Goal: Task Accomplishment & Management: Manage account settings

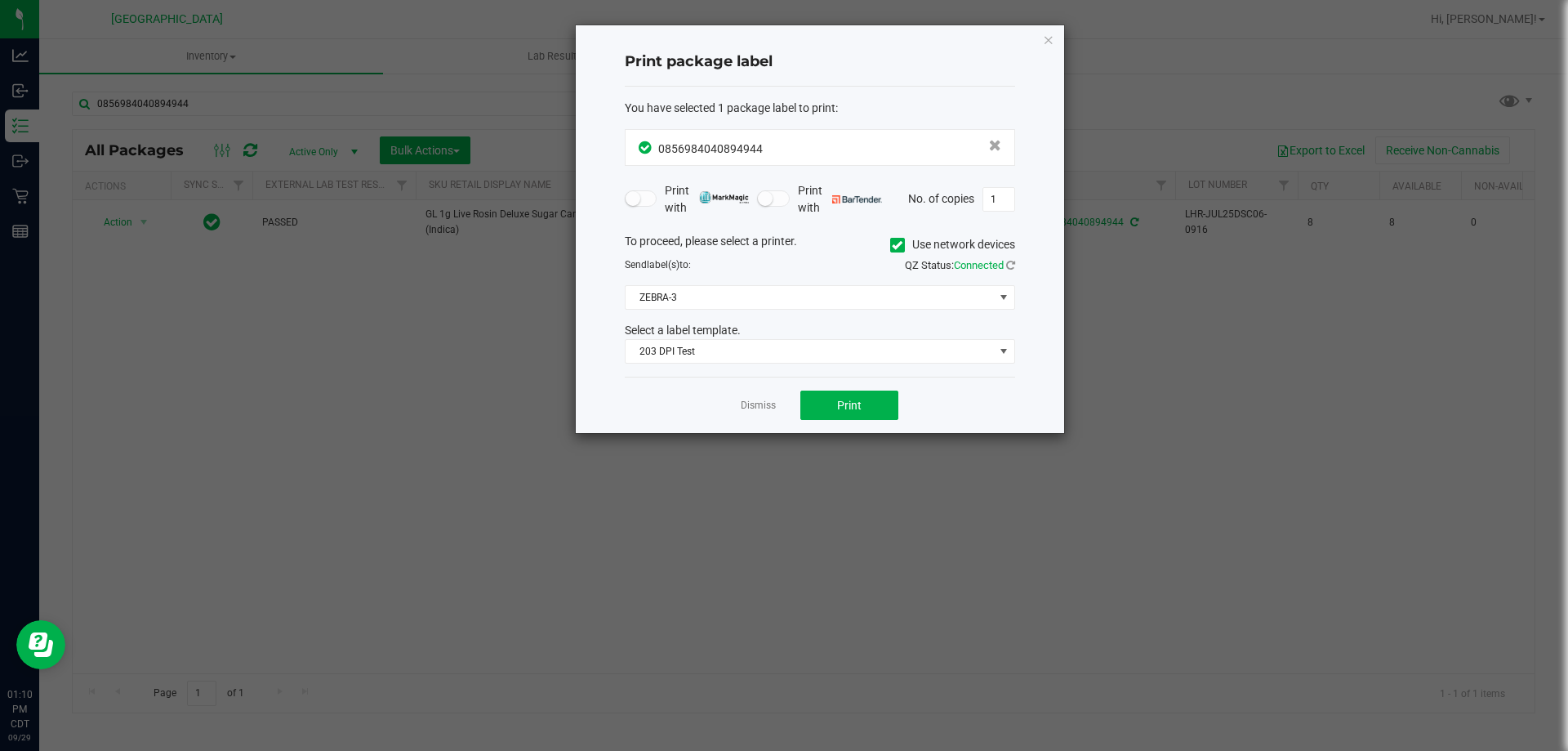
click at [284, 57] on ngb-modal-window "Print package label You have selected 1 package label to print : 08569840408949…" at bounding box center [790, 375] width 1580 height 751
click at [757, 408] on link "Dismiss" at bounding box center [757, 406] width 35 height 14
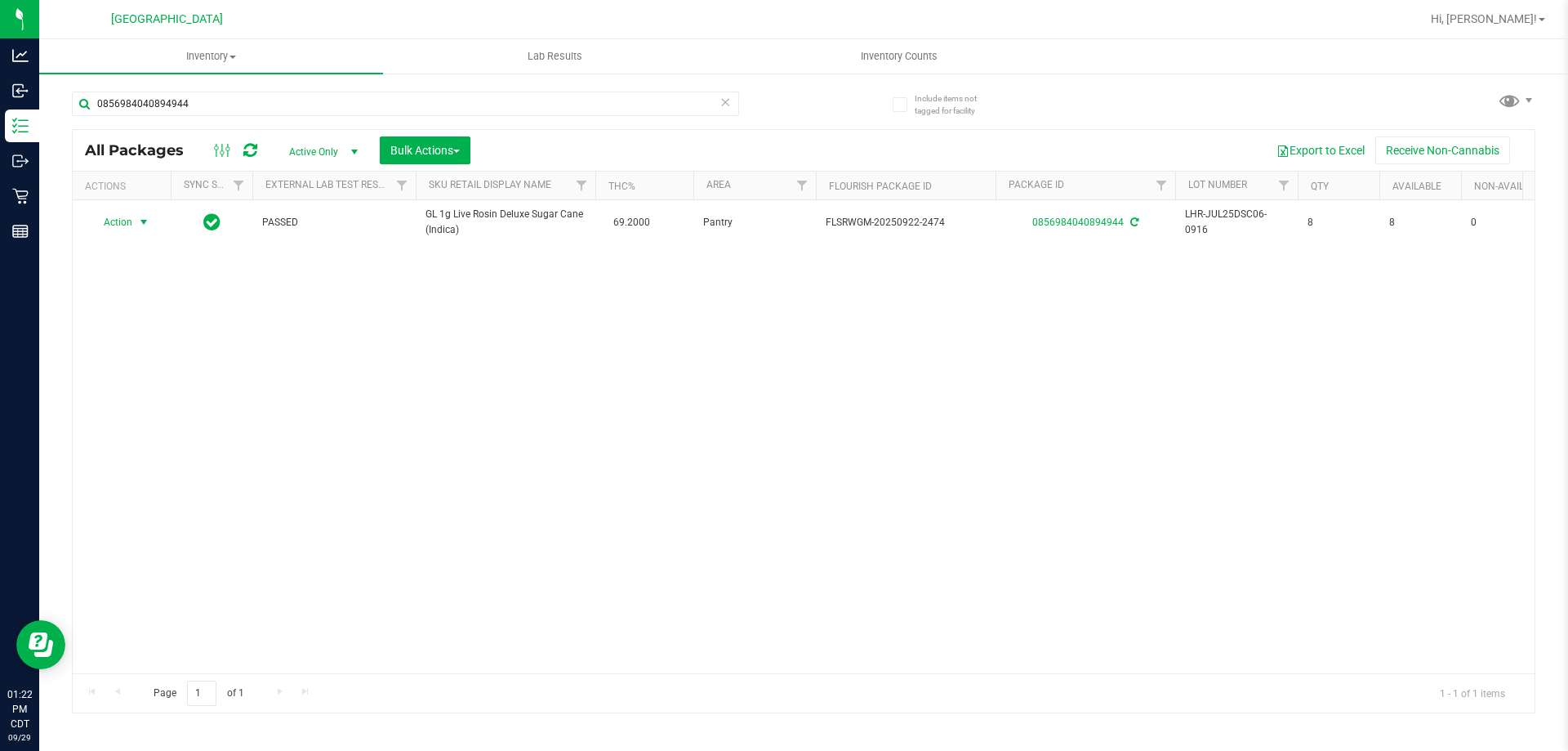
click at [725, 100] on icon at bounding box center [725, 101] width 11 height 20
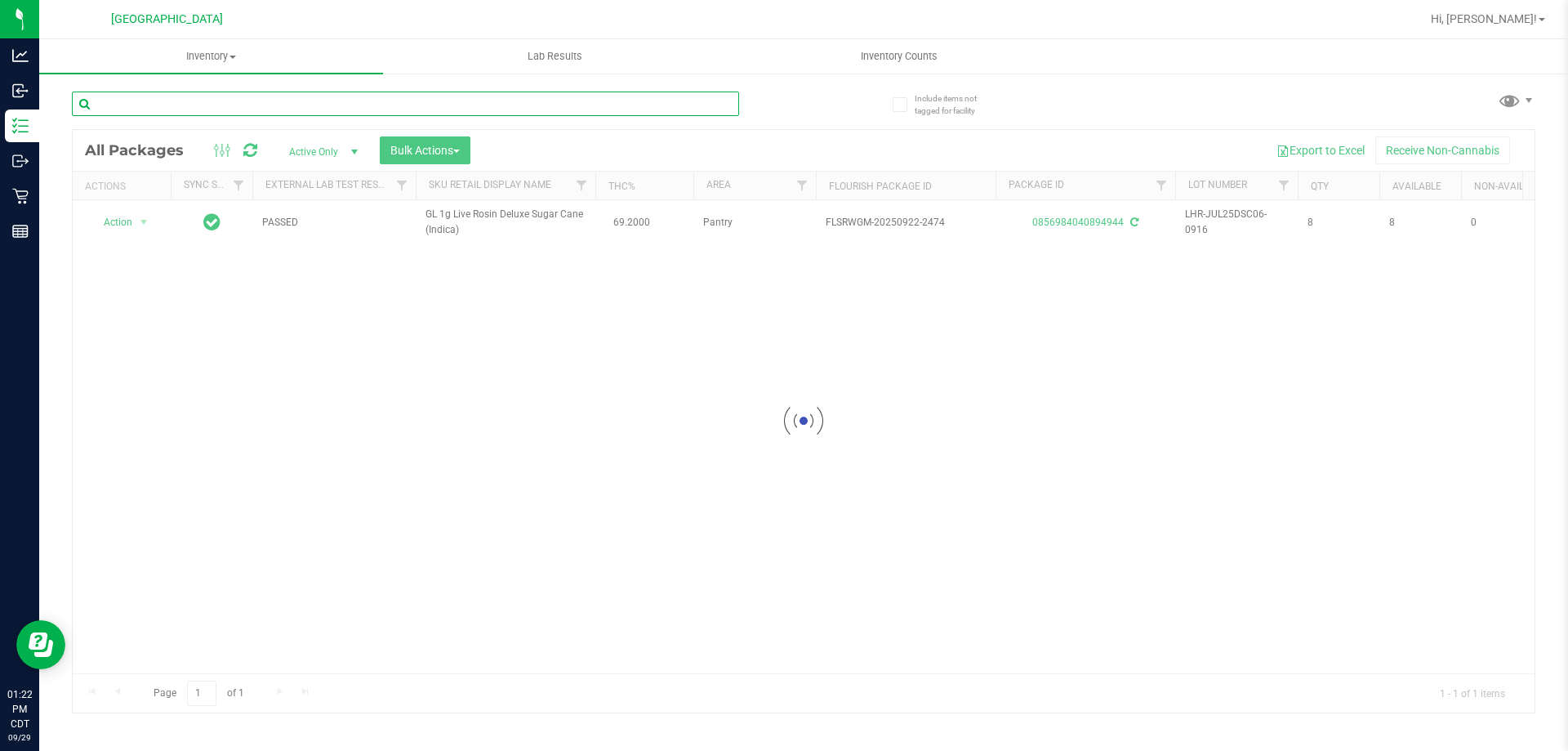
click at [703, 103] on input "text" at bounding box center [406, 104] width 667 height 25
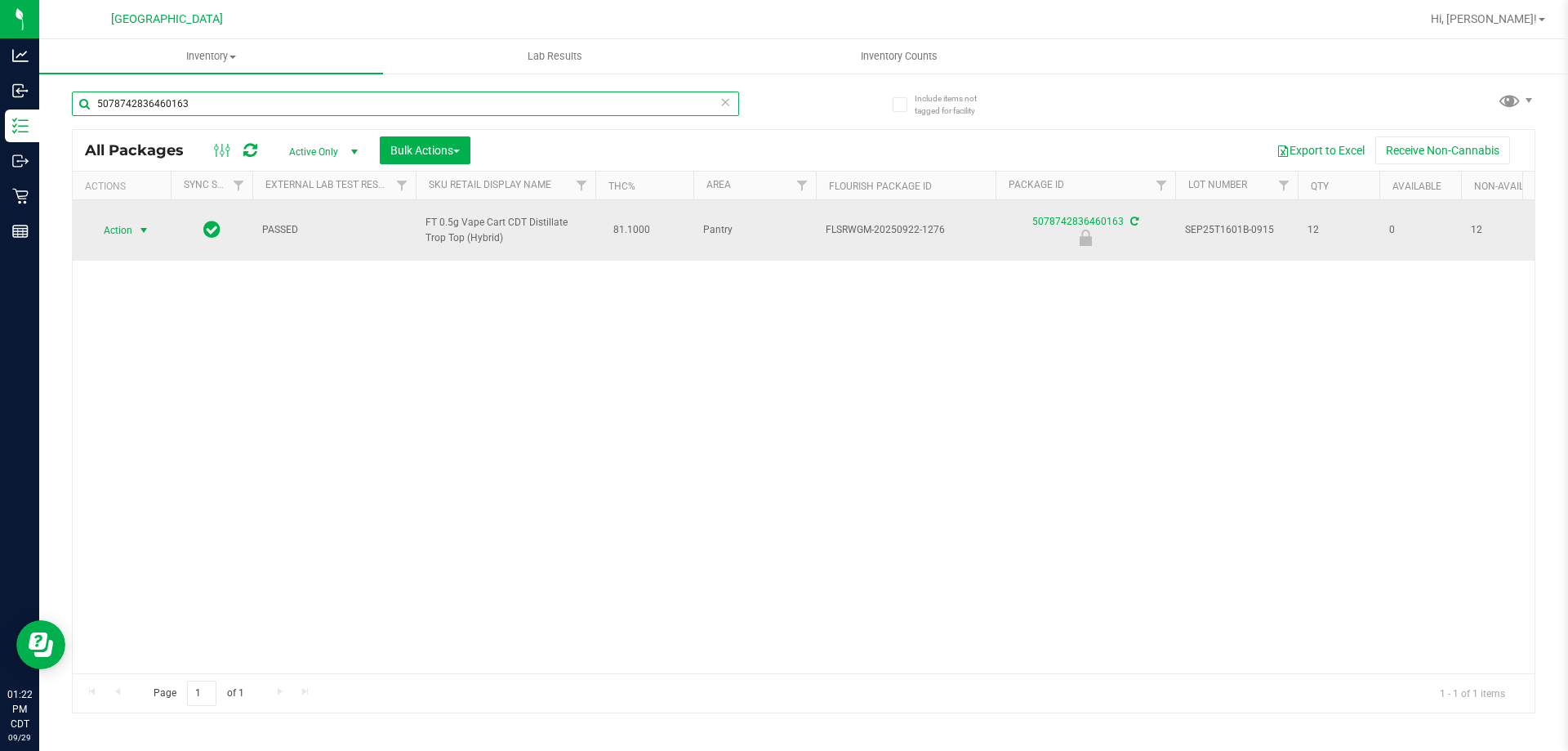
type input "5078742836460163"
click at [126, 226] on span "Action" at bounding box center [111, 230] width 44 height 23
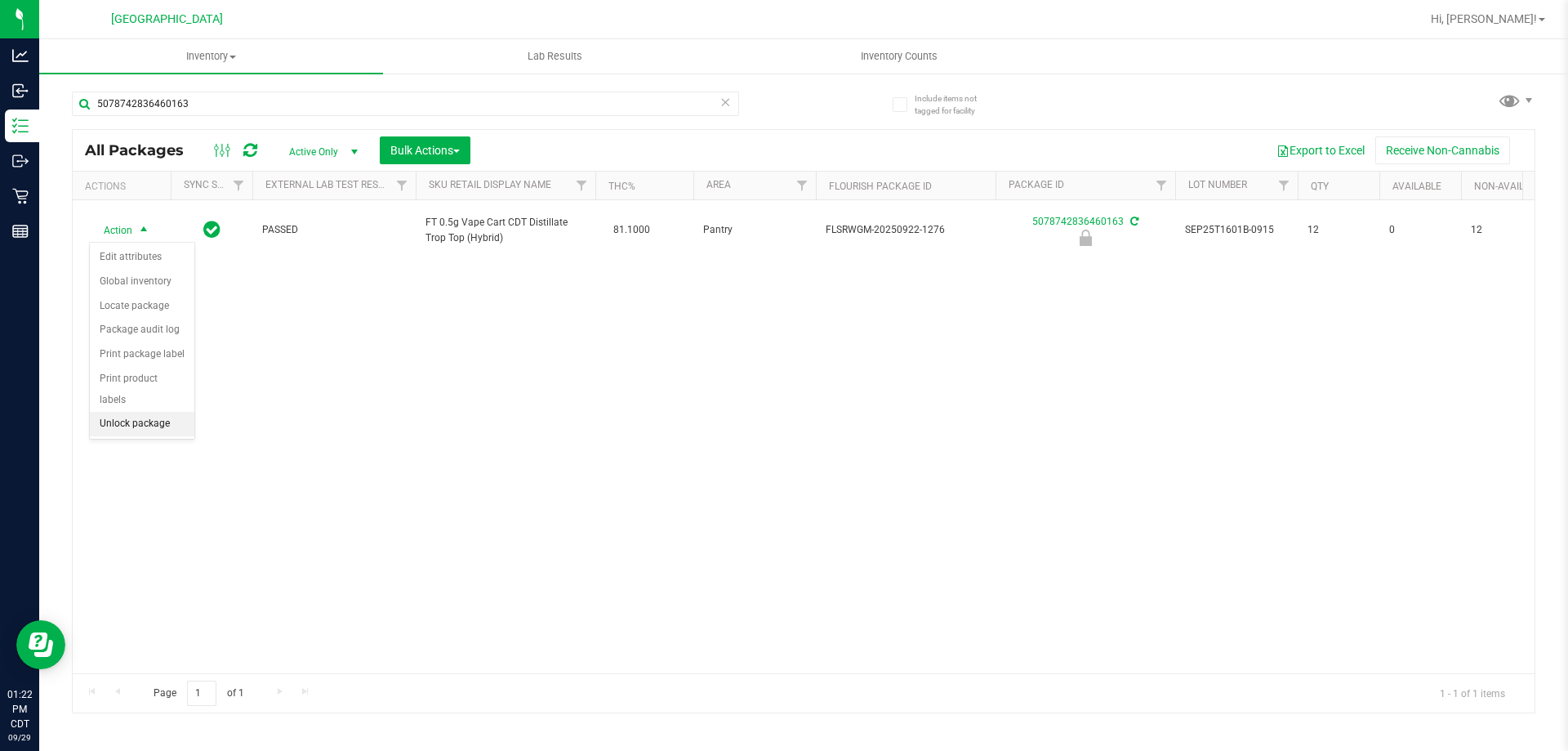
click at [148, 412] on li "Unlock package" at bounding box center [142, 424] width 105 height 25
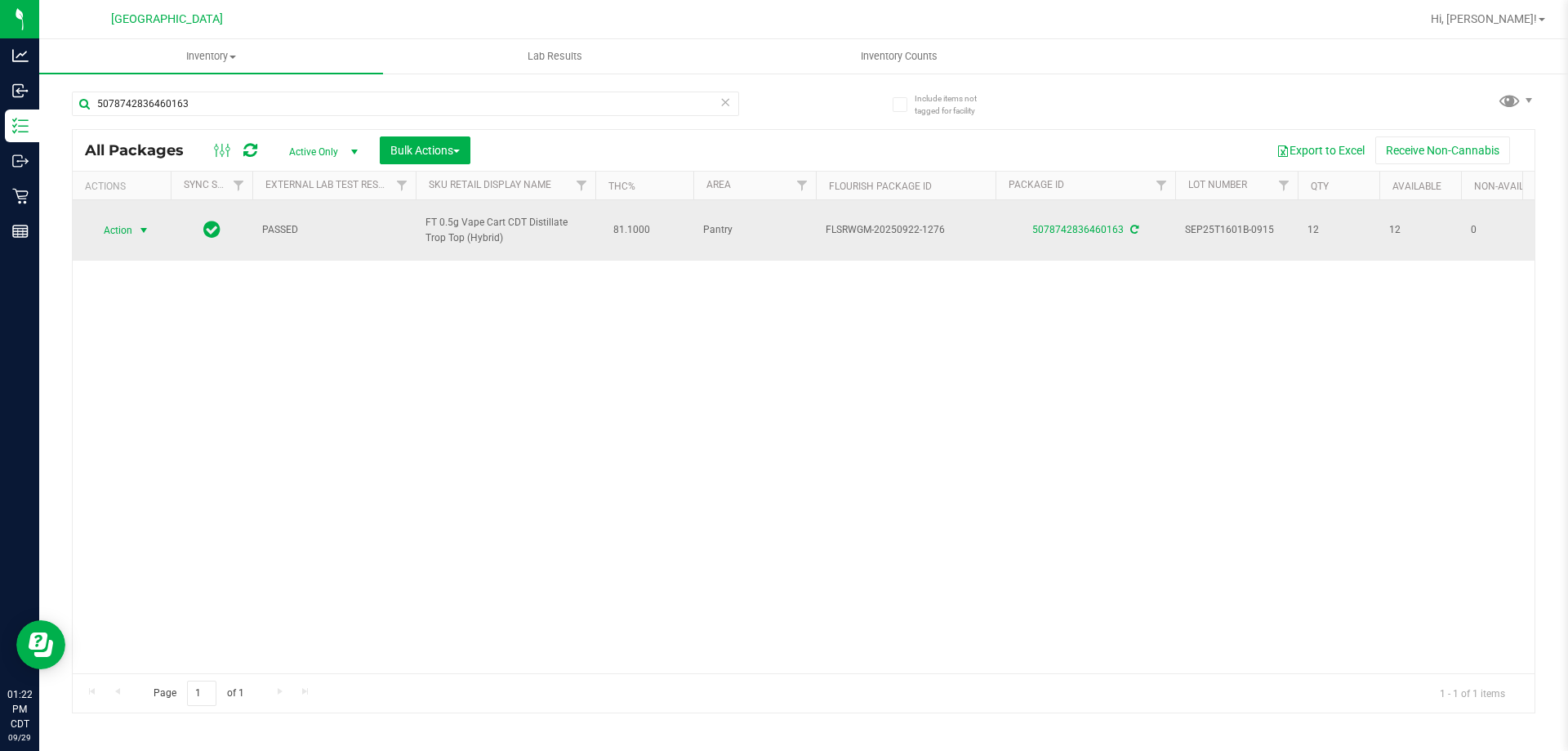
click at [136, 232] on span "select" at bounding box center [144, 230] width 21 height 23
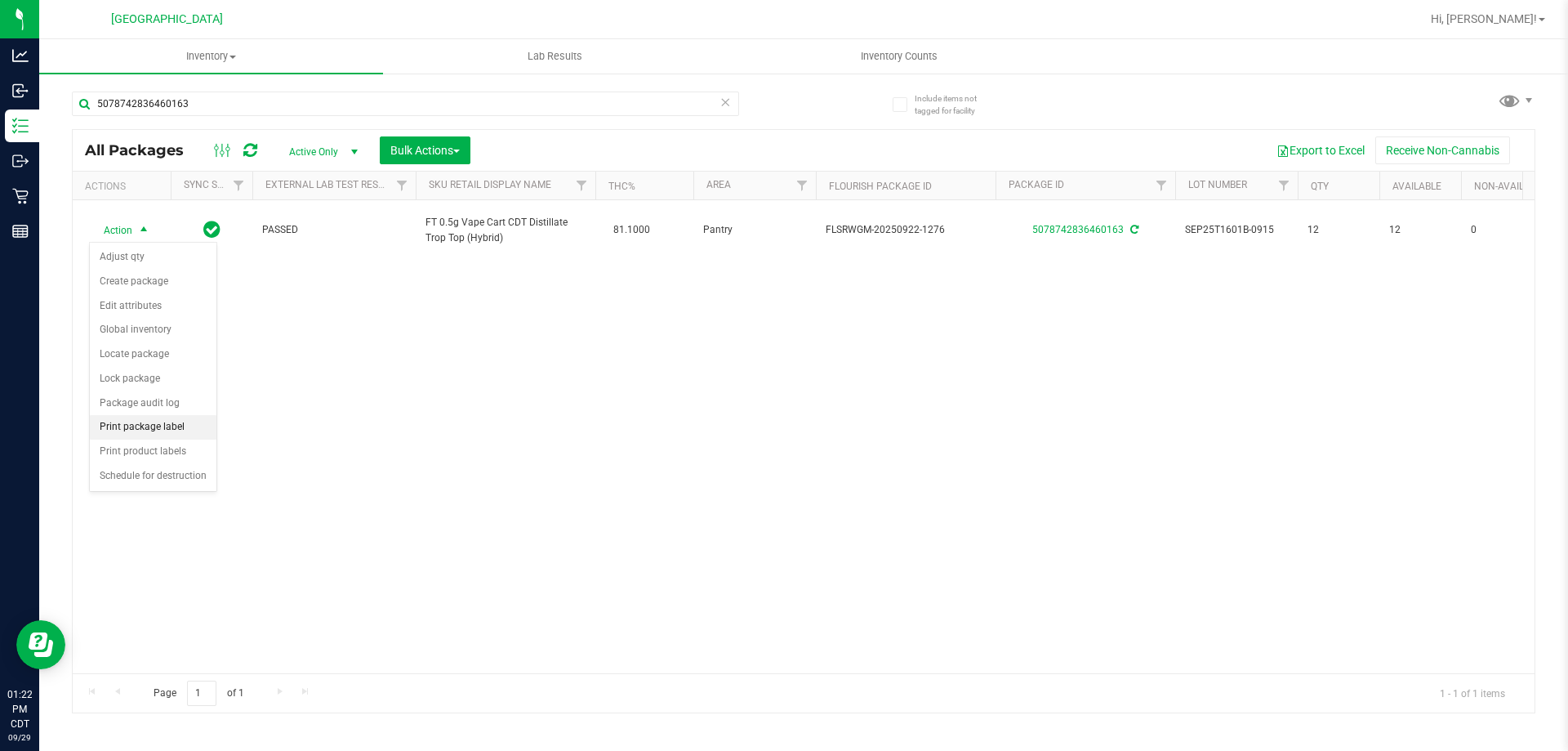
click at [172, 421] on li "Print package label" at bounding box center [154, 427] width 127 height 25
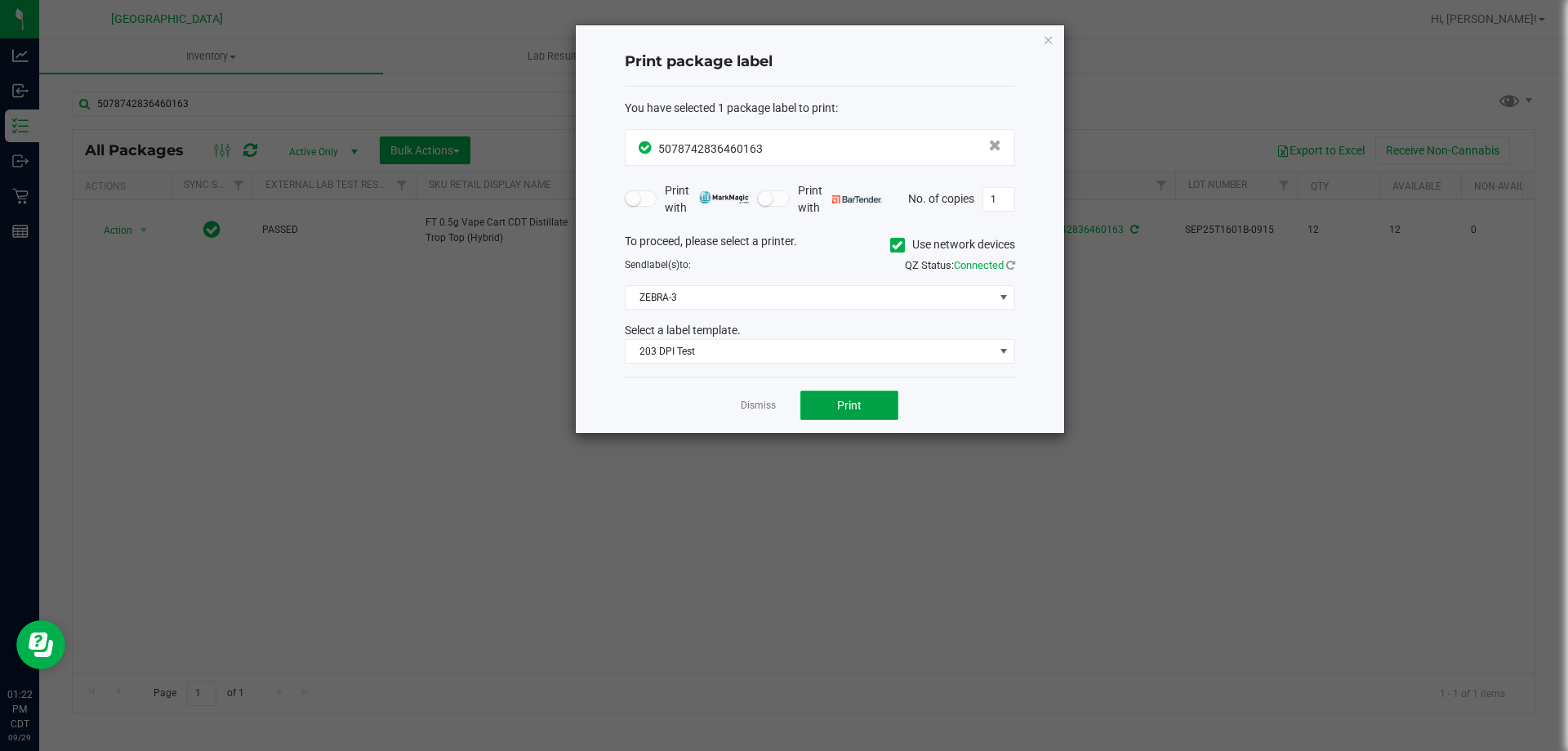
click at [857, 402] on span "Print" at bounding box center [849, 405] width 25 height 13
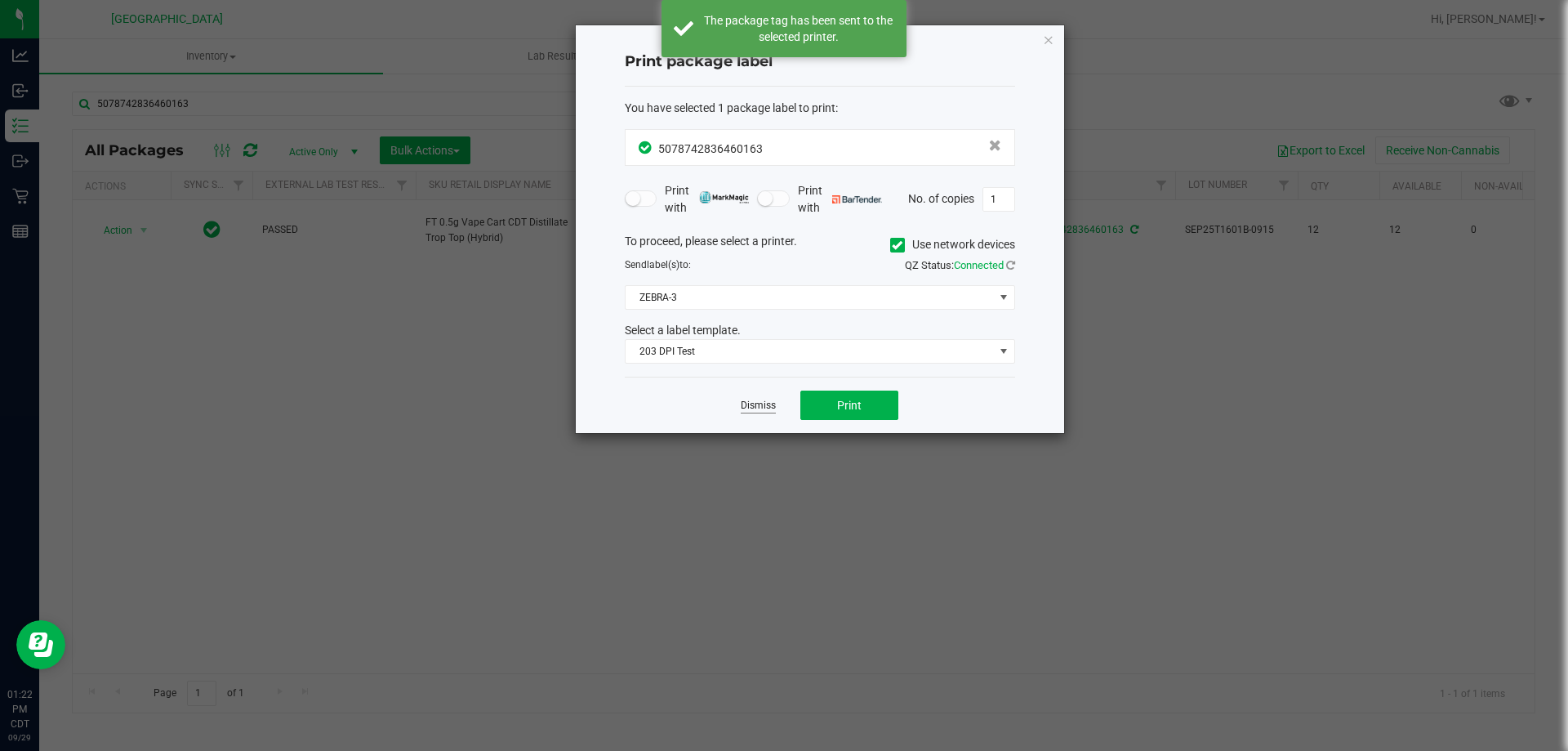
click at [757, 407] on link "Dismiss" at bounding box center [757, 406] width 35 height 14
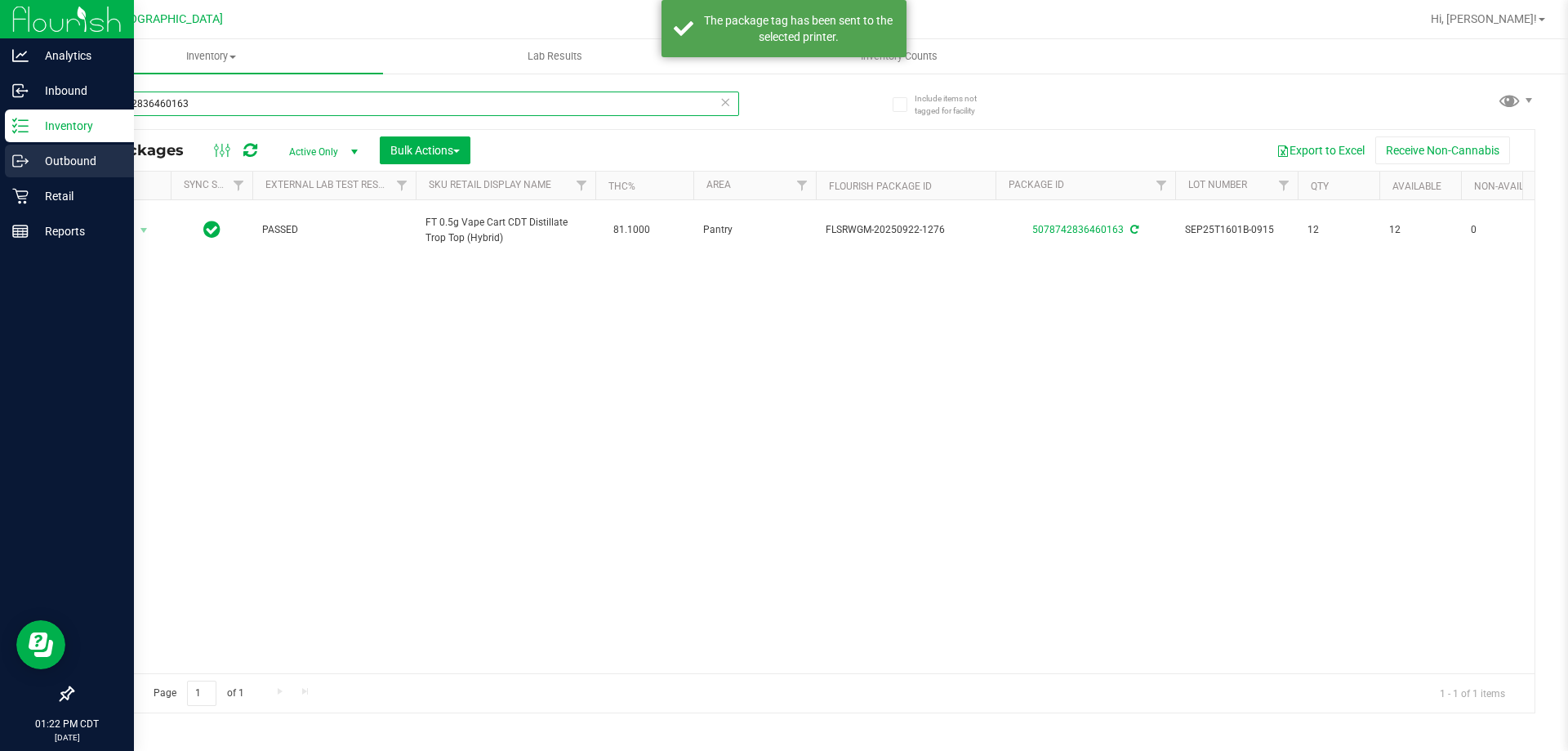
drag, startPoint x: 658, startPoint y: 95, endPoint x: 0, endPoint y: 159, distance: 661.1
click at [0, 159] on div "Analytics Inbound Inventory Outbound Retail Reports 01:22 PM CDT [DATE] 09/29 […" at bounding box center [784, 375] width 1568 height 751
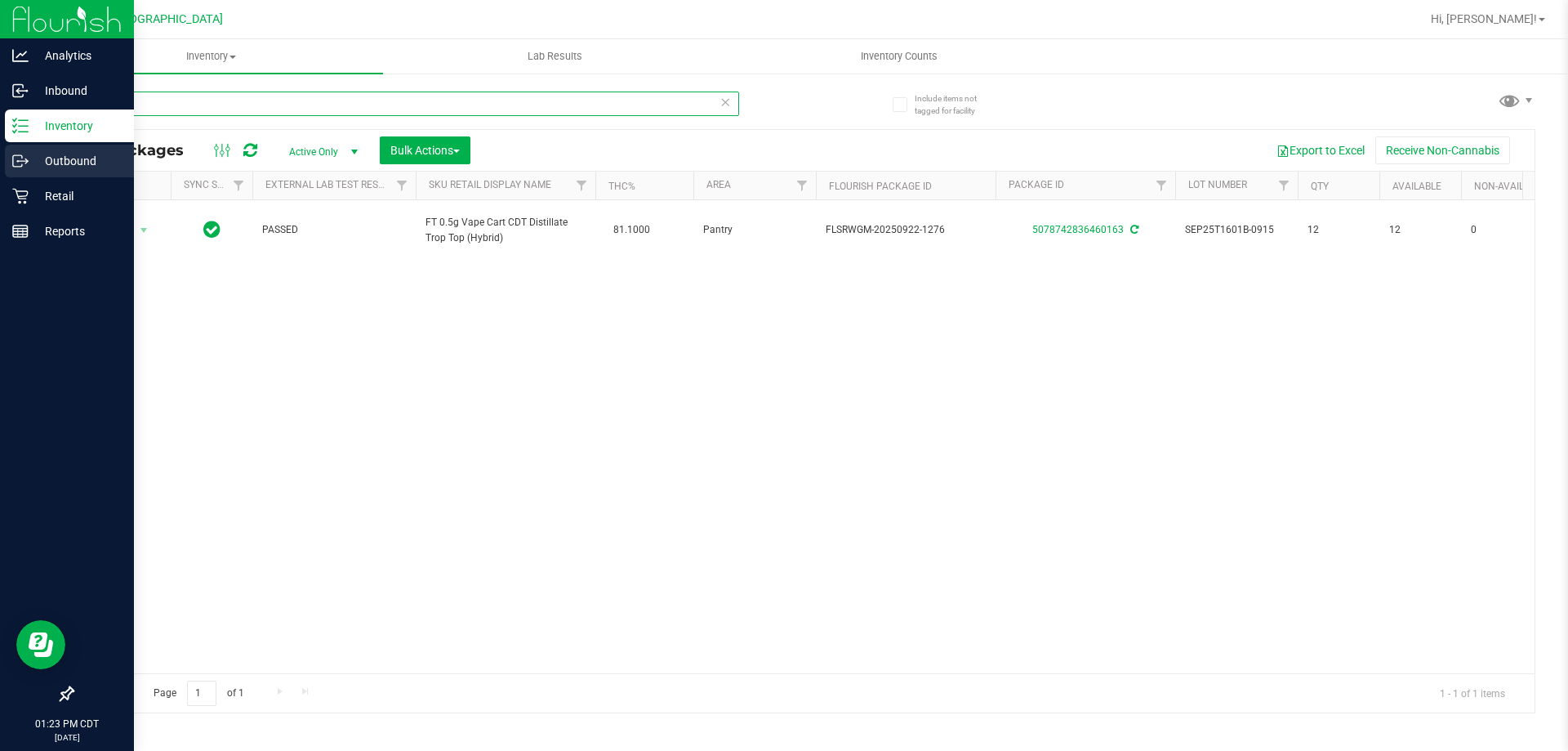
type input "wbv"
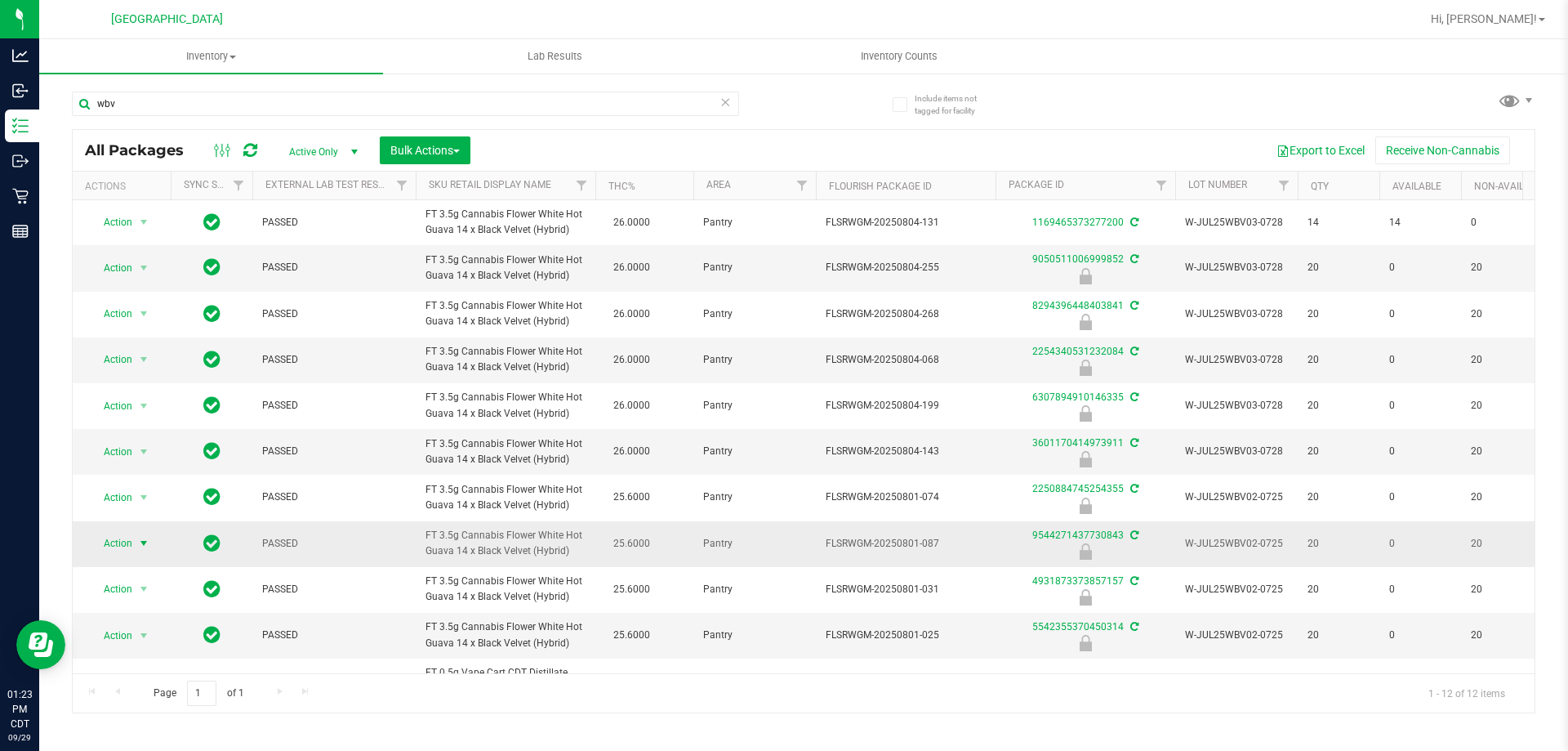
click at [106, 548] on span "Action" at bounding box center [111, 543] width 44 height 23
drag, startPoint x: 594, startPoint y: 557, endPoint x: 401, endPoint y: 537, distance: 194.0
copy tr "FT 3.5g Cannabis Flower White Hot Guava 14 x Black Velvet (Hybrid)"
click at [724, 93] on icon at bounding box center [725, 101] width 11 height 20
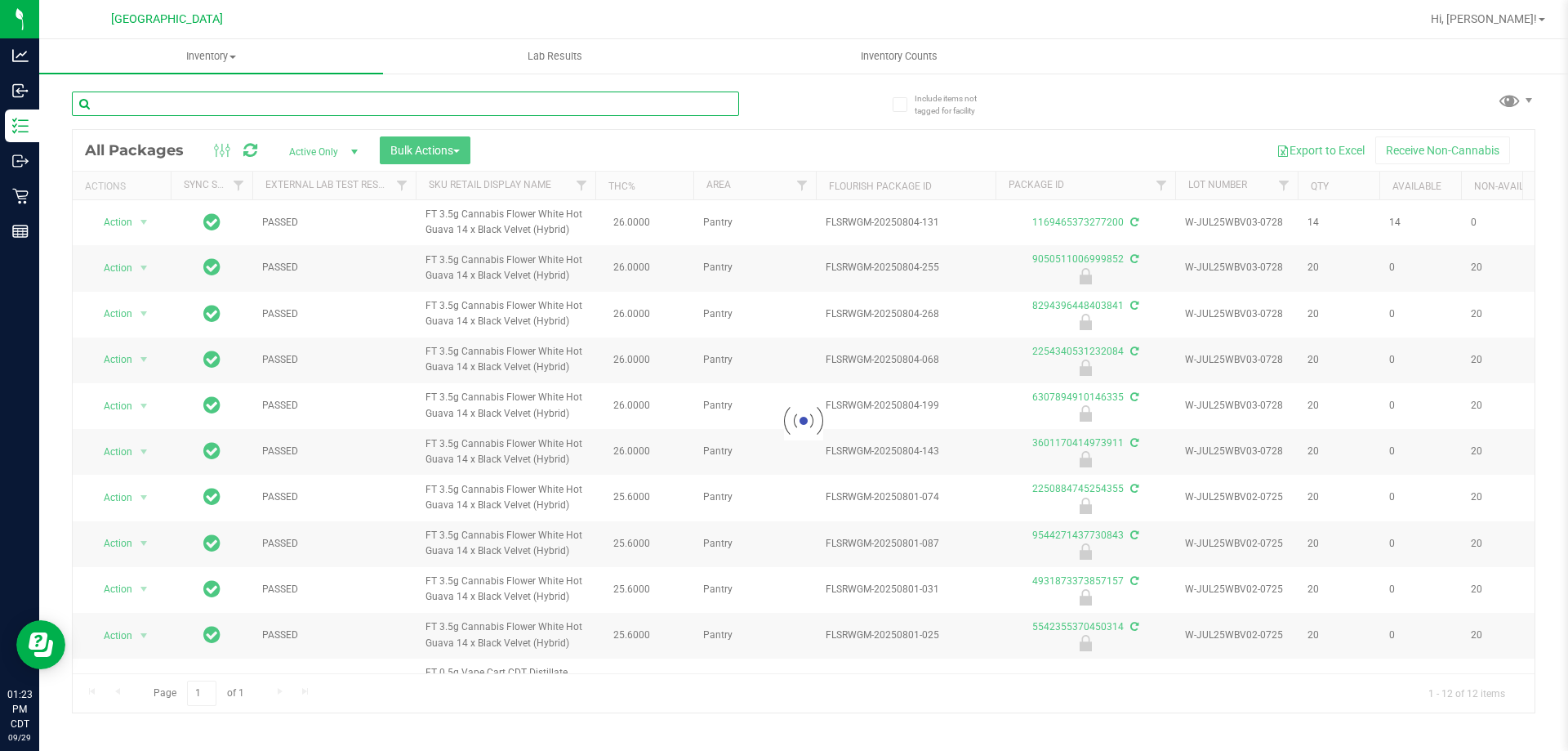
click at [687, 98] on input "text" at bounding box center [406, 104] width 667 height 25
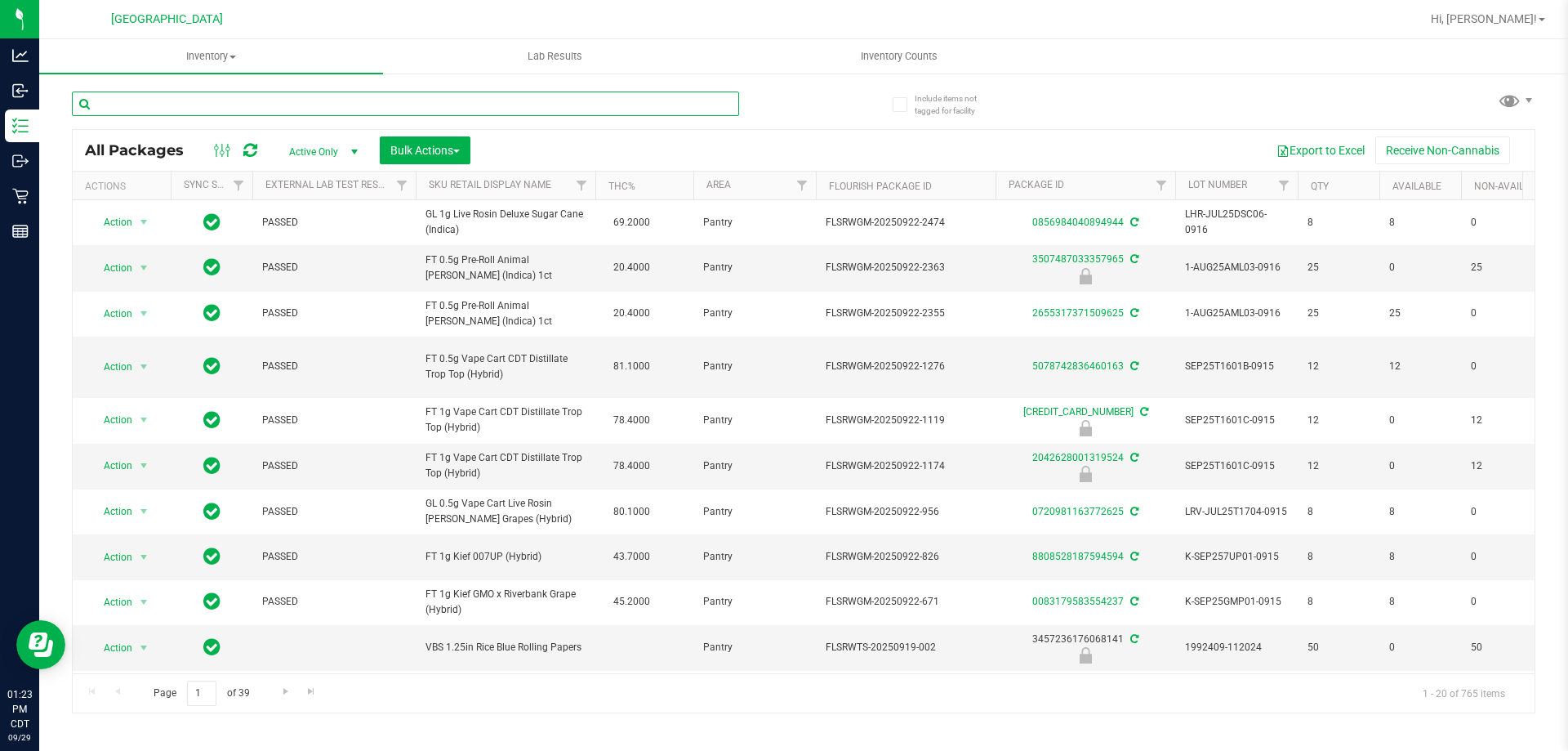
drag, startPoint x: 687, startPoint y: 98, endPoint x: 457, endPoint y: 104, distance: 230.1
click at [457, 104] on input "text" at bounding box center [406, 104] width 667 height 25
paste input "FT 3.5g Cannabis Flower White Hot Guava 14 x Black Velvet (Hybrid)"
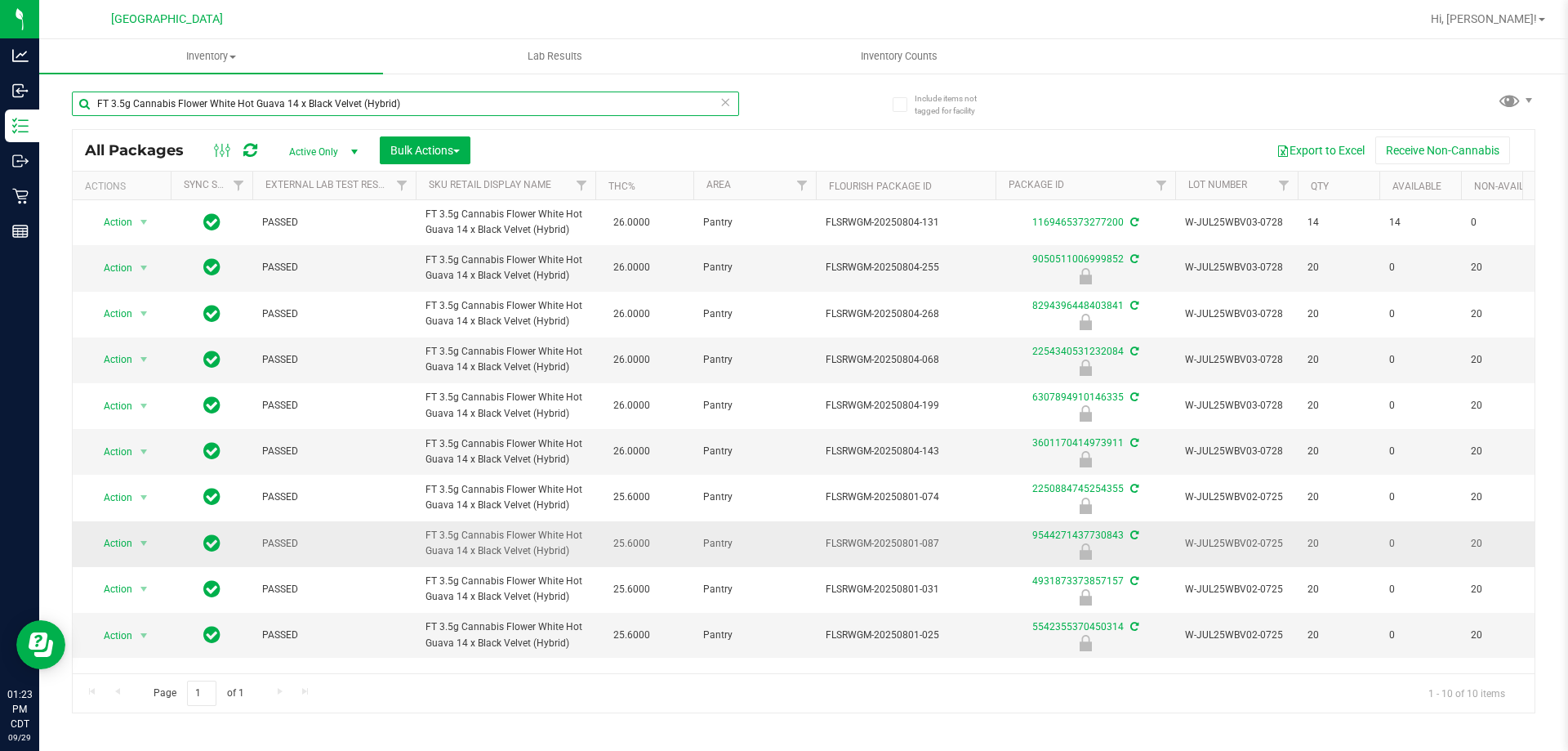
type input "FT 3.5g Cannabis Flower White Hot Guava 14 x Black Velvet (Hybrid)"
click at [126, 539] on span "Action" at bounding box center [111, 543] width 44 height 23
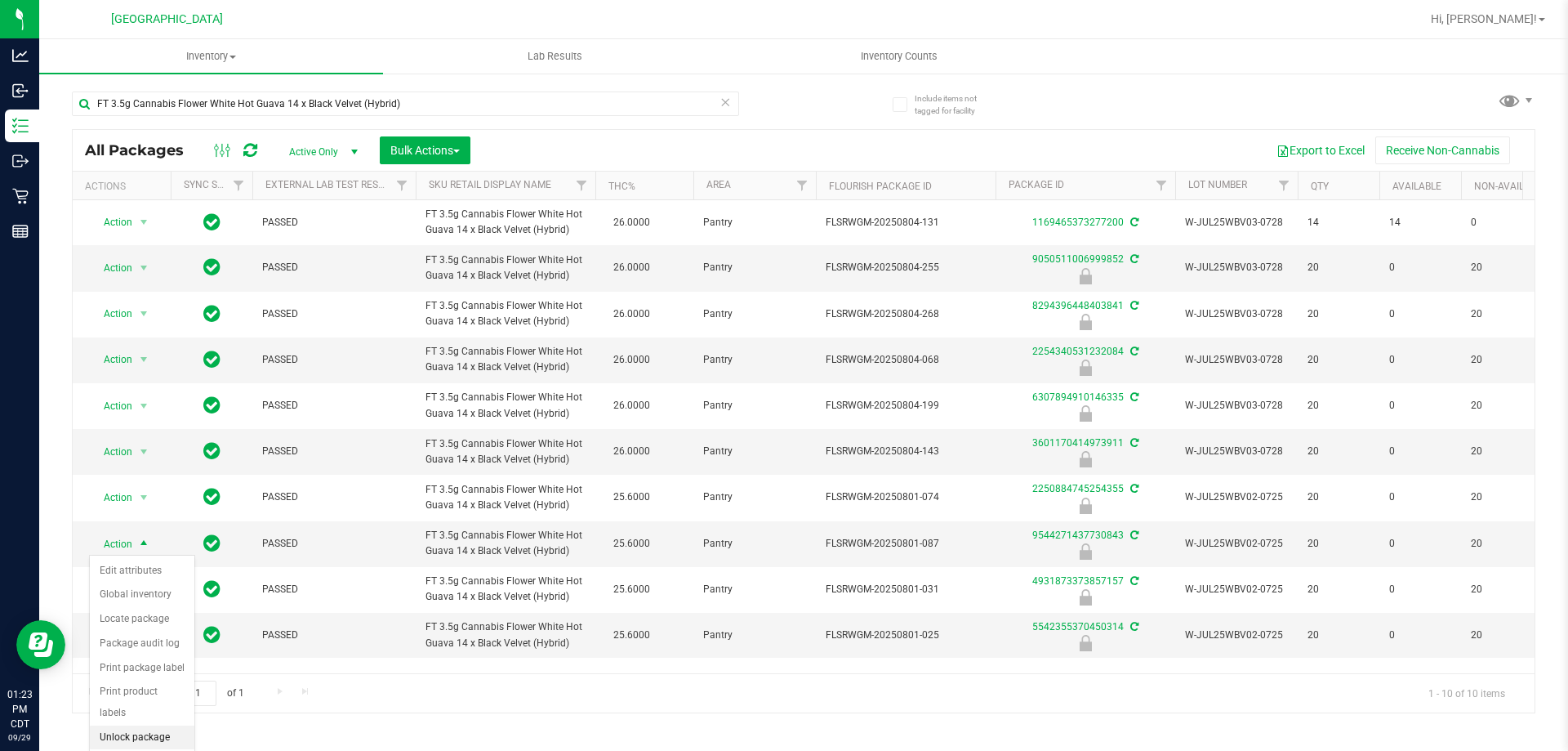
click at [156, 725] on li "Unlock package" at bounding box center [142, 737] width 105 height 25
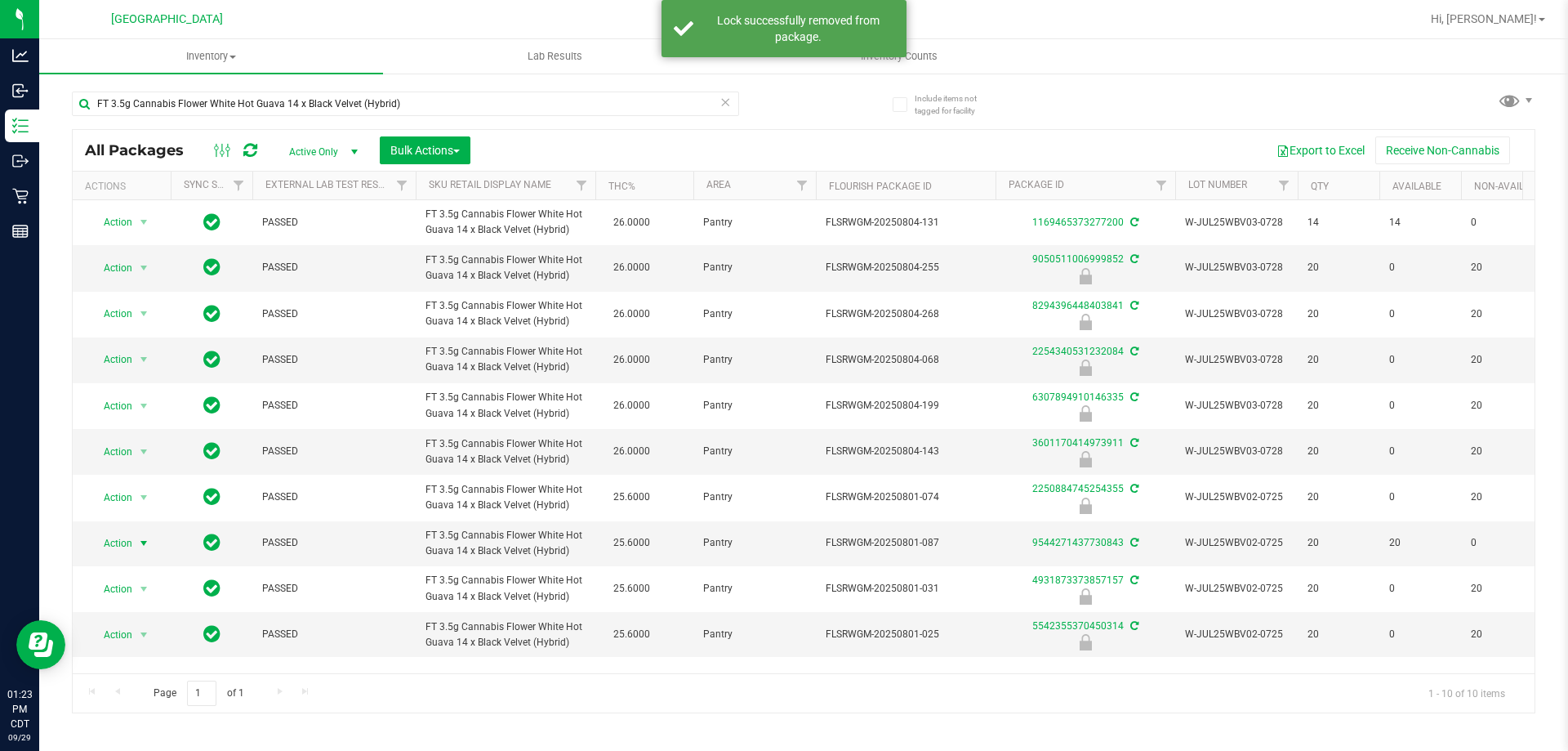
click at [120, 542] on span "Action" at bounding box center [111, 543] width 44 height 23
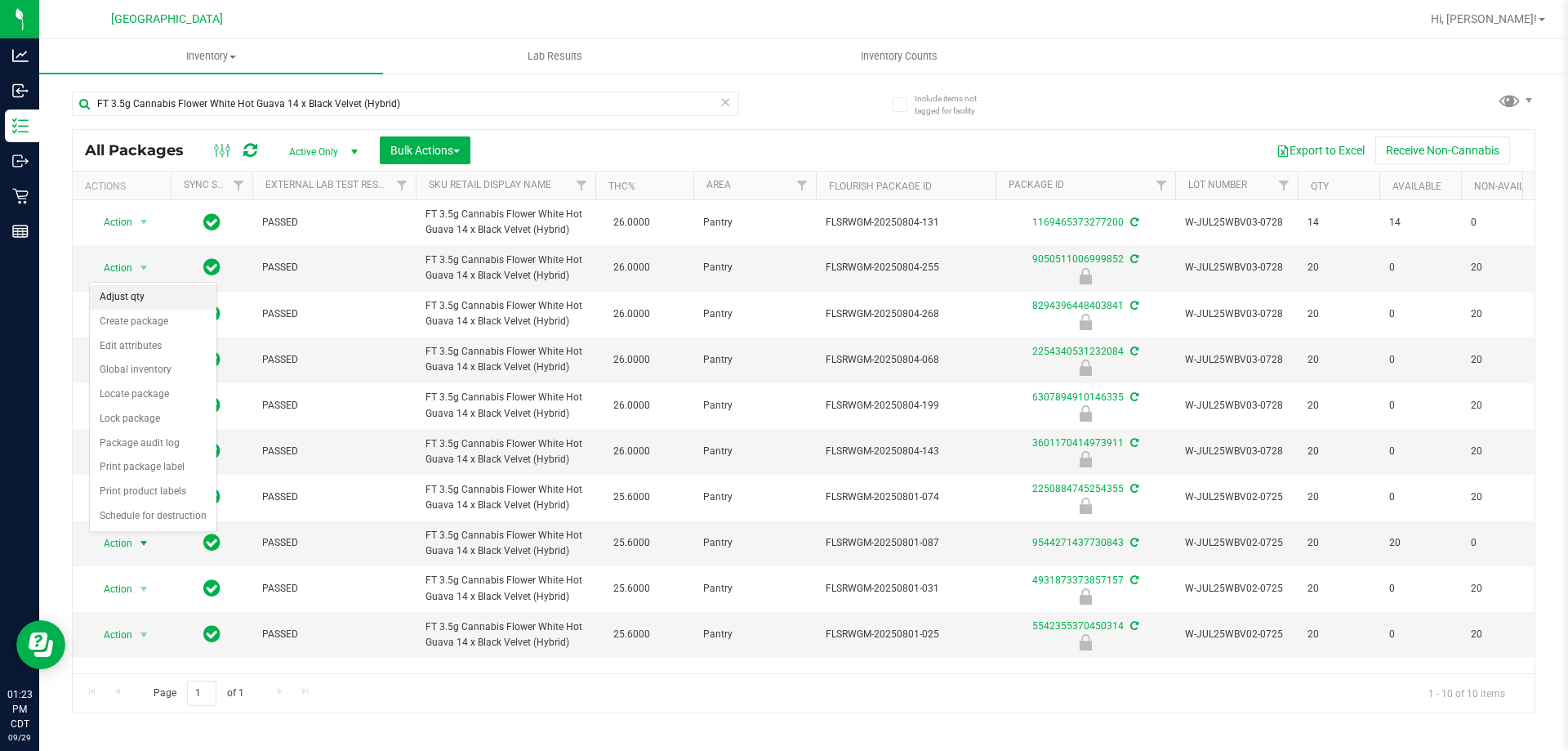
click at [137, 300] on li "Adjust qty" at bounding box center [154, 297] width 127 height 25
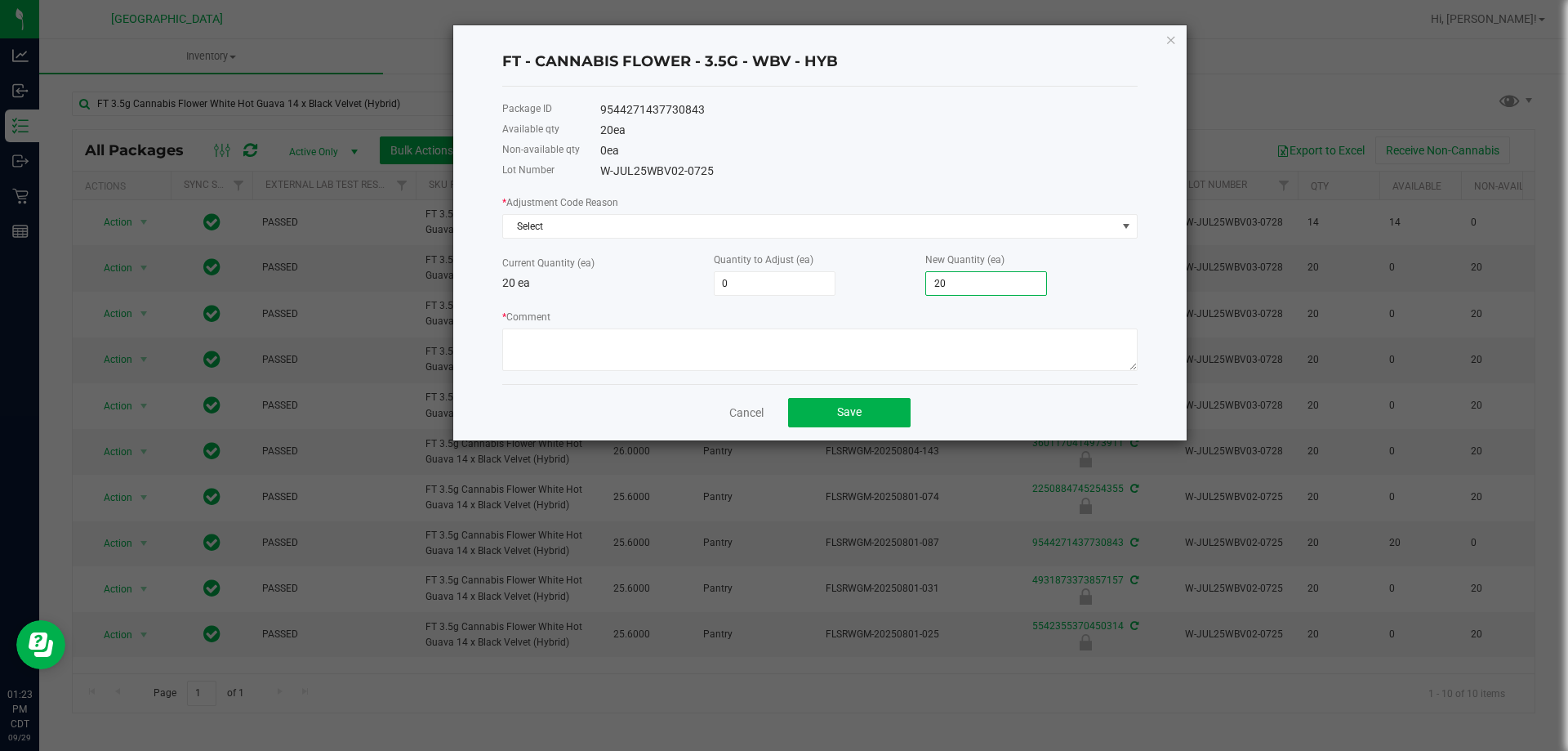
type input "-19"
type input "1"
type input "-5"
type input "15"
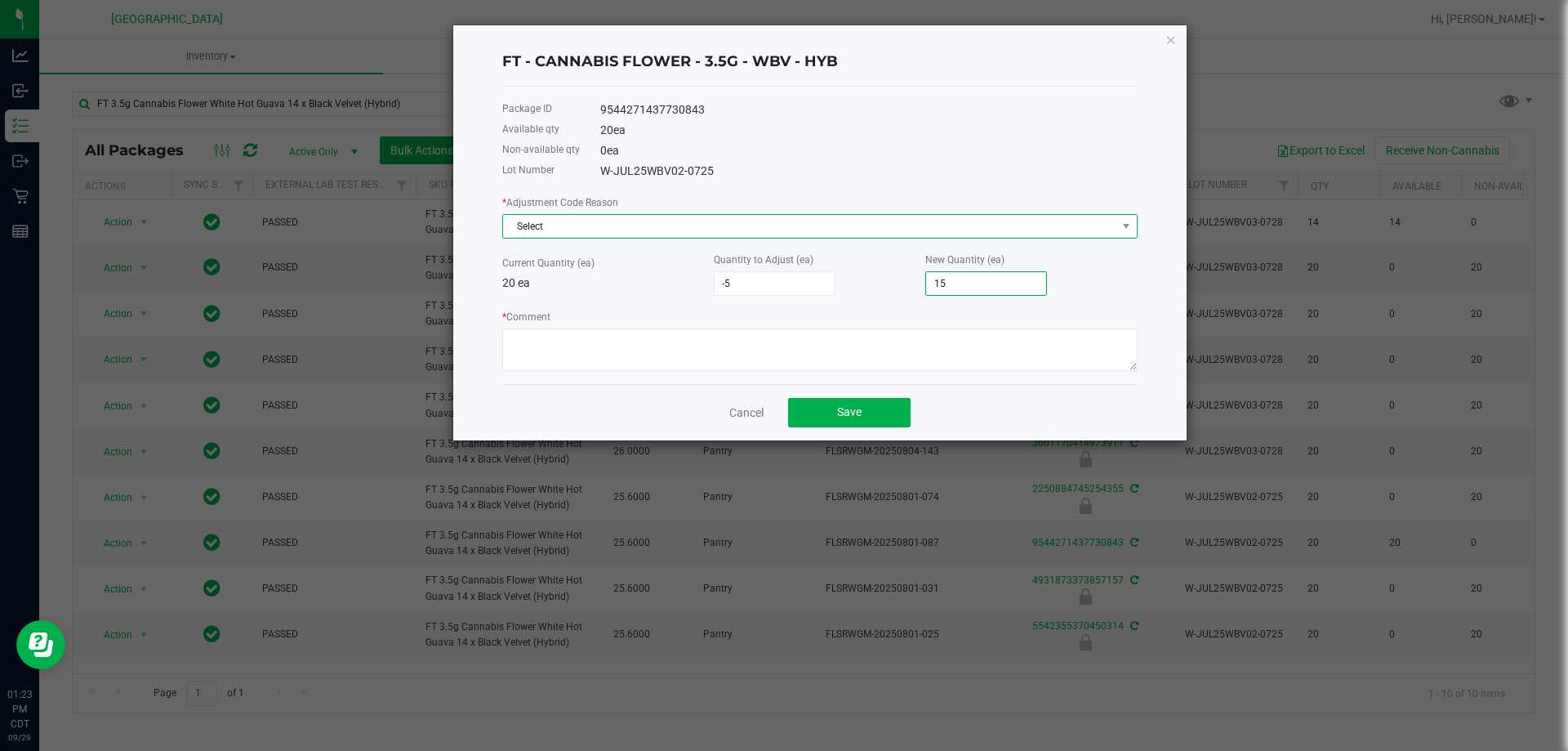
click at [615, 223] on span "Select" at bounding box center [809, 226] width 613 height 23
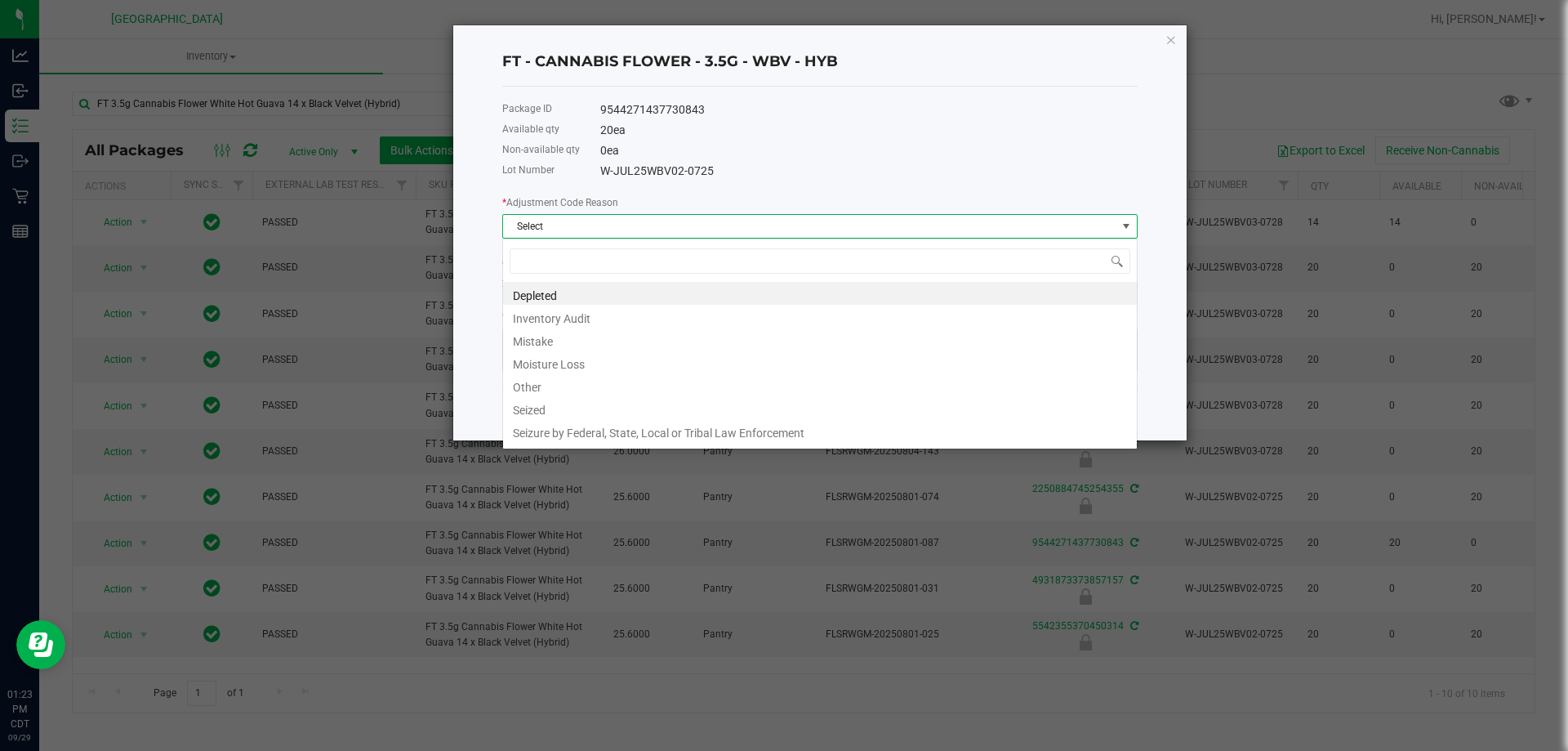
scroll to position [25, 636]
click at [583, 317] on li "Inventory Audit" at bounding box center [819, 316] width 634 height 23
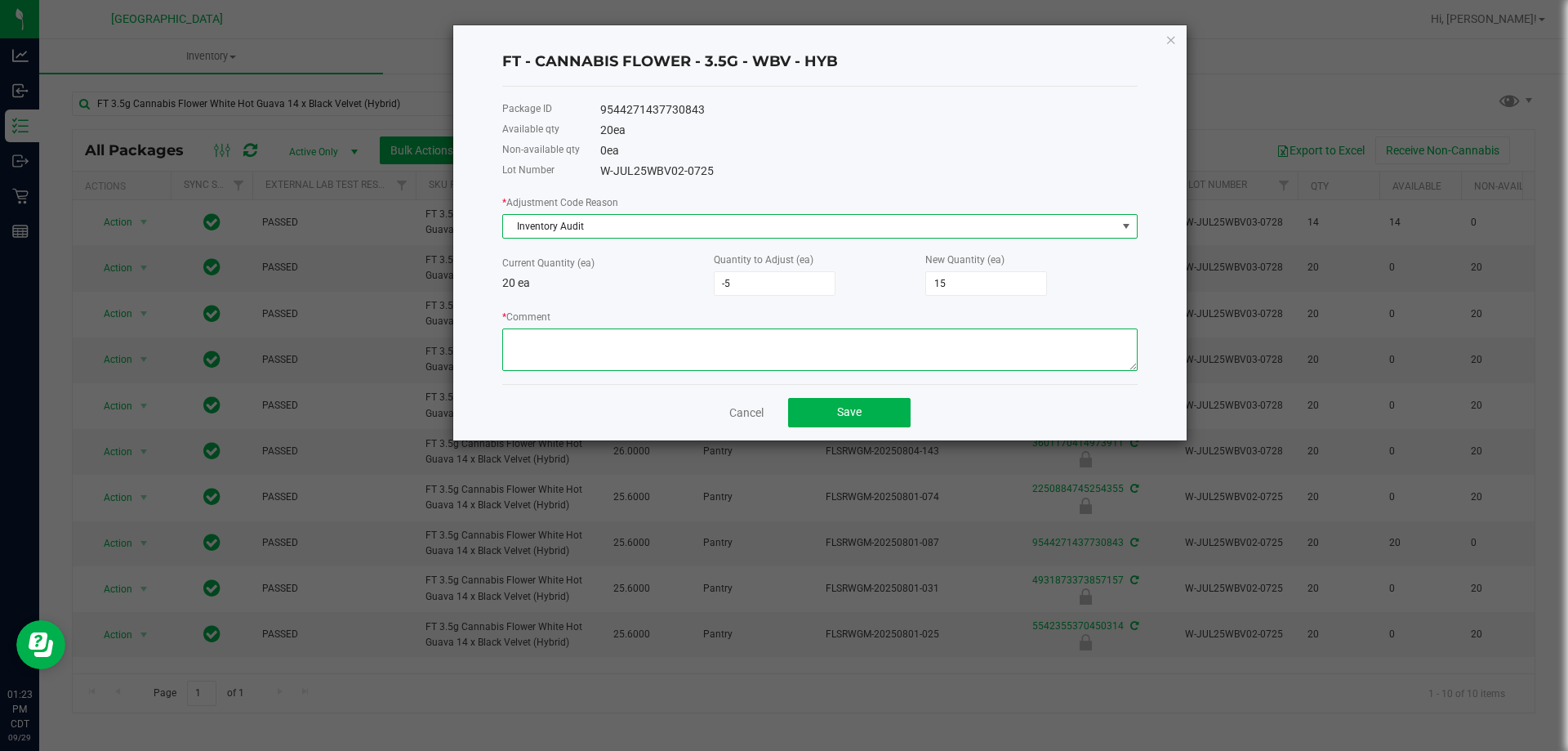
click at [604, 345] on textarea "* Comment" at bounding box center [819, 349] width 636 height 42
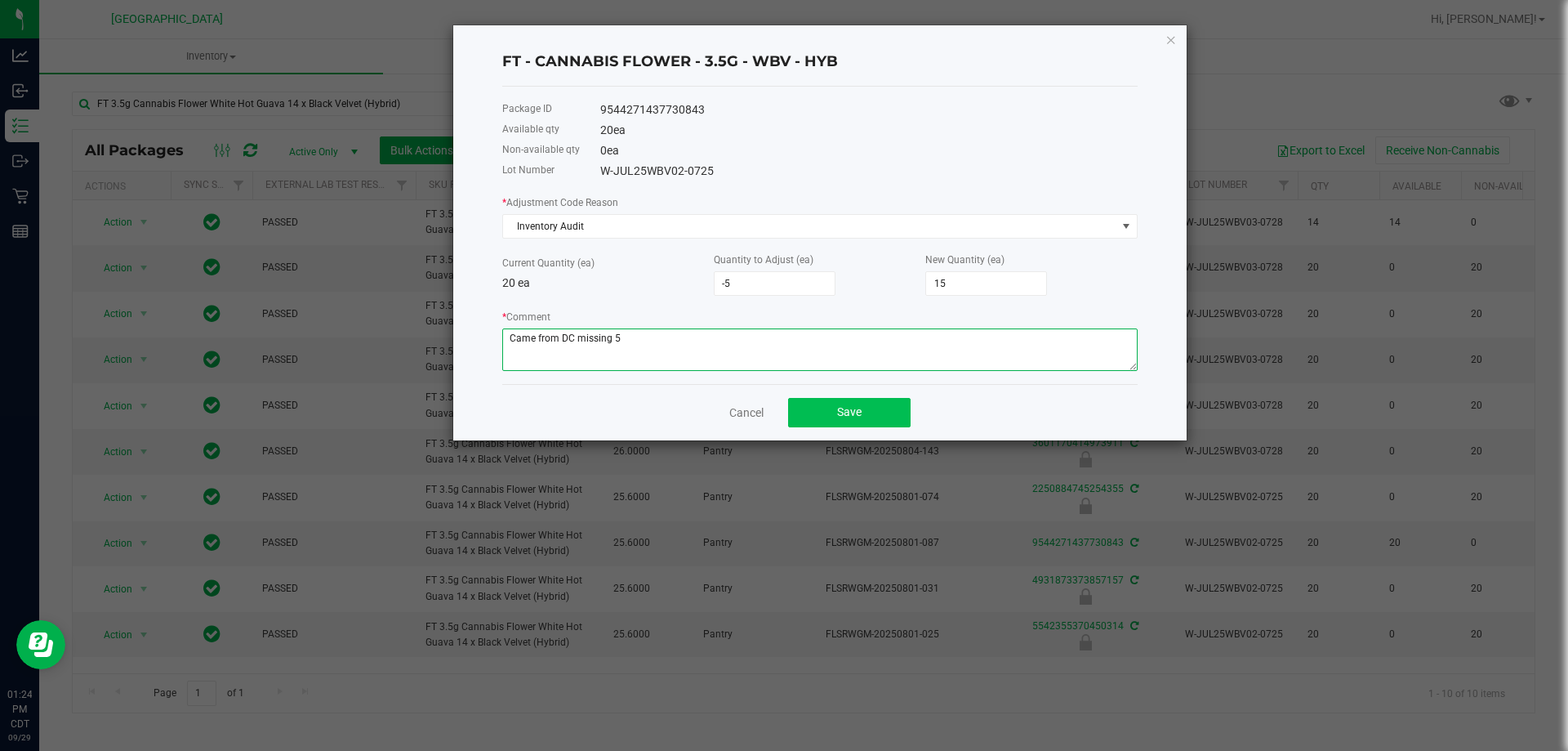
type textarea "Came from DC missing 5"
click at [833, 403] on button "Save" at bounding box center [849, 413] width 123 height 29
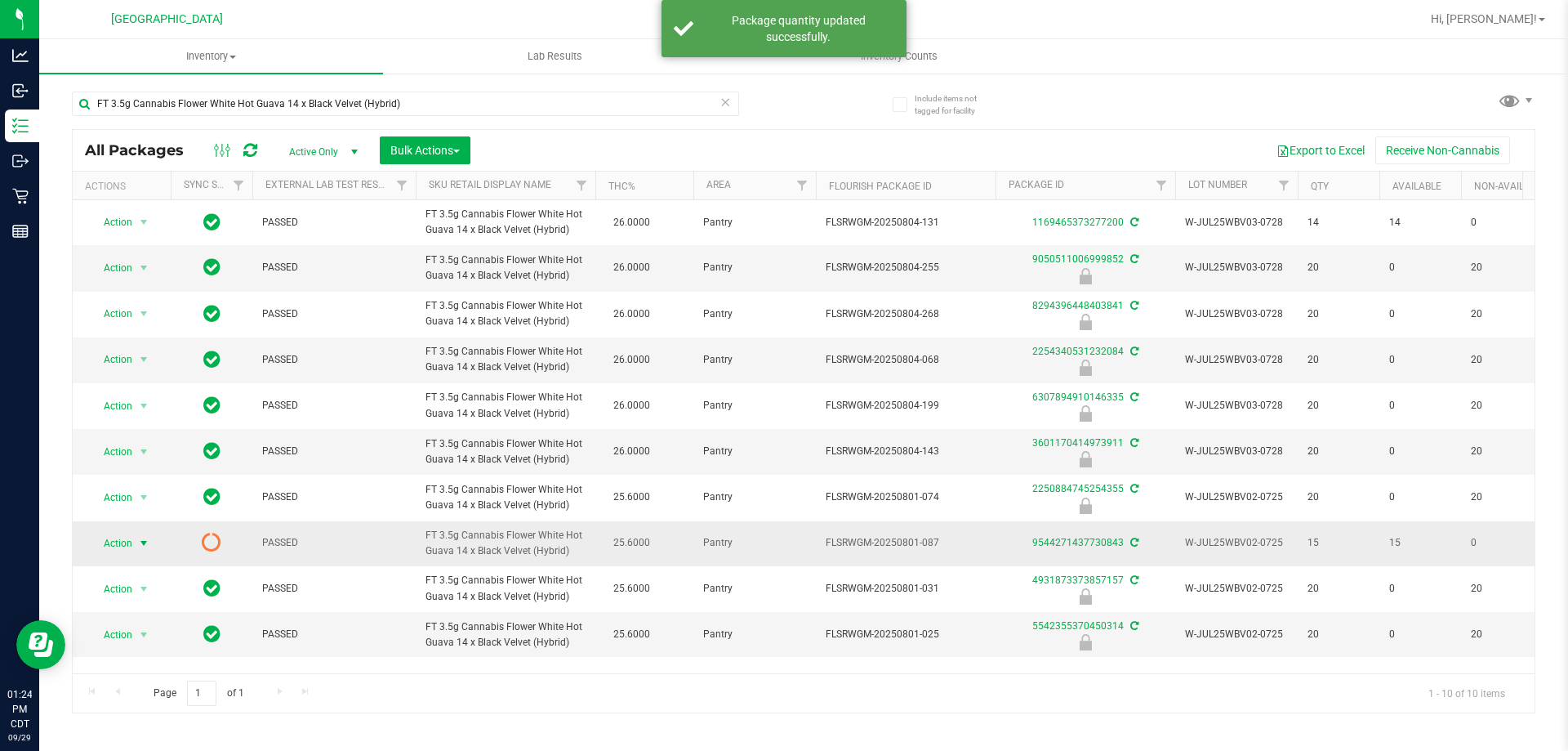
click at [111, 551] on span "Action" at bounding box center [111, 543] width 44 height 23
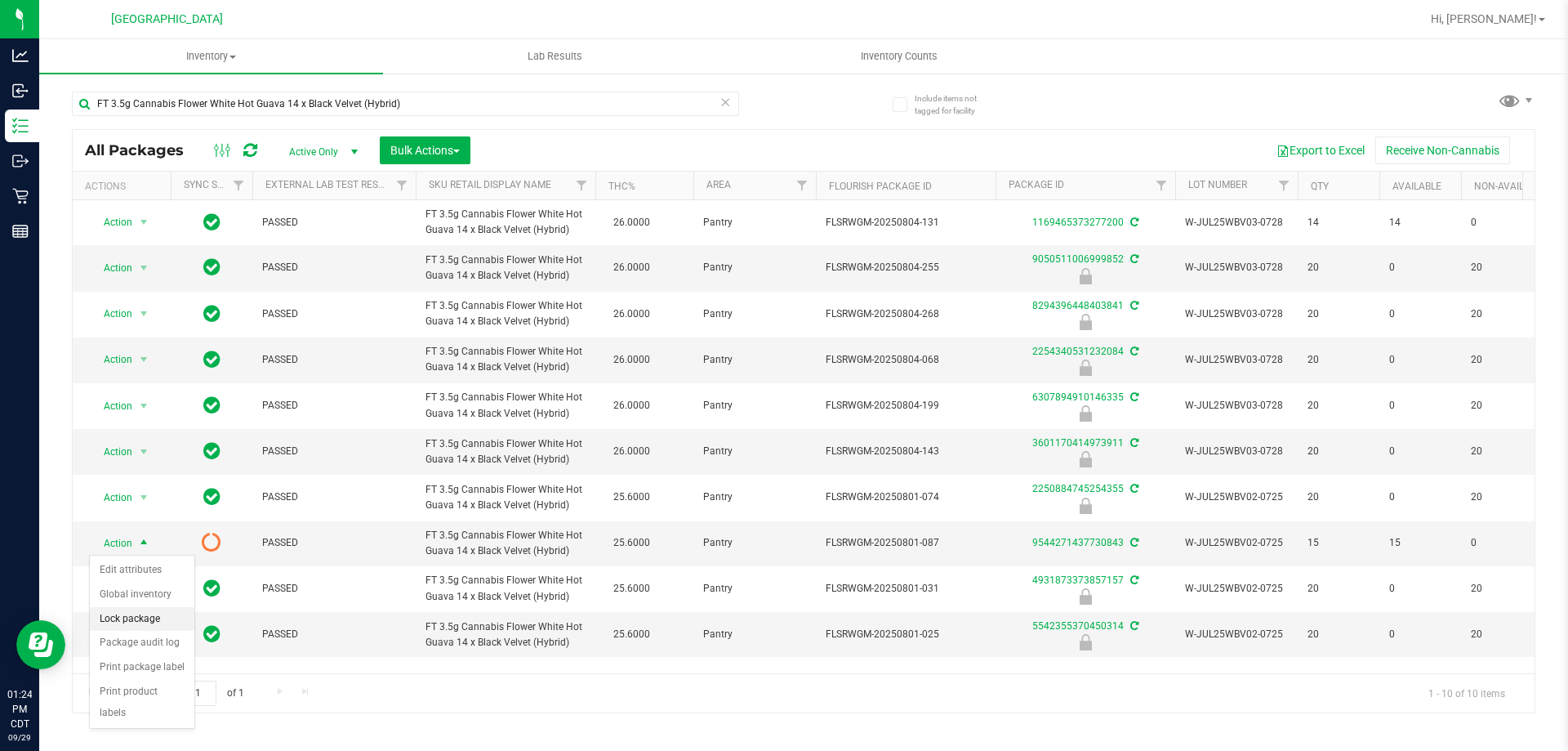
click at [159, 620] on li "Lock package" at bounding box center [142, 619] width 105 height 25
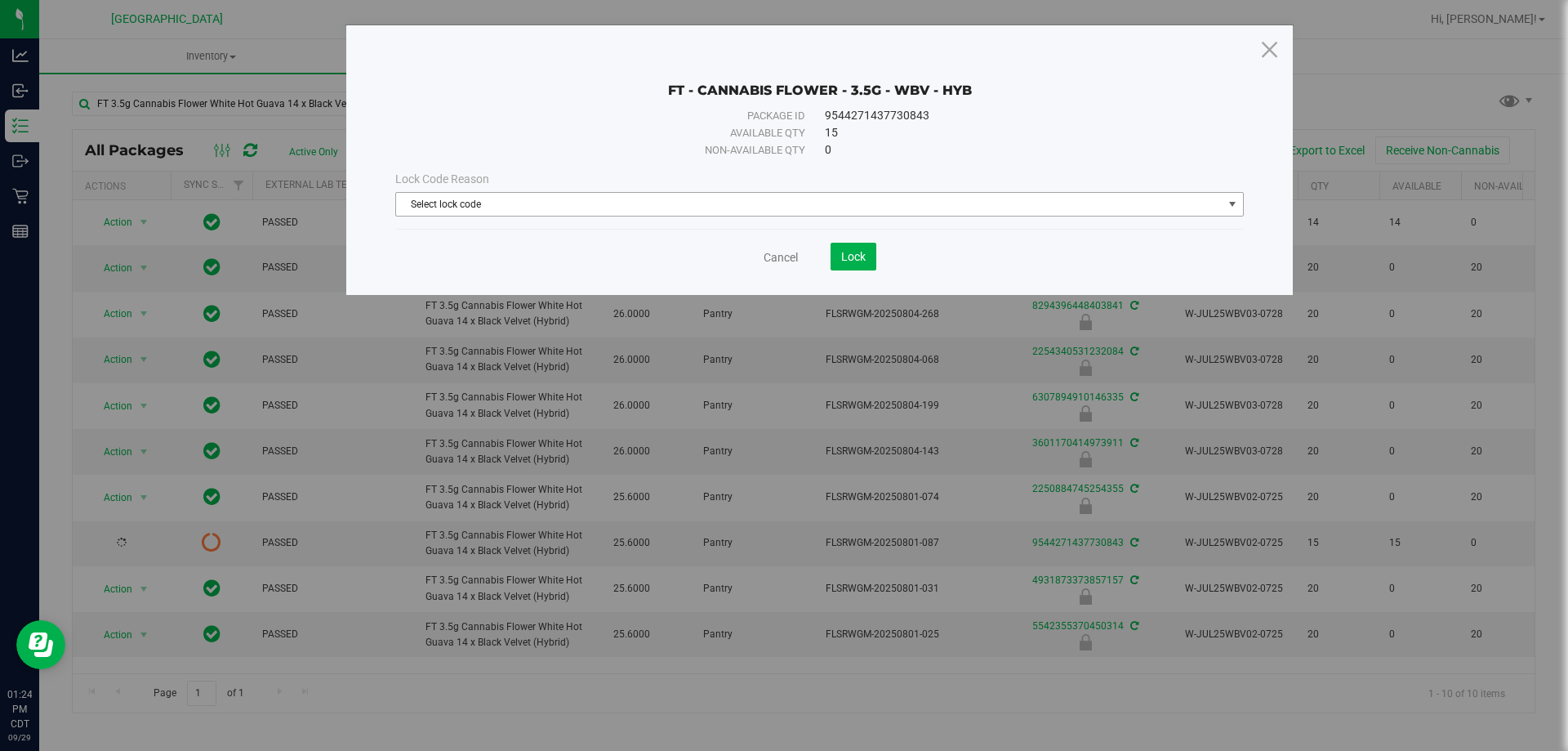
click at [722, 195] on span "Select lock code" at bounding box center [809, 204] width 826 height 23
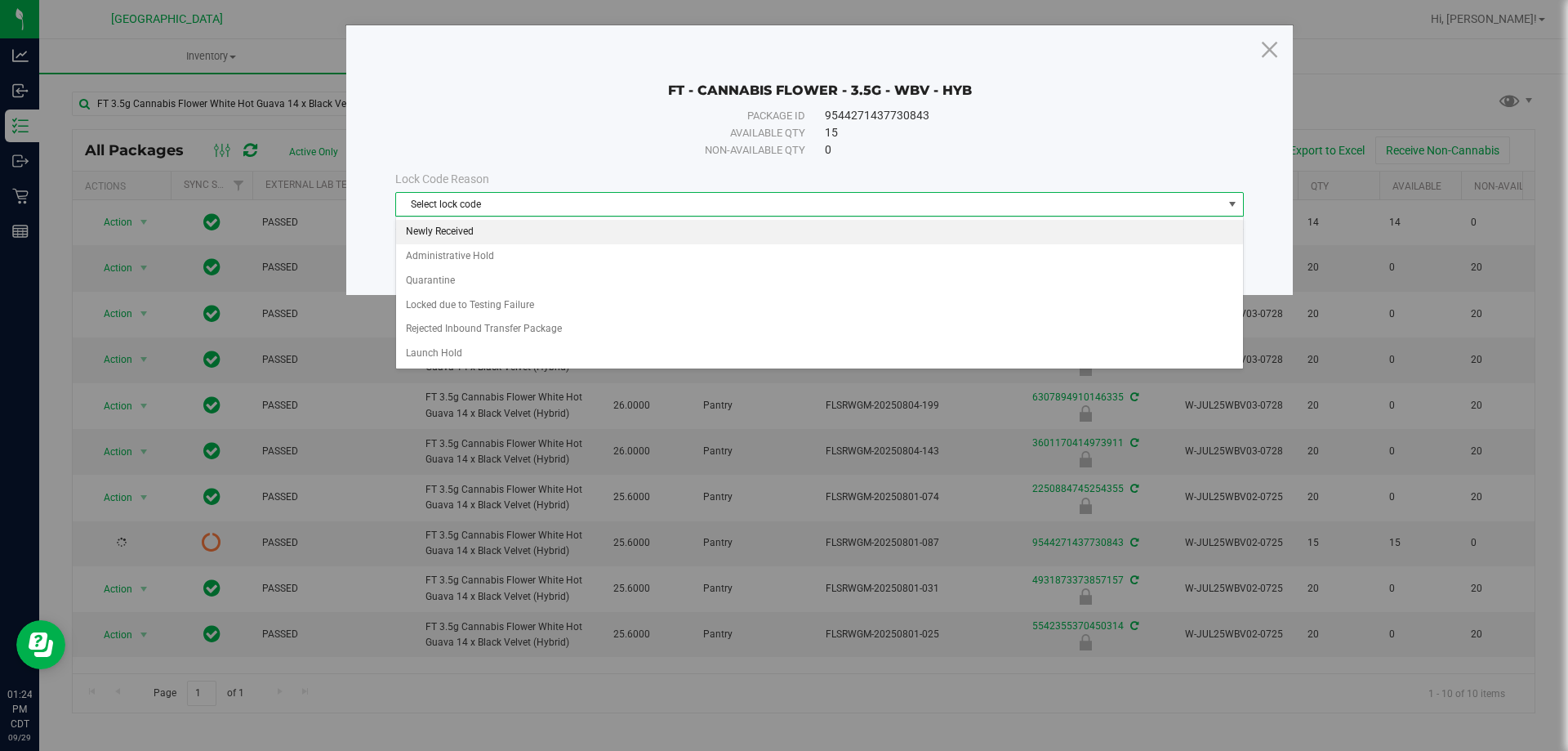
click at [479, 237] on li "Newly Received" at bounding box center [819, 232] width 847 height 25
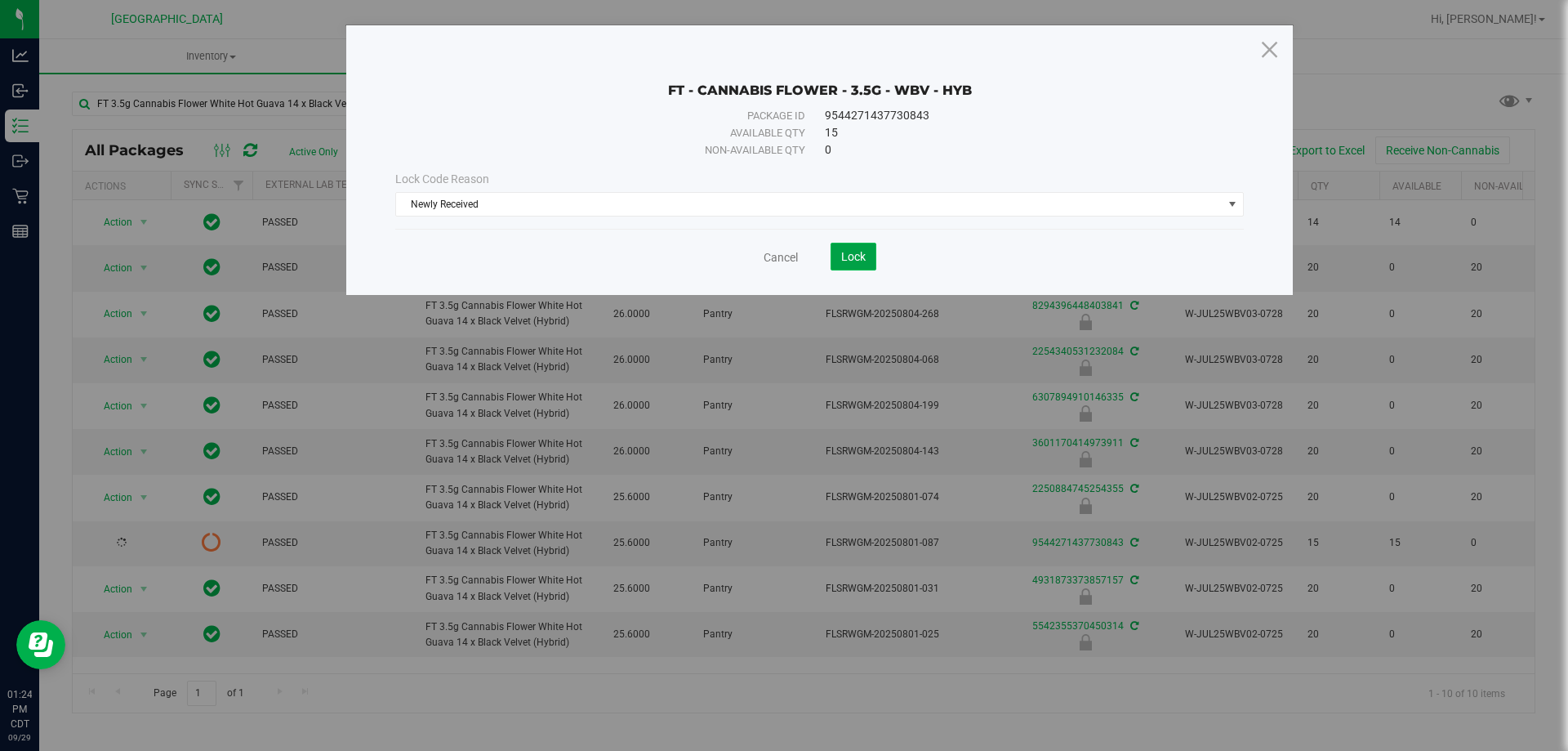
click at [860, 254] on span "Lock" at bounding box center [853, 256] width 25 height 13
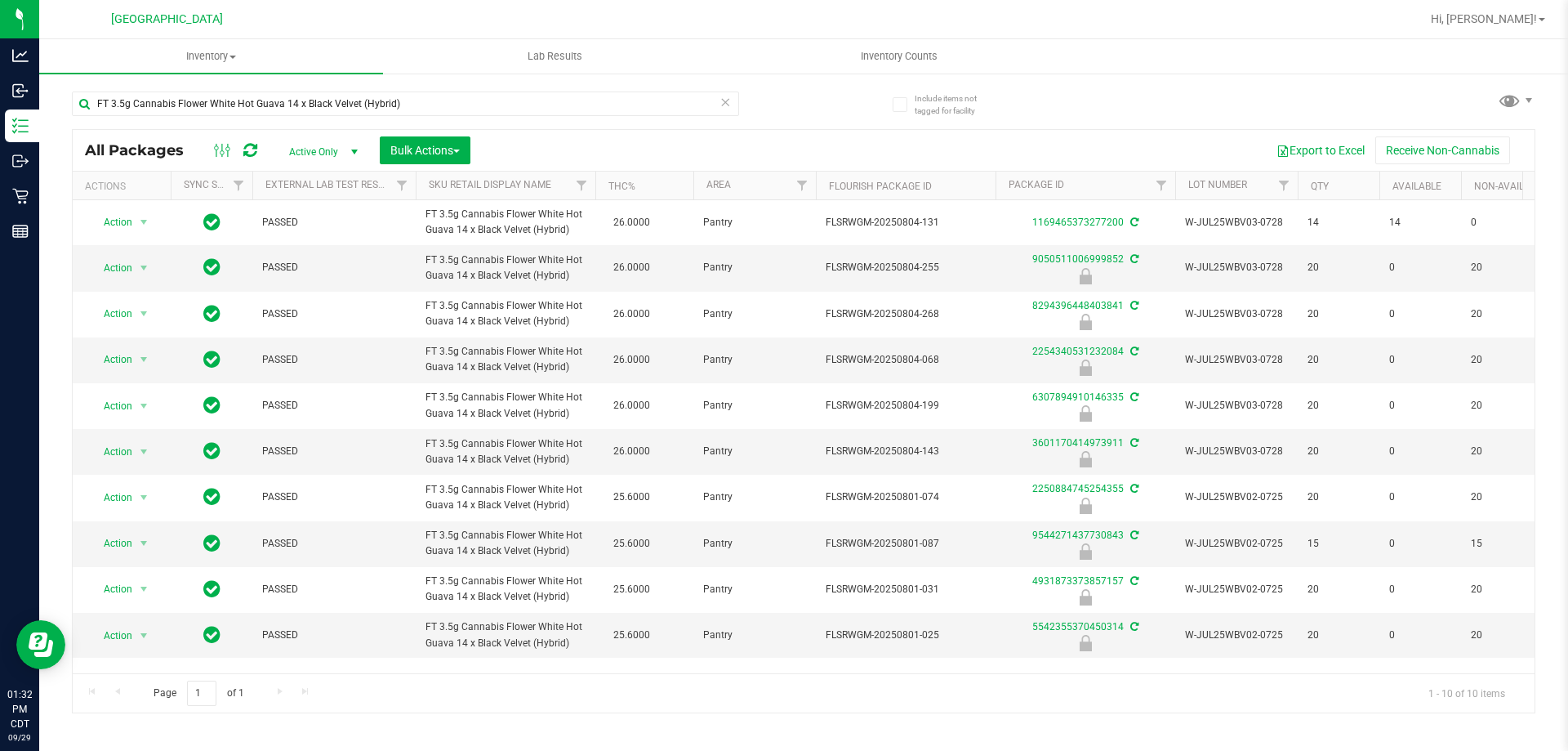
click at [727, 105] on icon at bounding box center [725, 101] width 11 height 20
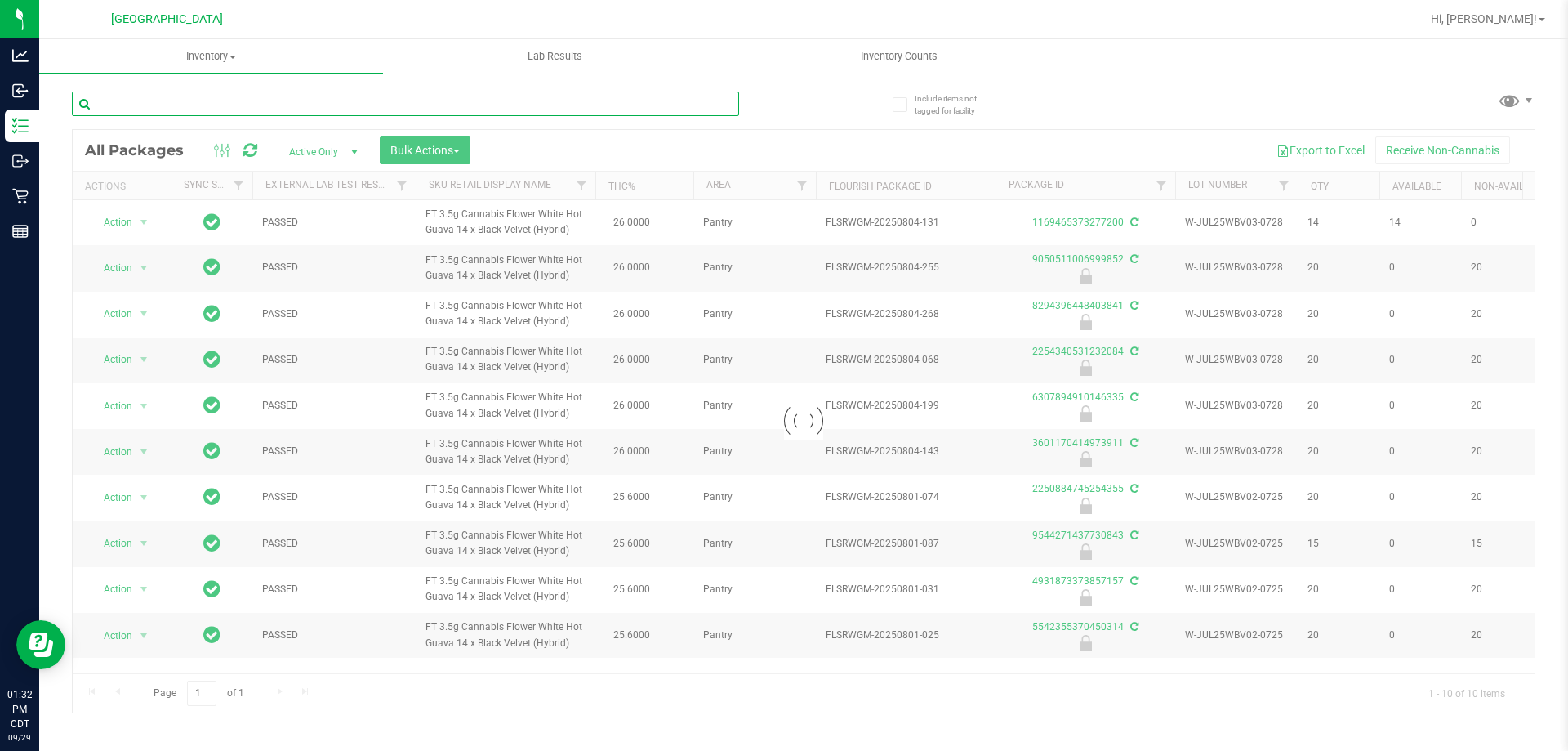
click at [708, 104] on input "text" at bounding box center [406, 104] width 667 height 25
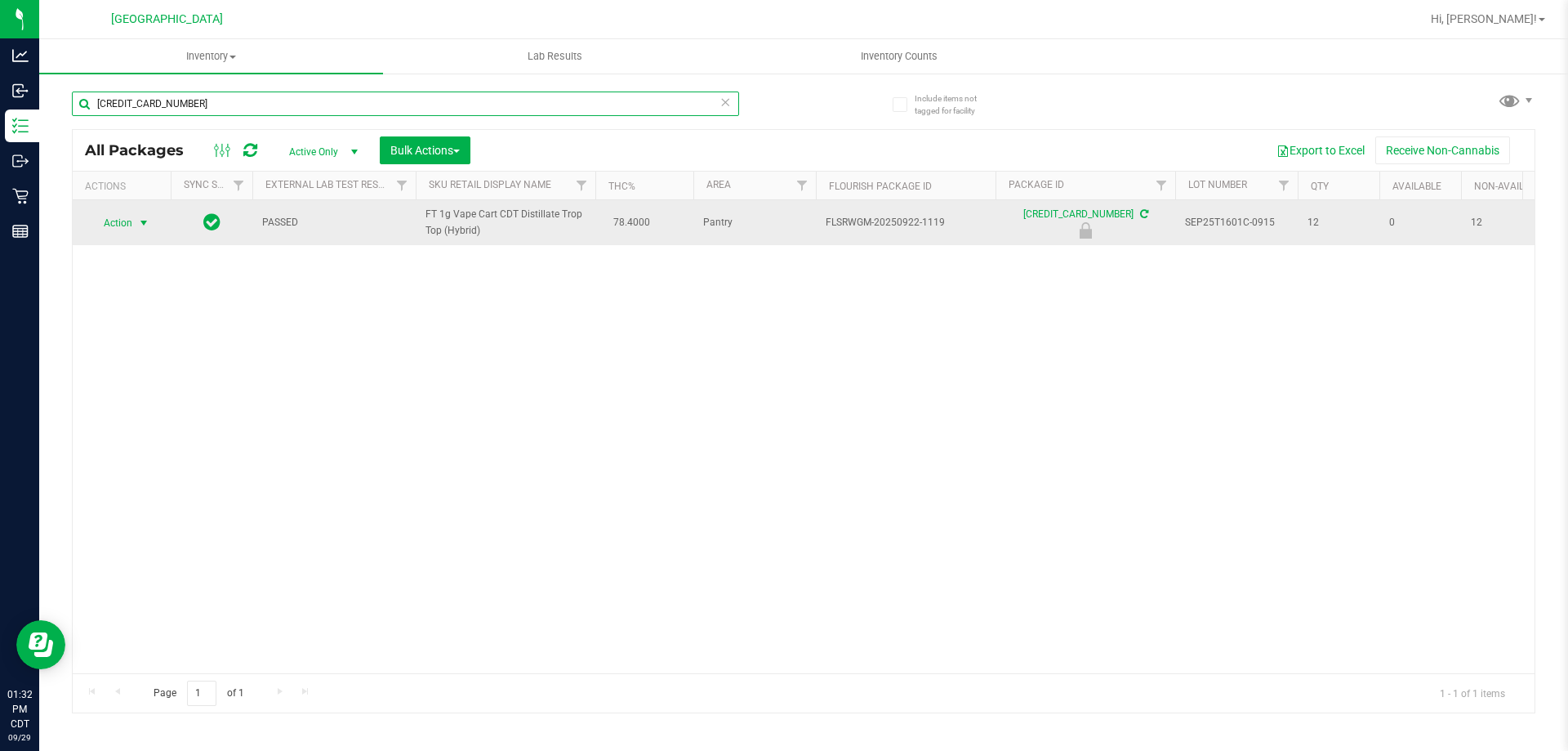
type input "[CREDIT_CARD_NUMBER]"
click at [142, 217] on span "select" at bounding box center [143, 222] width 13 height 13
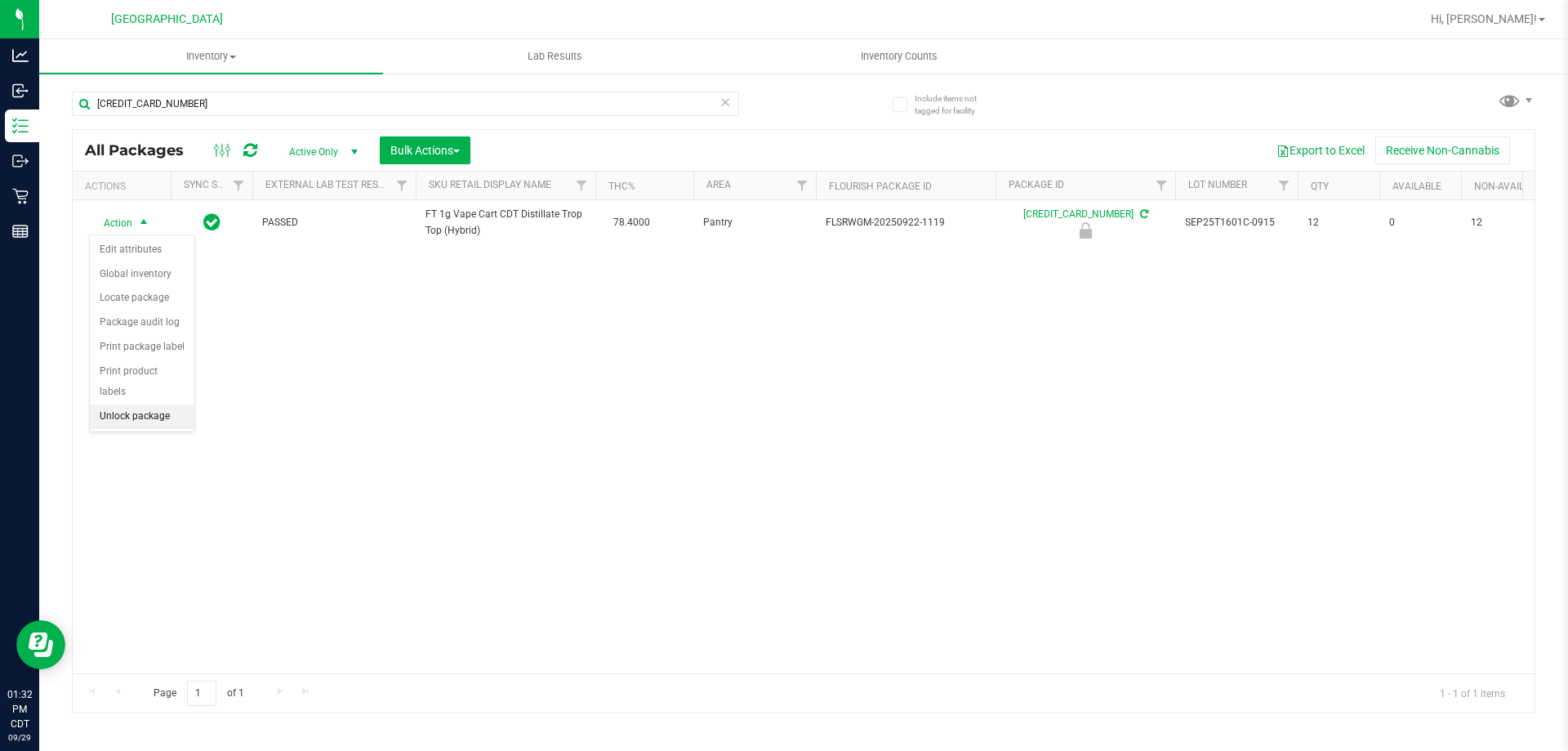
click at [156, 404] on li "Unlock package" at bounding box center [142, 416] width 105 height 25
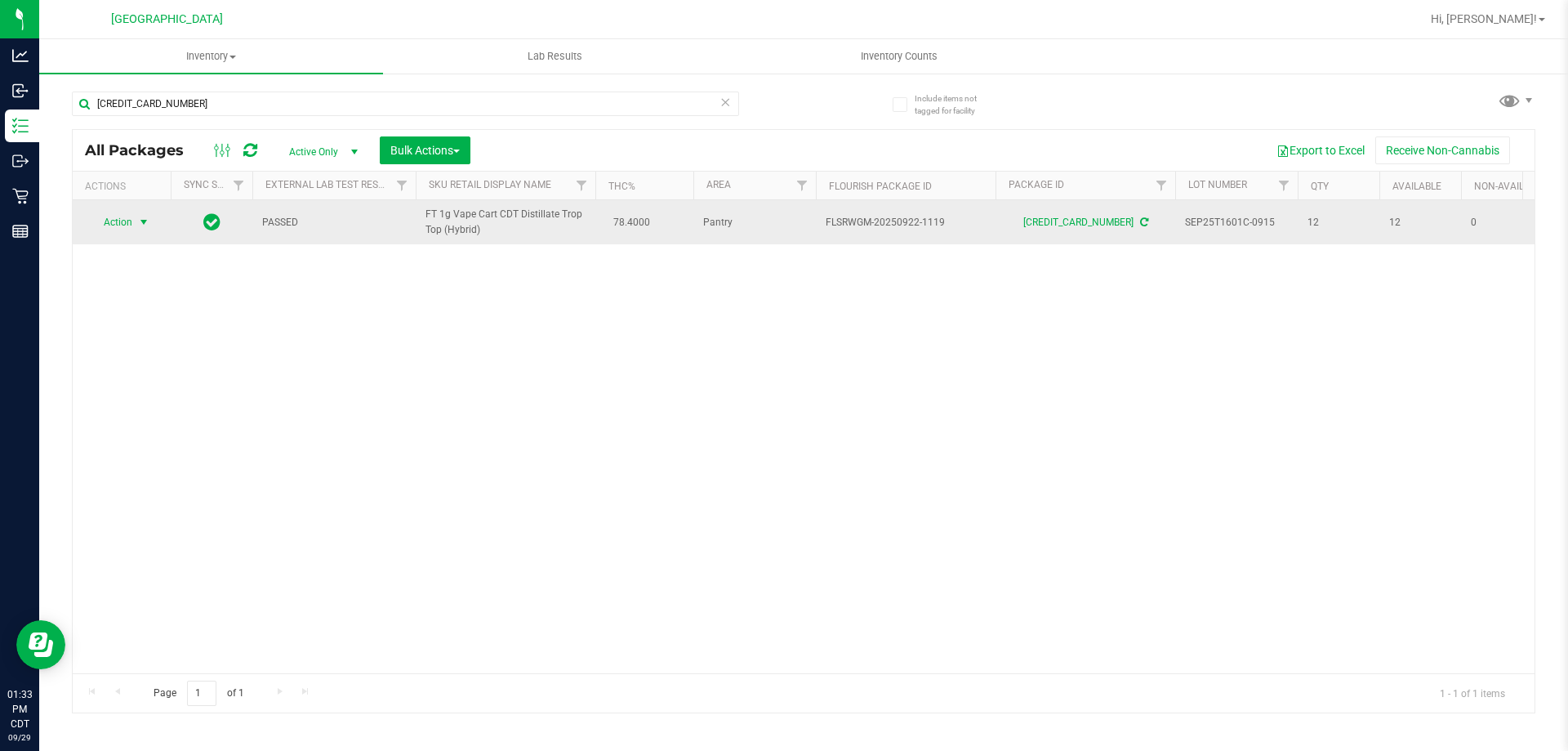
click at [124, 221] on span "Action" at bounding box center [111, 222] width 44 height 23
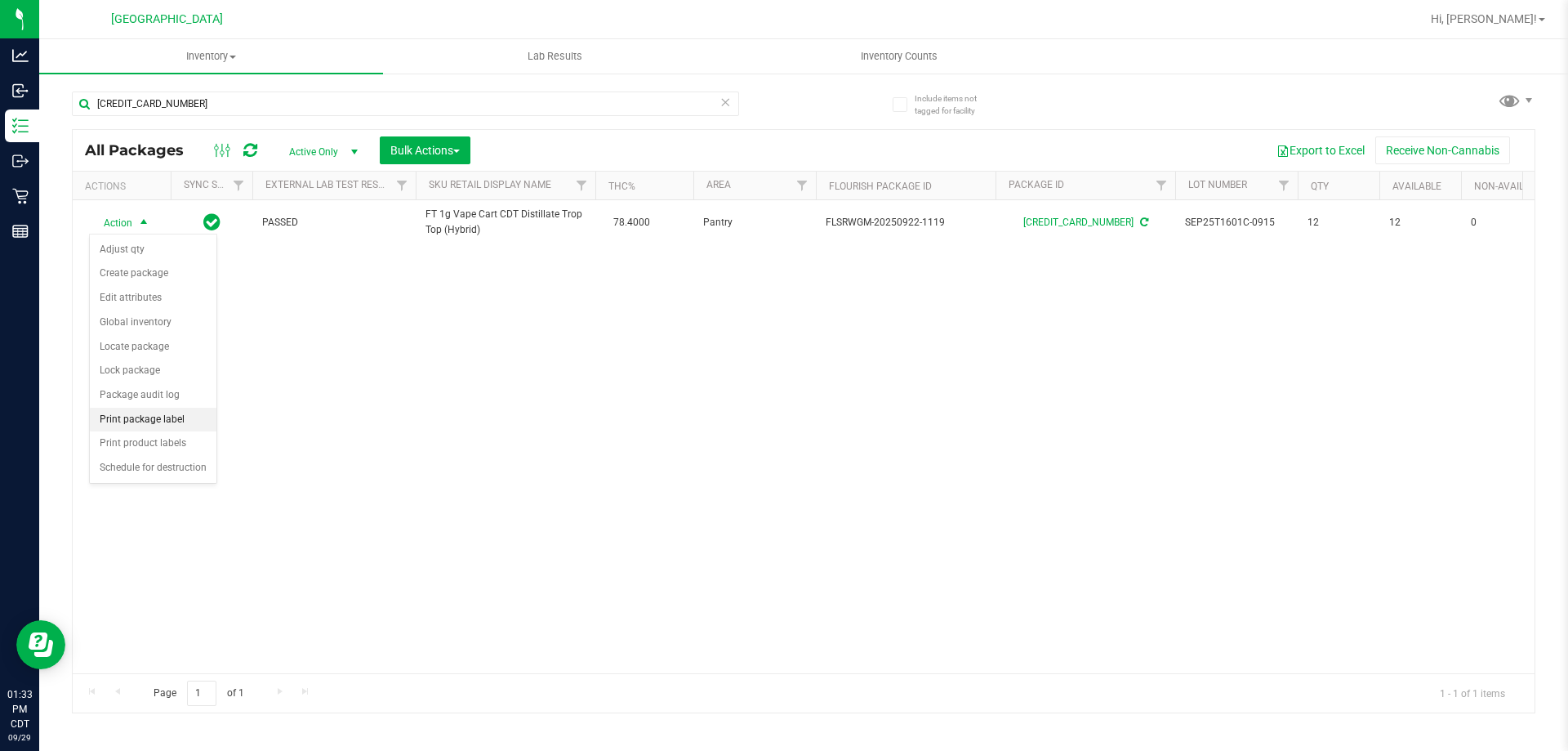
click at [174, 421] on li "Print package label" at bounding box center [154, 420] width 127 height 25
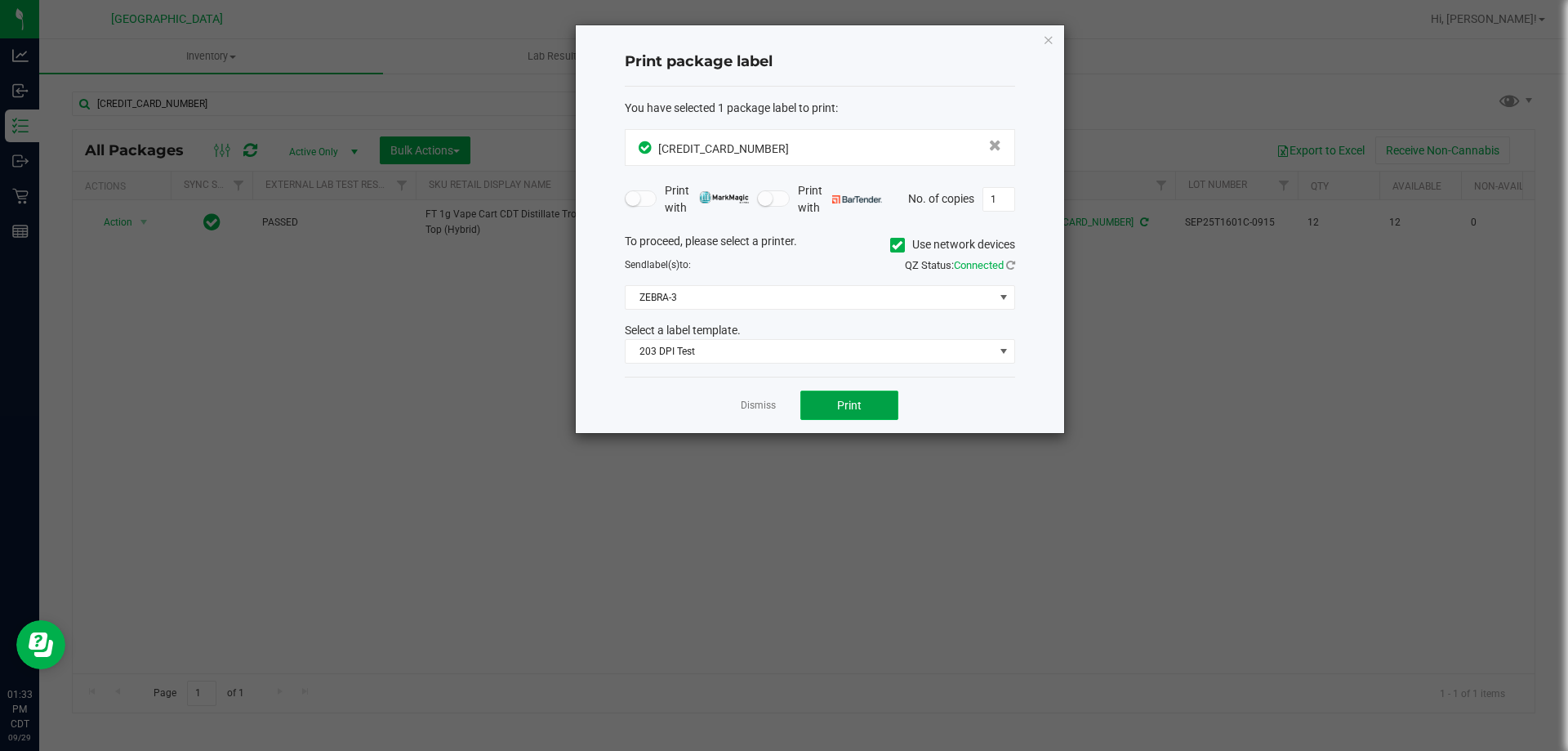
click at [833, 409] on button "Print" at bounding box center [849, 405] width 98 height 29
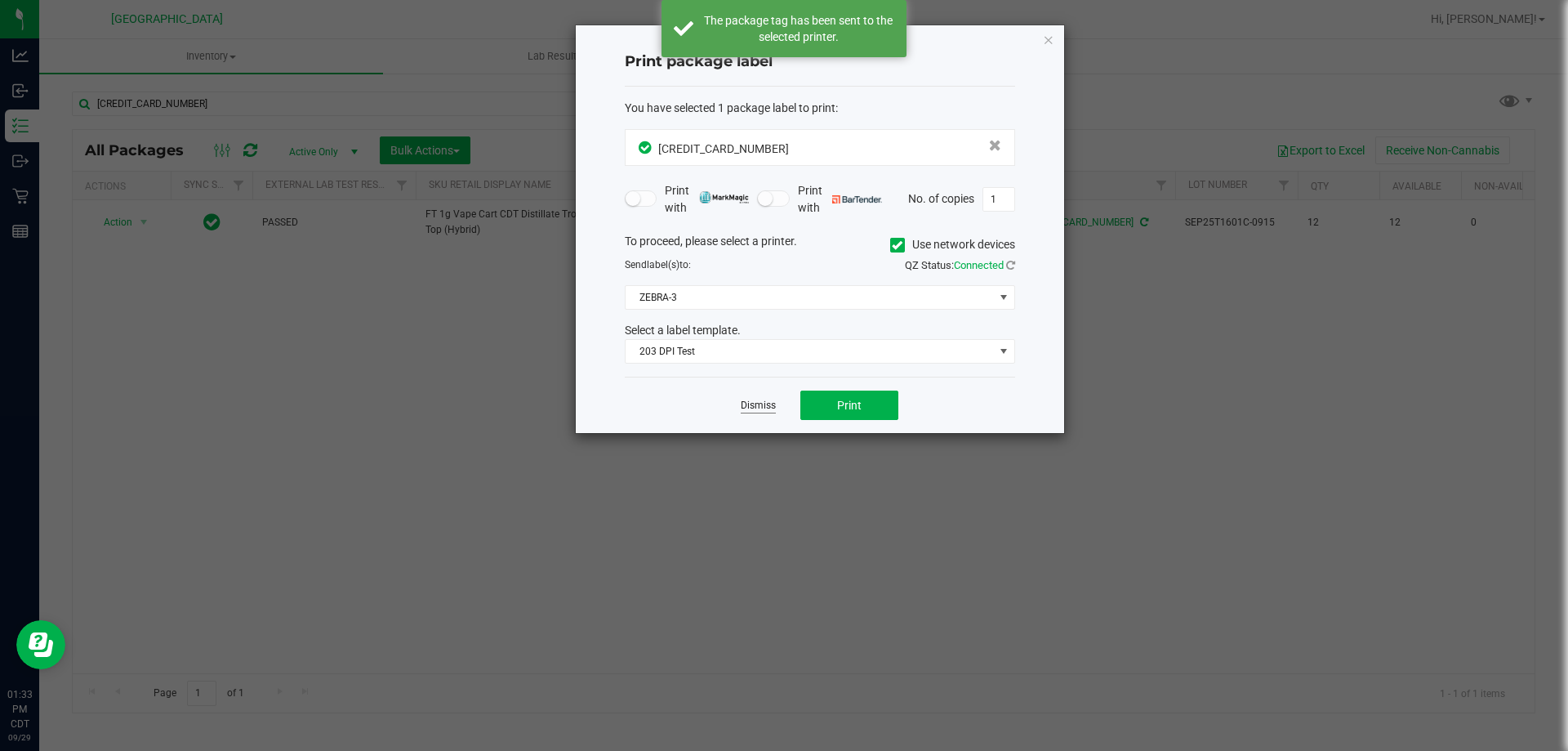
click at [755, 401] on link "Dismiss" at bounding box center [757, 406] width 35 height 14
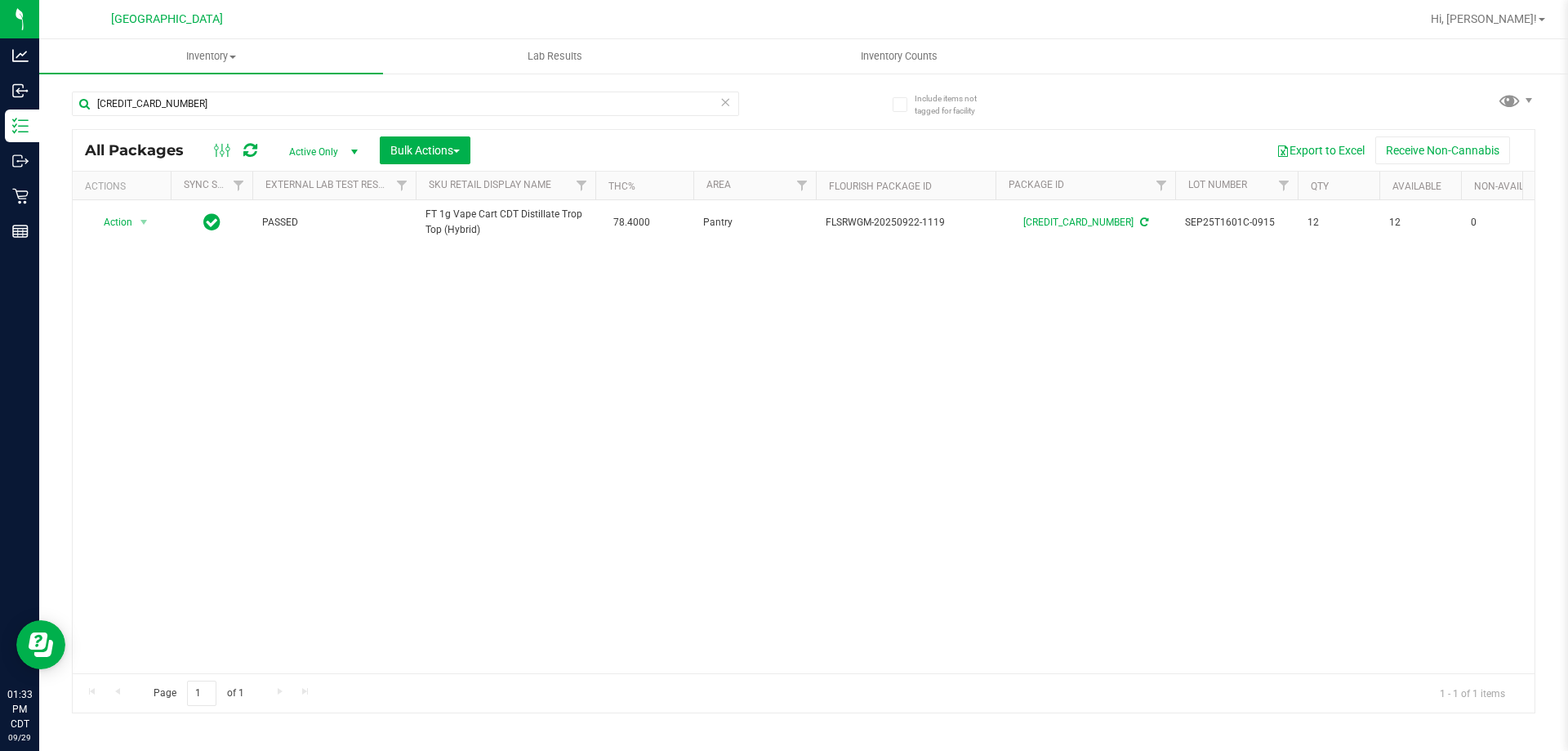
click at [725, 106] on icon at bounding box center [725, 101] width 11 height 20
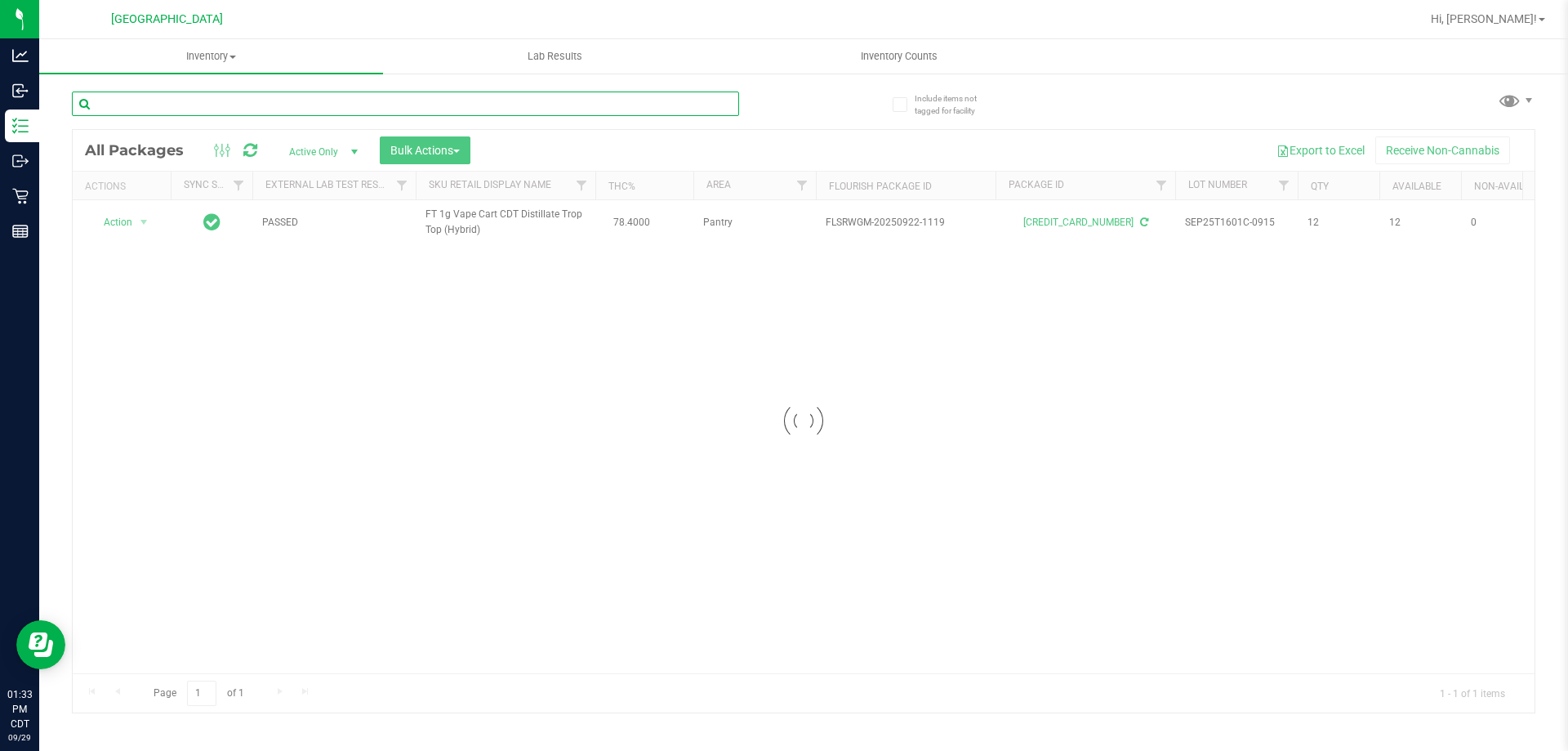
click at [721, 101] on input "text" at bounding box center [406, 104] width 667 height 25
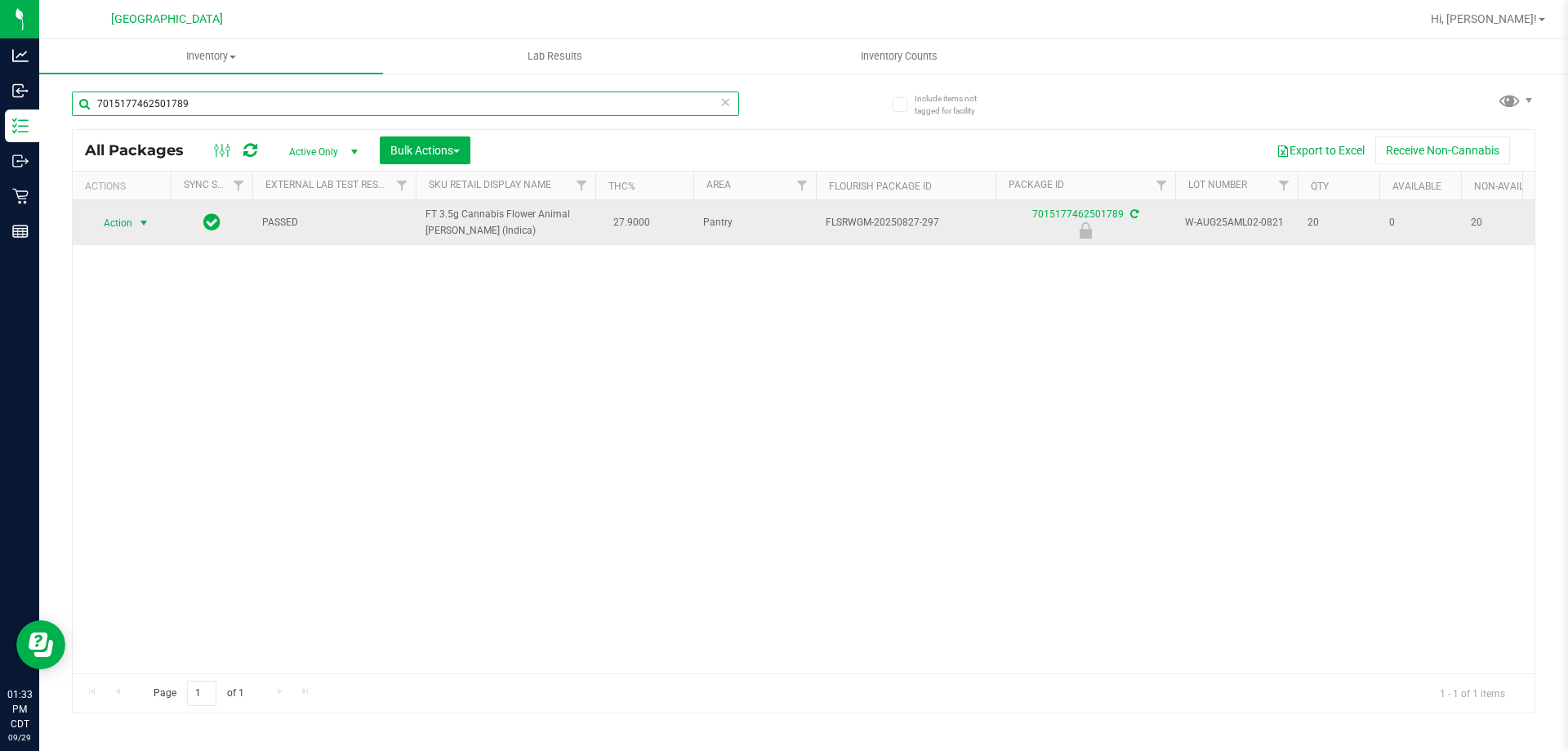
type input "7015177462501789"
click at [111, 232] on span "Action" at bounding box center [111, 223] width 44 height 23
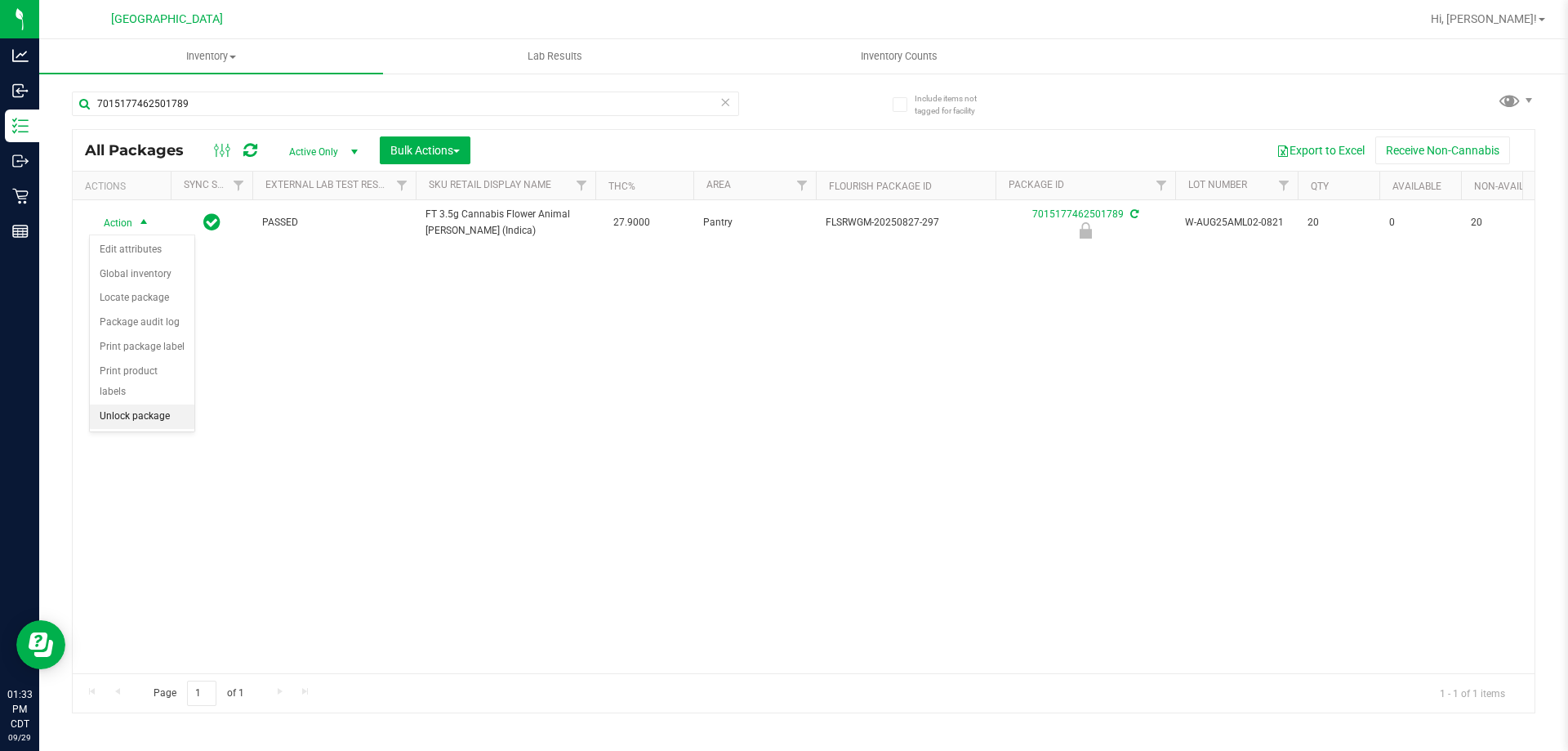
click at [162, 404] on li "Unlock package" at bounding box center [142, 416] width 105 height 25
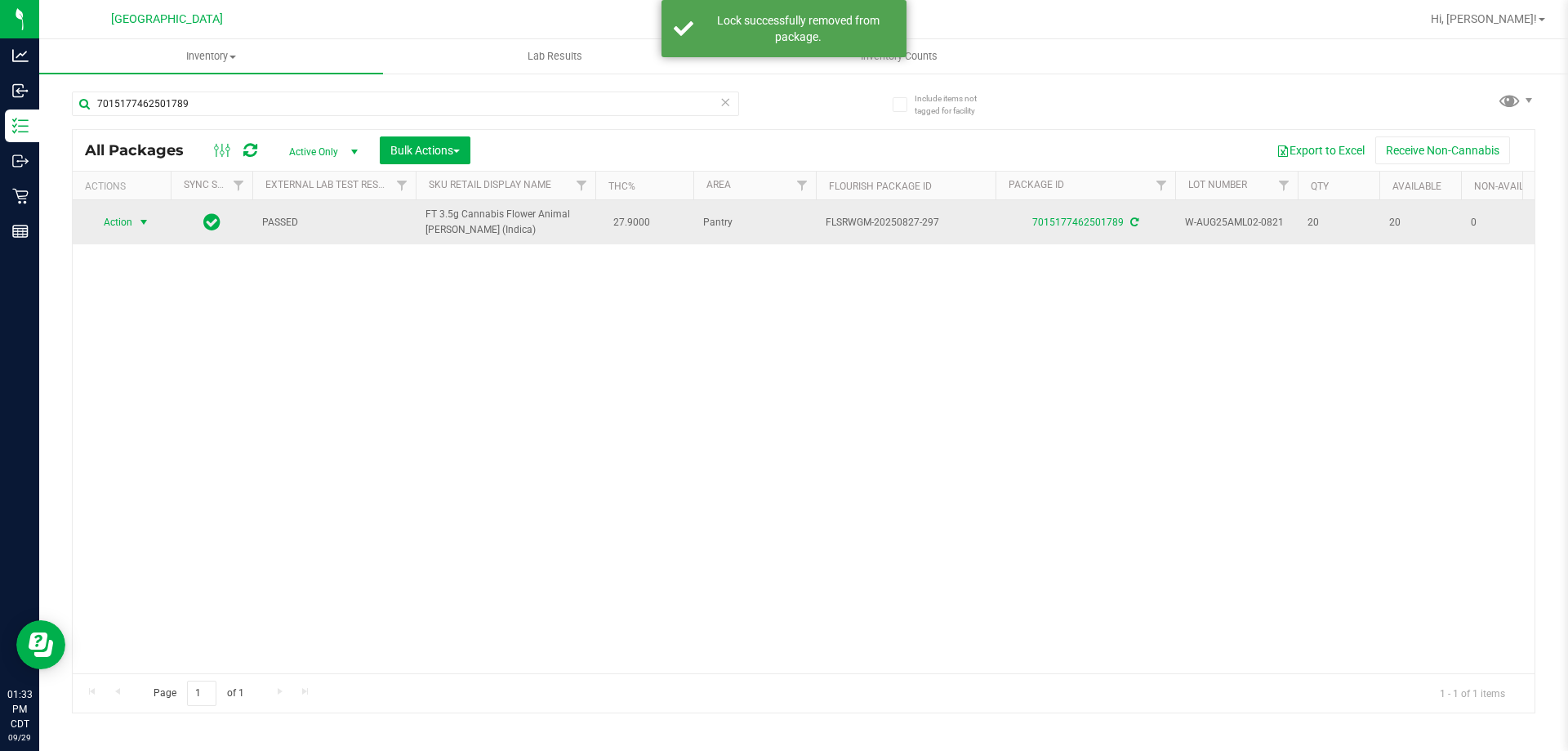
click at [119, 230] on span "Action" at bounding box center [111, 222] width 44 height 23
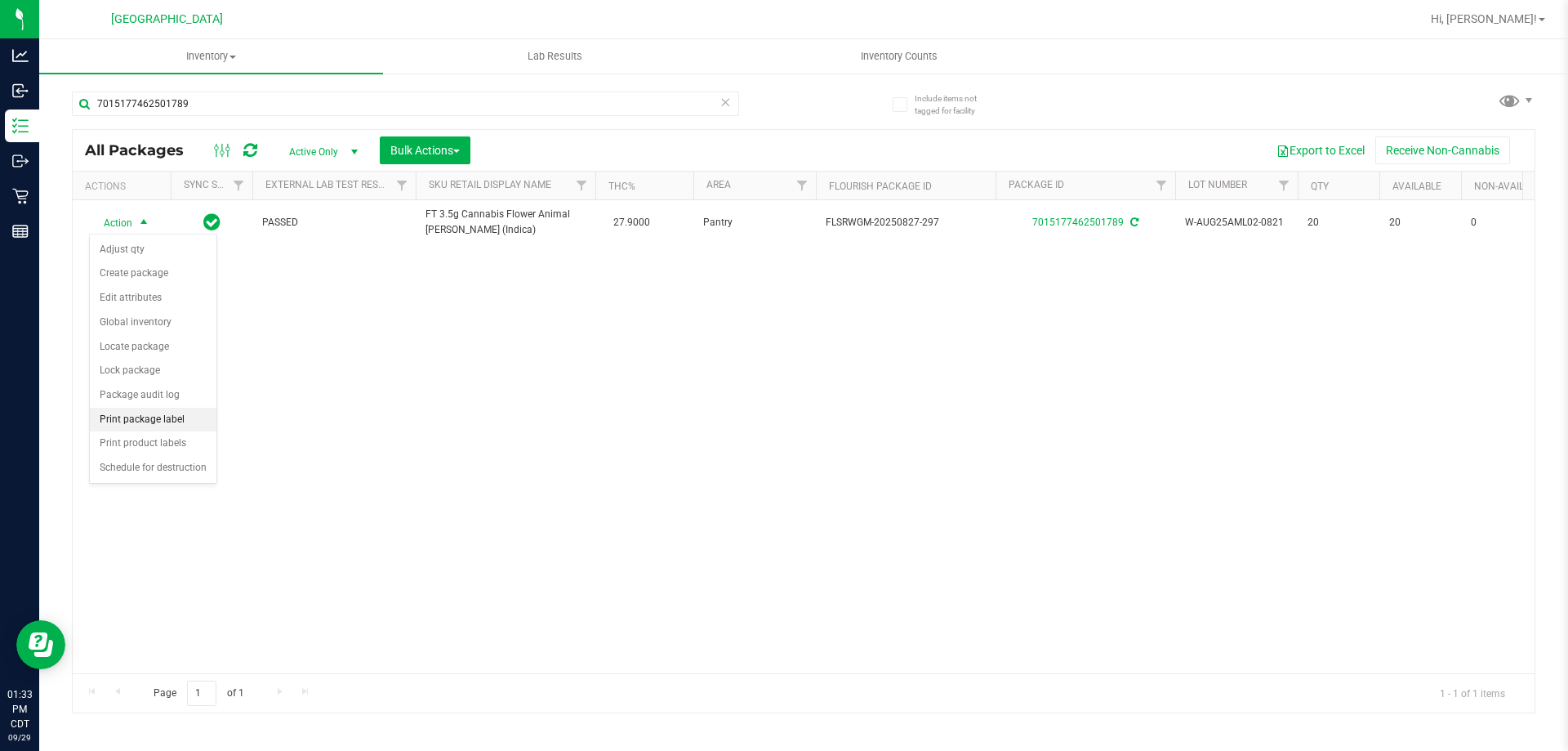
click at [145, 422] on li "Print package label" at bounding box center [154, 420] width 127 height 25
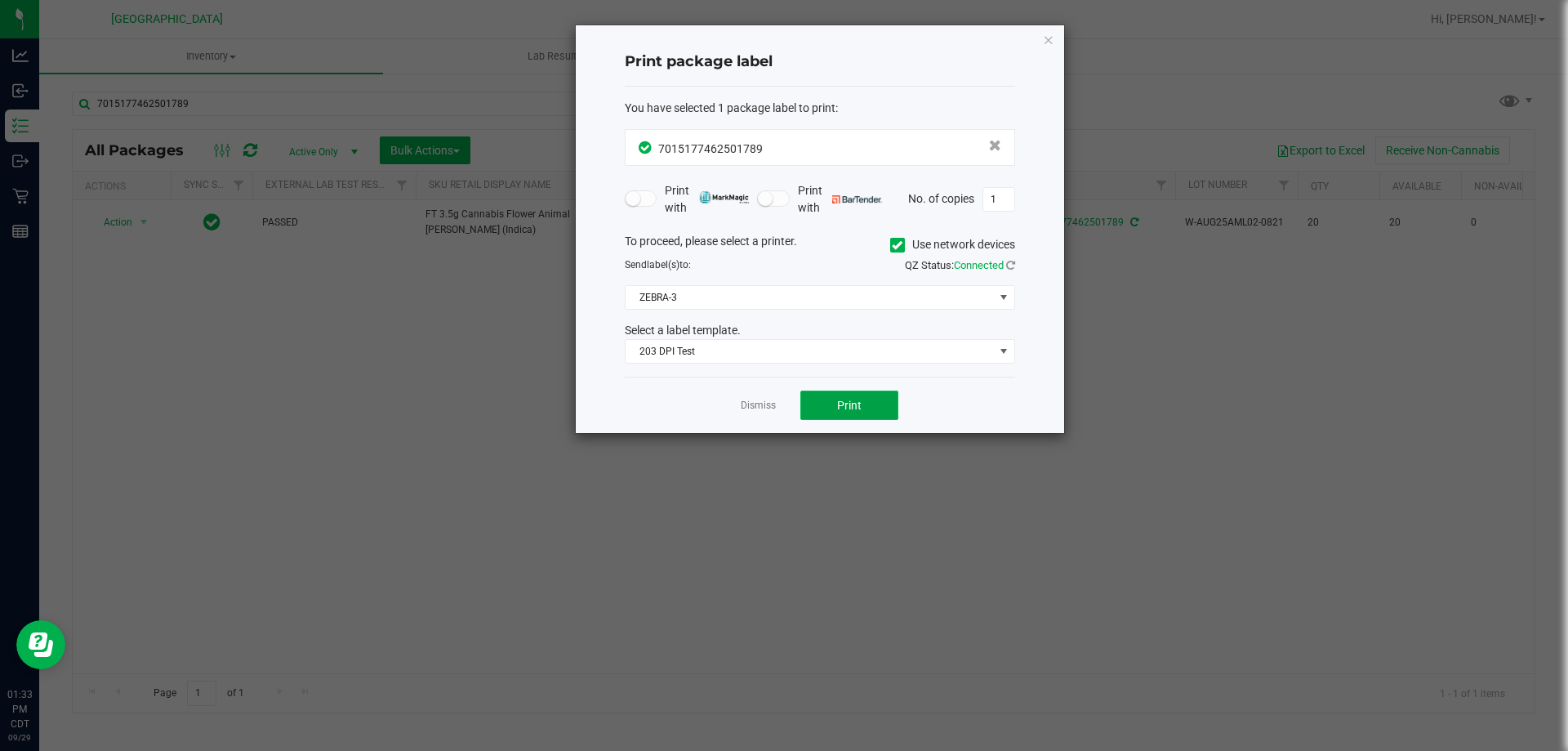
click at [833, 400] on button "Print" at bounding box center [849, 405] width 98 height 29
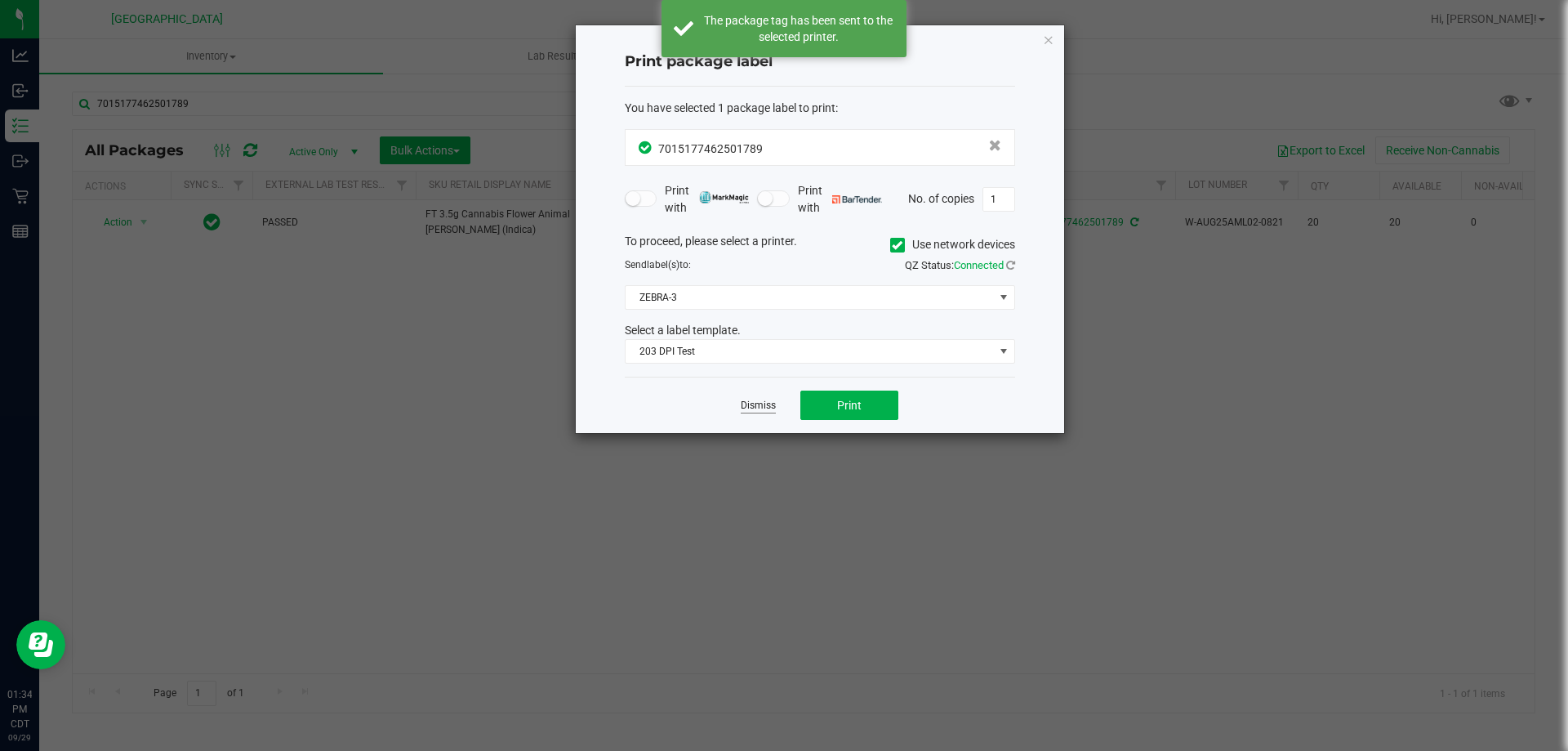
click at [758, 401] on link "Dismiss" at bounding box center [757, 406] width 35 height 14
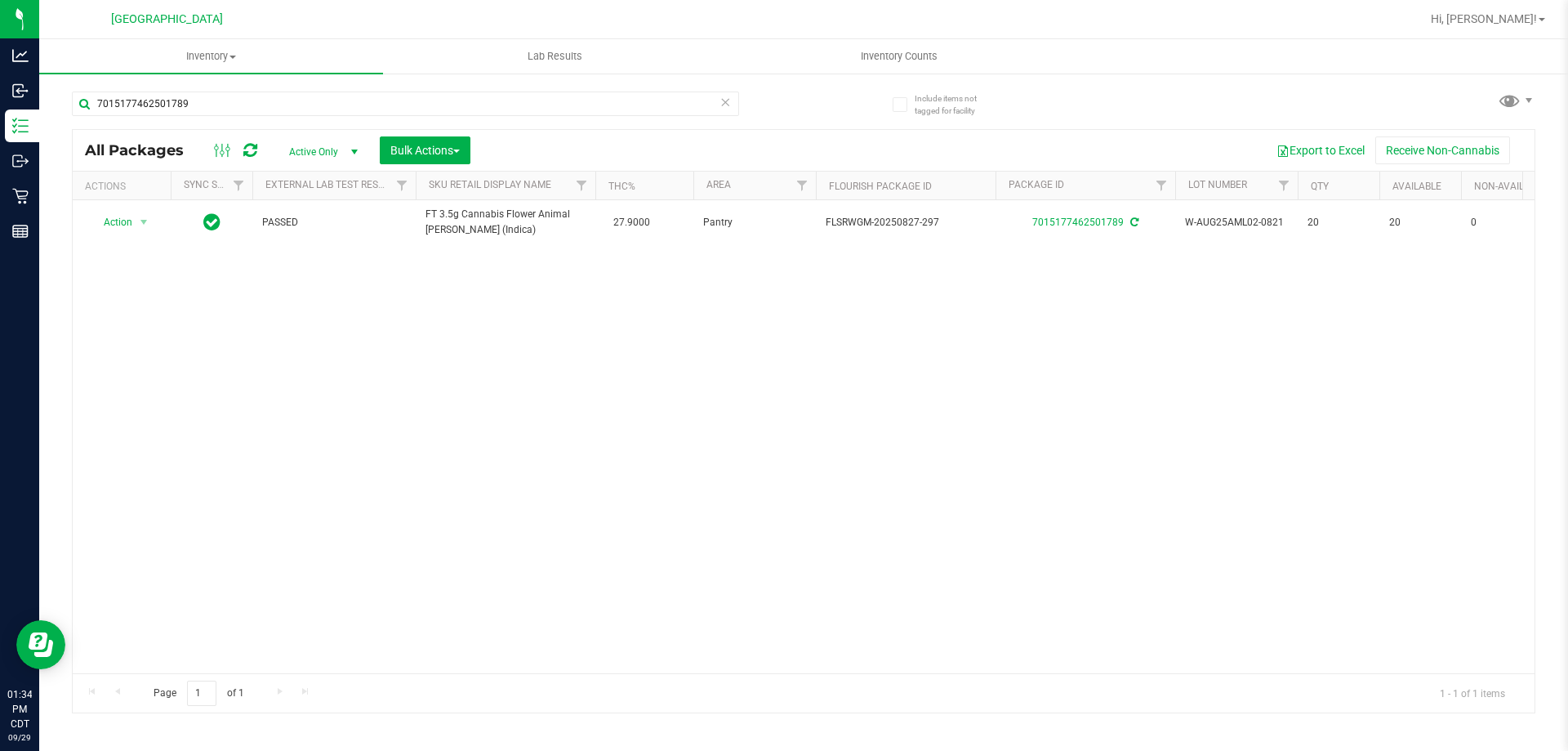
click at [729, 100] on icon at bounding box center [725, 101] width 11 height 20
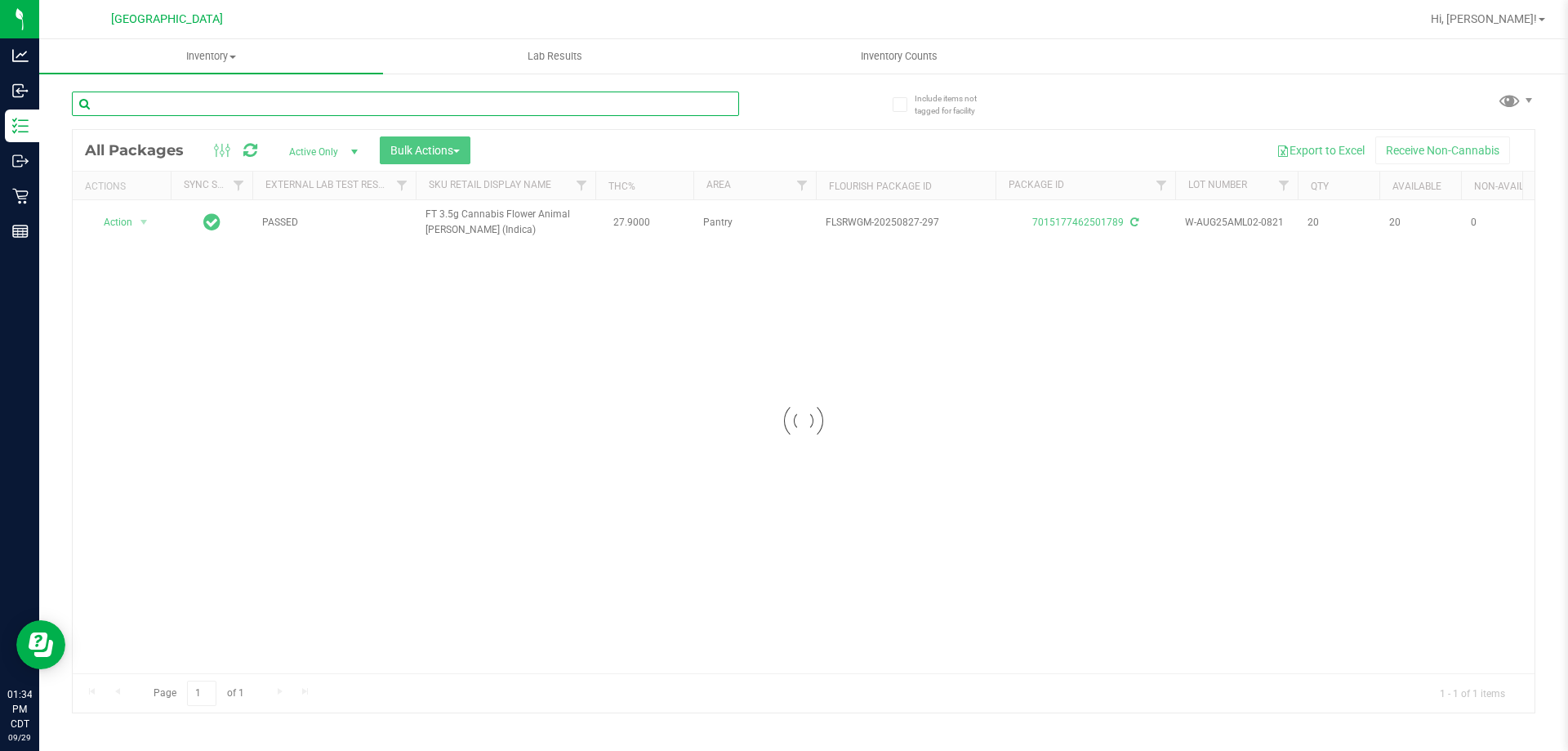
click at [703, 100] on input "text" at bounding box center [406, 104] width 667 height 25
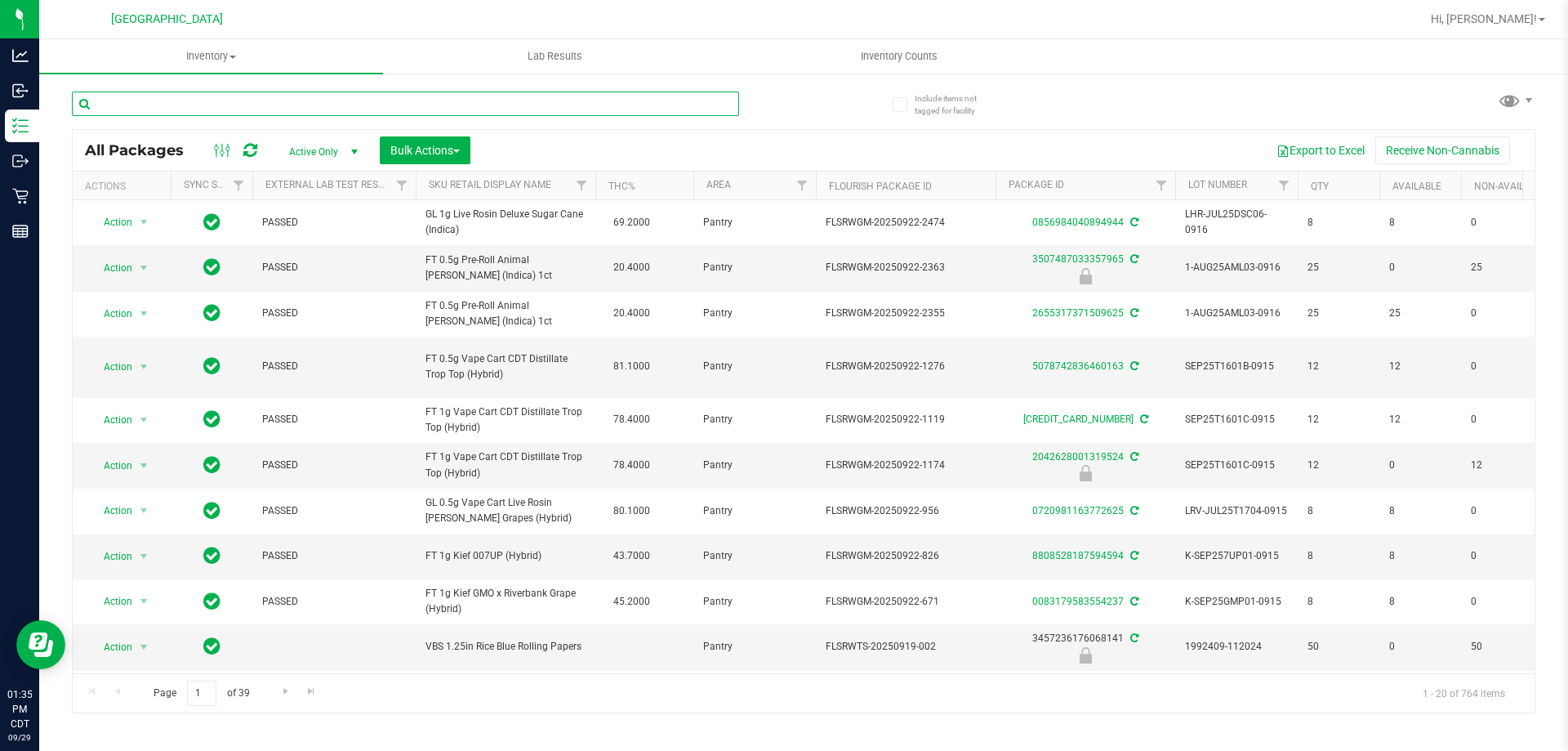
click at [534, 95] on input "text" at bounding box center [406, 104] width 667 height 25
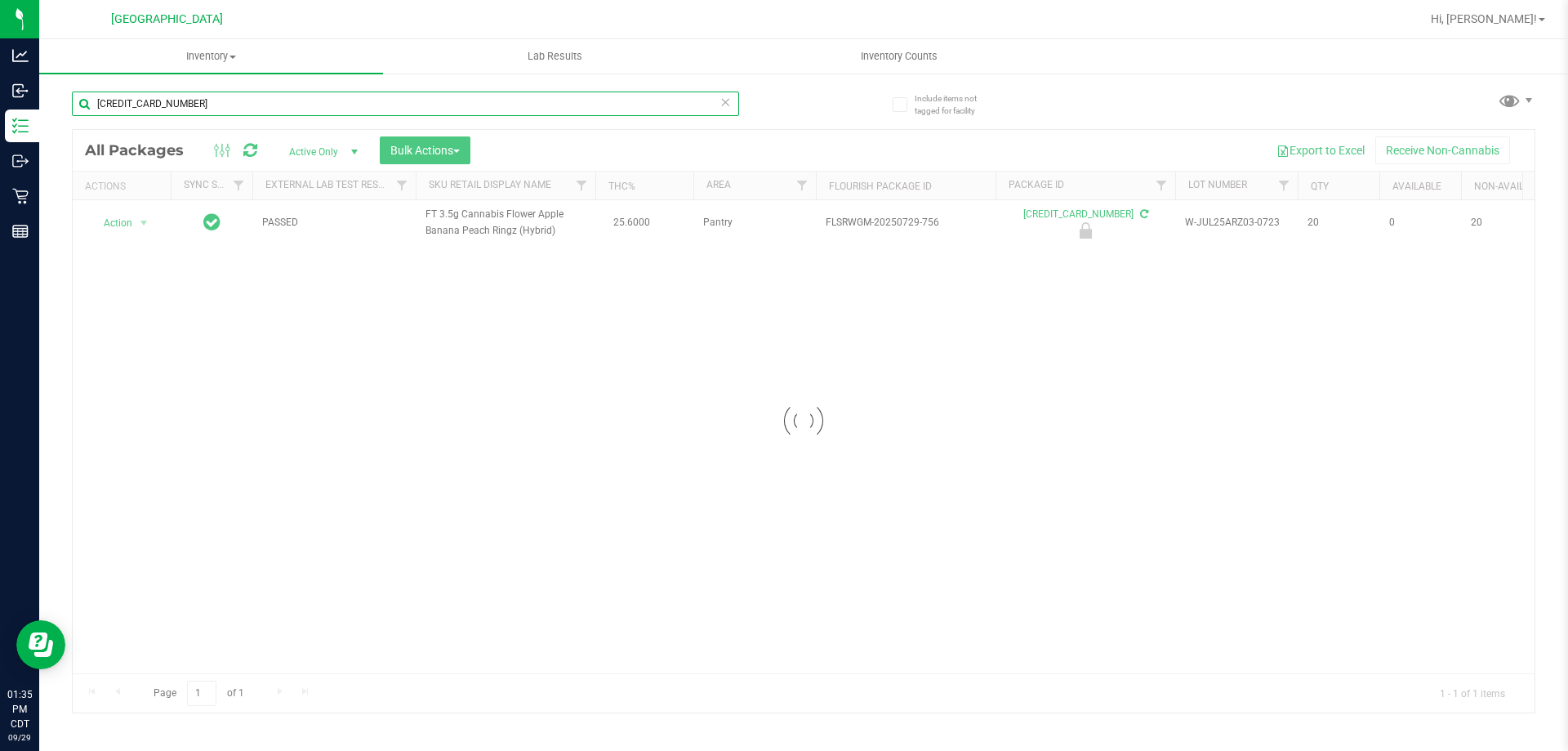
type input "[CREDIT_CARD_NUMBER]"
click at [111, 227] on div at bounding box center [804, 421] width 1462 height 583
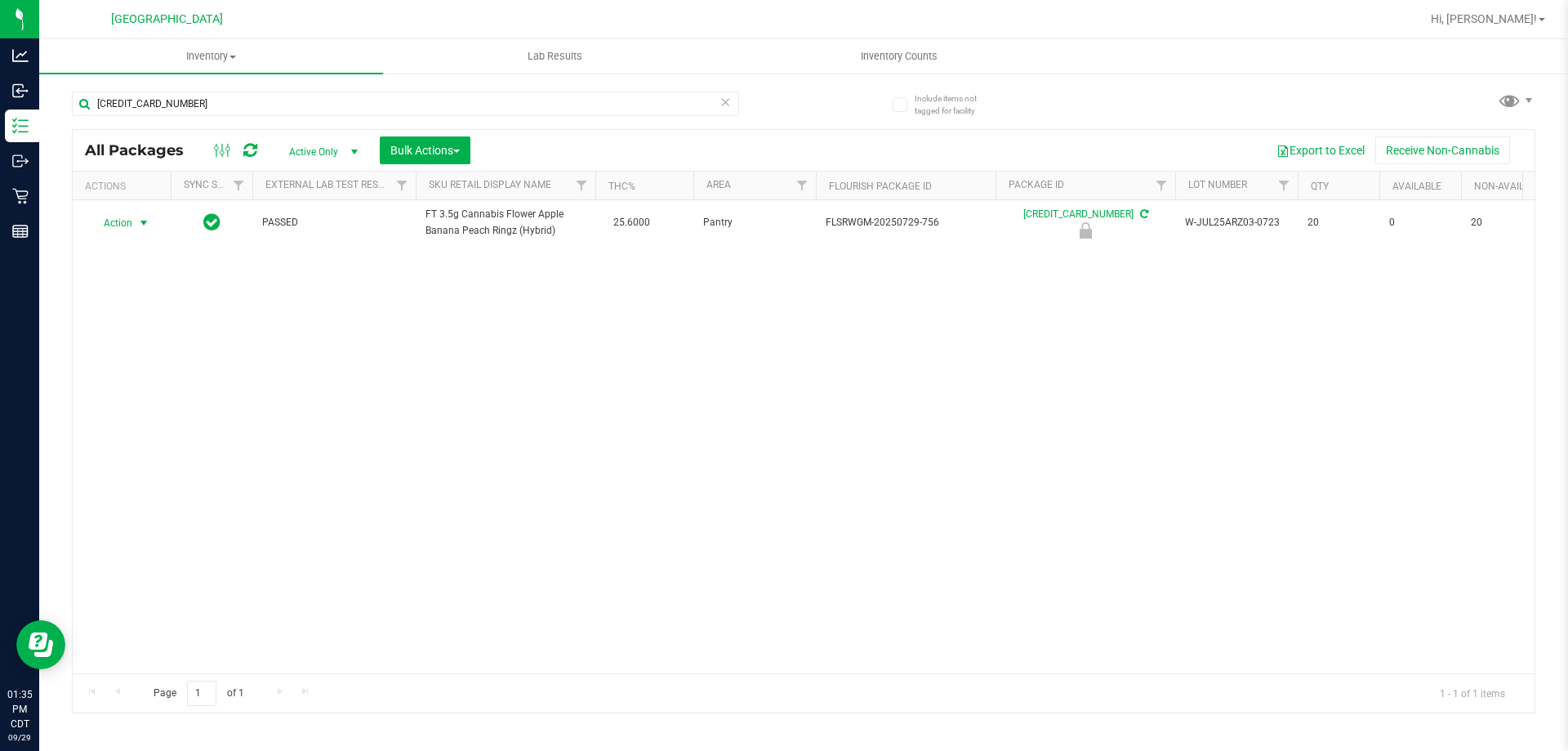
click at [111, 227] on span "Action" at bounding box center [111, 223] width 44 height 23
click at [131, 404] on li "Unlock package" at bounding box center [142, 416] width 105 height 25
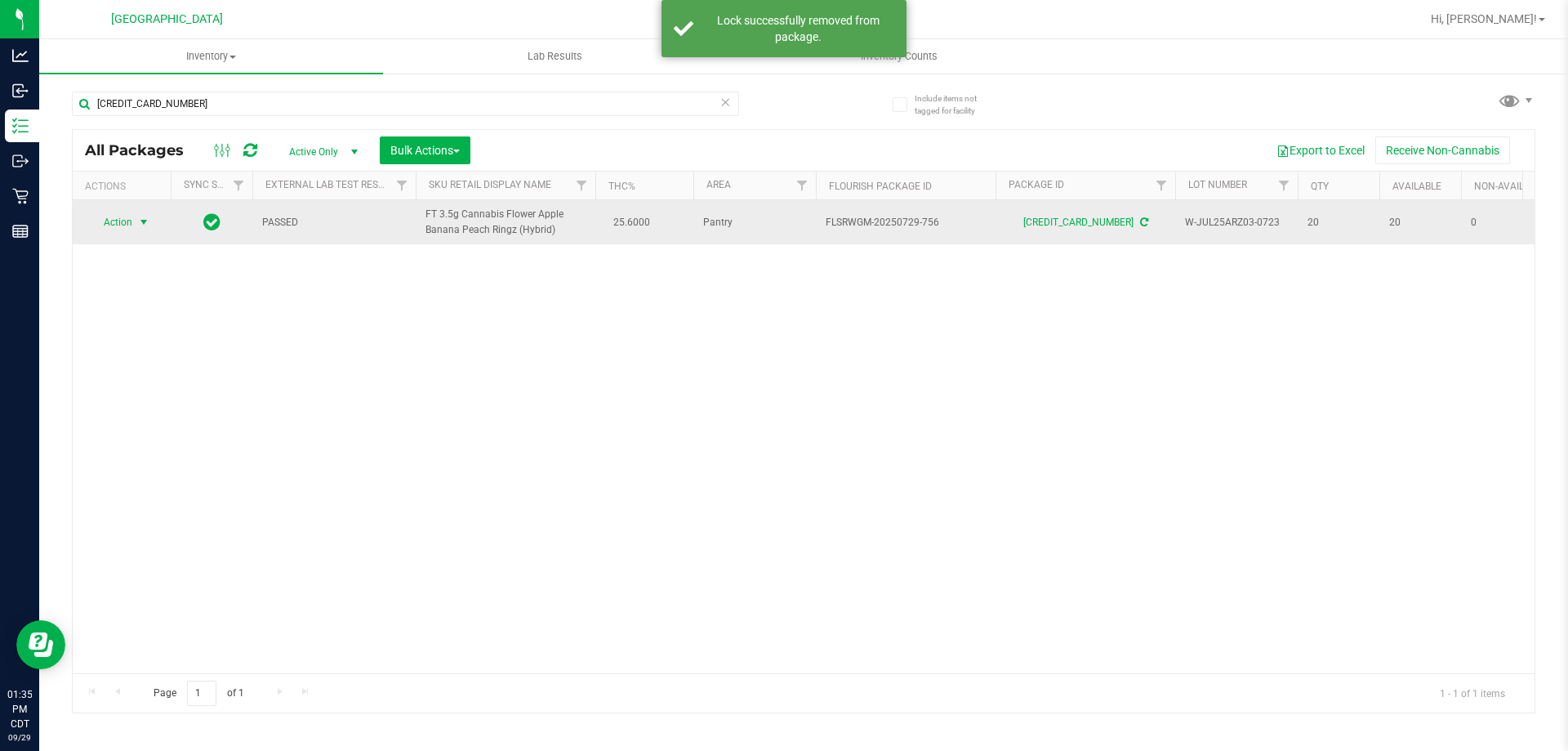
click at [120, 229] on span "Action" at bounding box center [111, 222] width 44 height 23
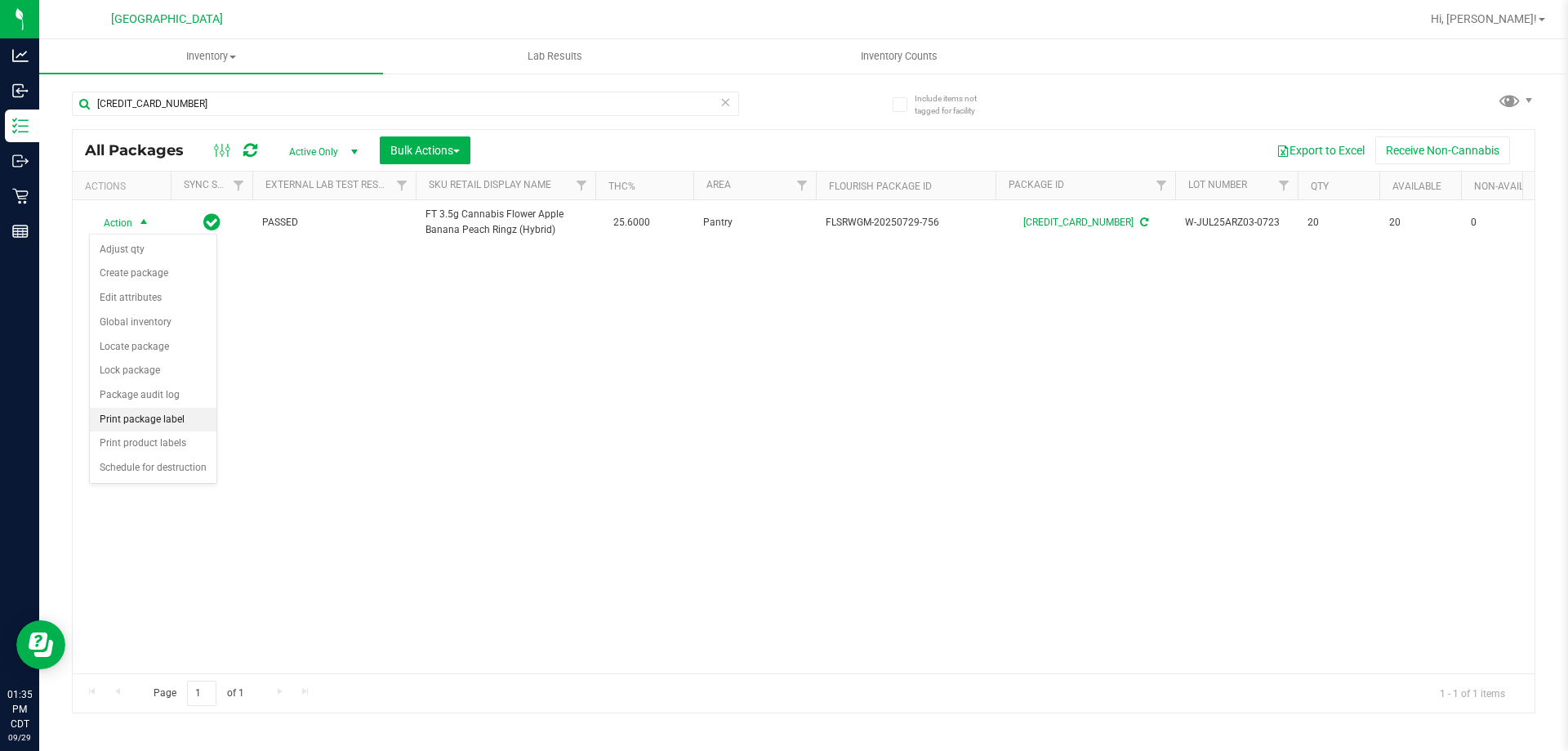
click at [159, 421] on li "Print package label" at bounding box center [154, 420] width 127 height 25
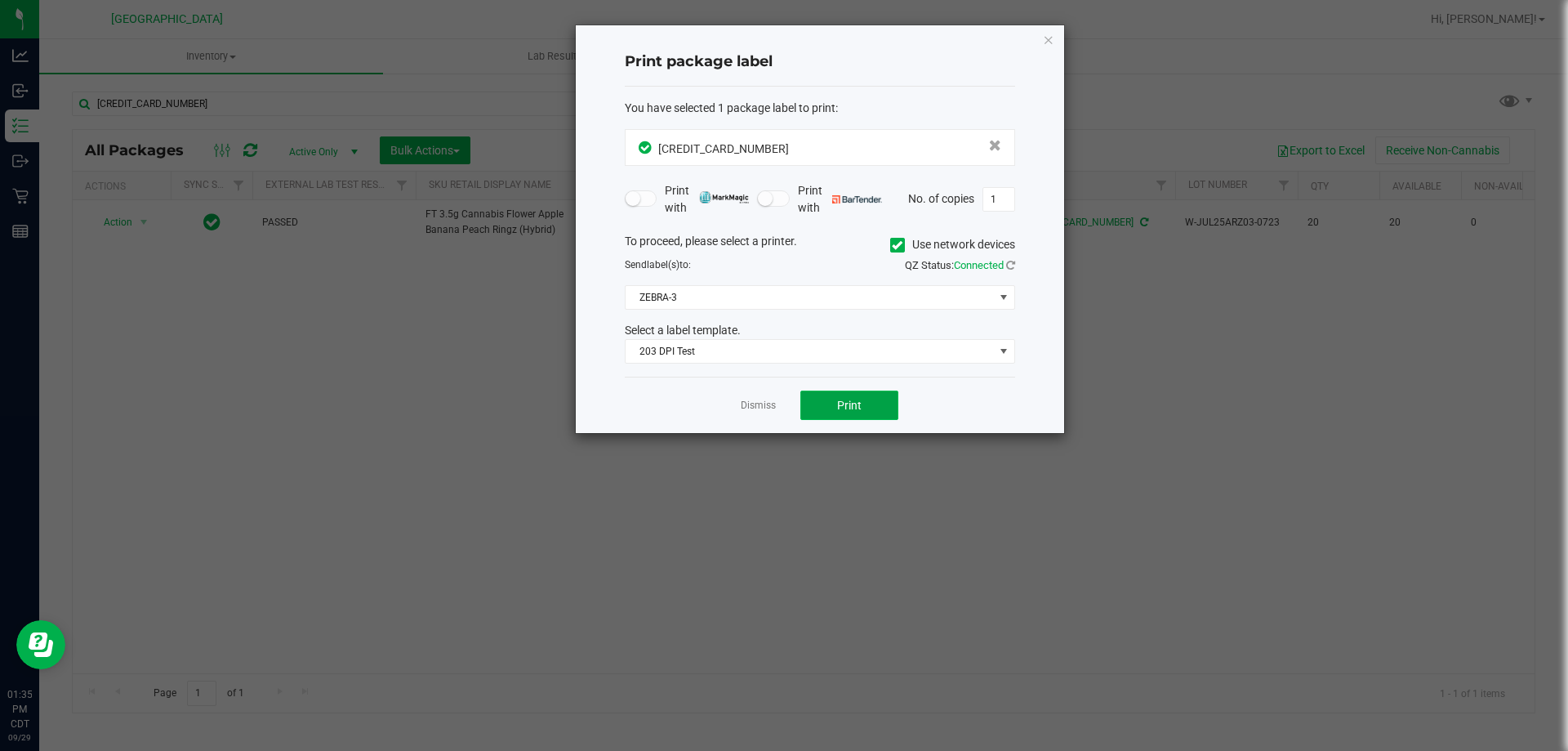
click at [871, 403] on button "Print" at bounding box center [849, 405] width 98 height 29
click at [759, 403] on link "Dismiss" at bounding box center [757, 406] width 35 height 14
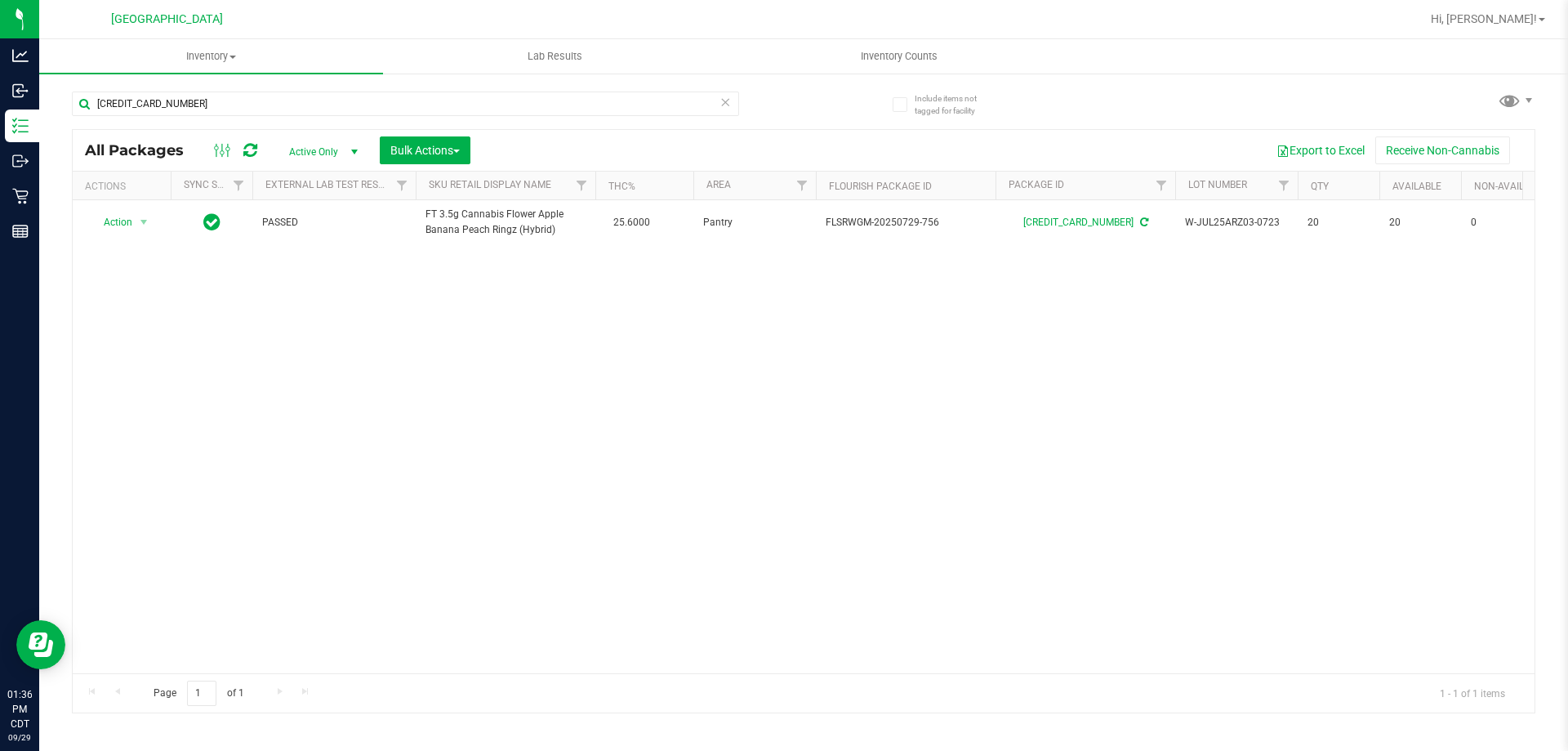
click at [726, 100] on icon at bounding box center [725, 101] width 11 height 20
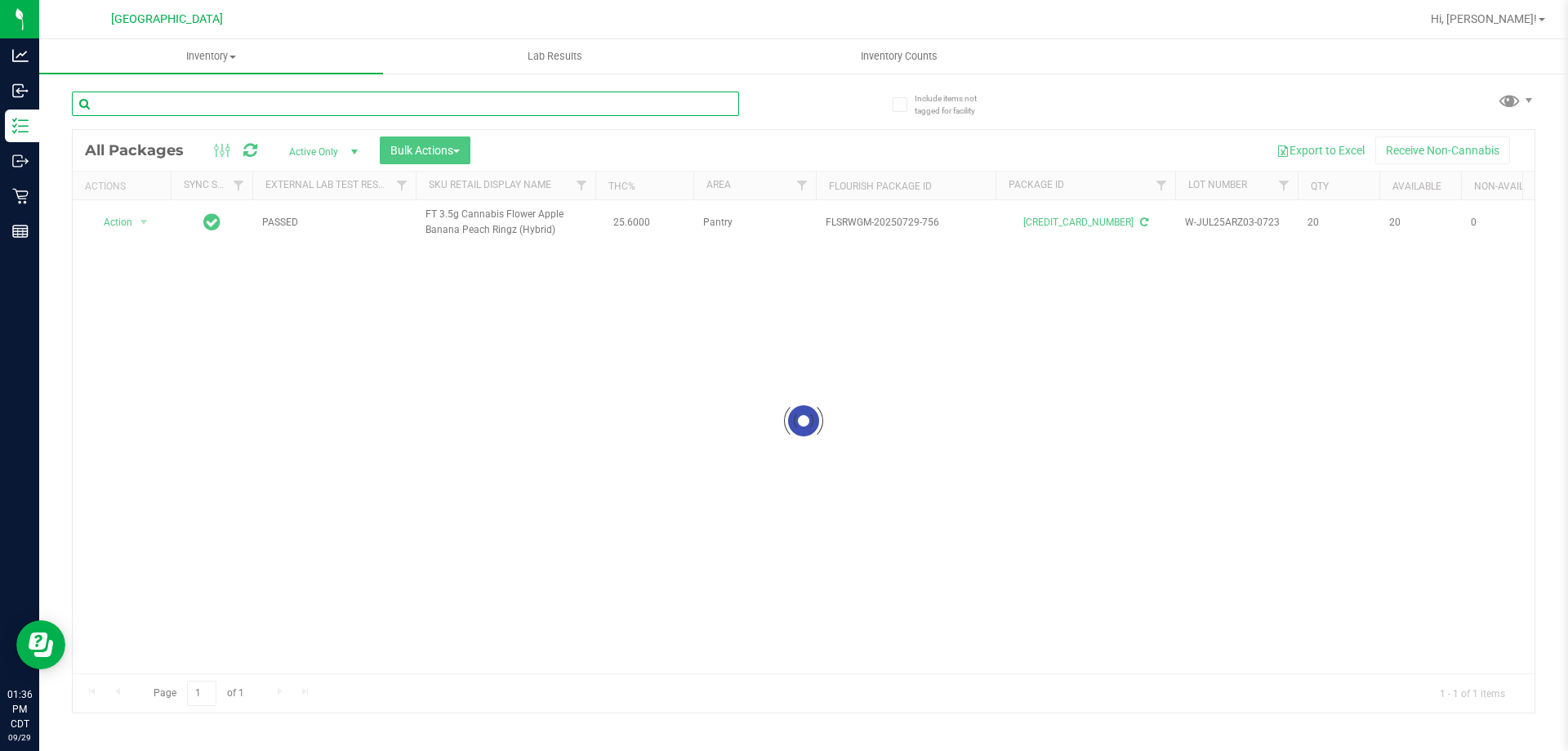
click at [716, 99] on input "text" at bounding box center [406, 104] width 667 height 25
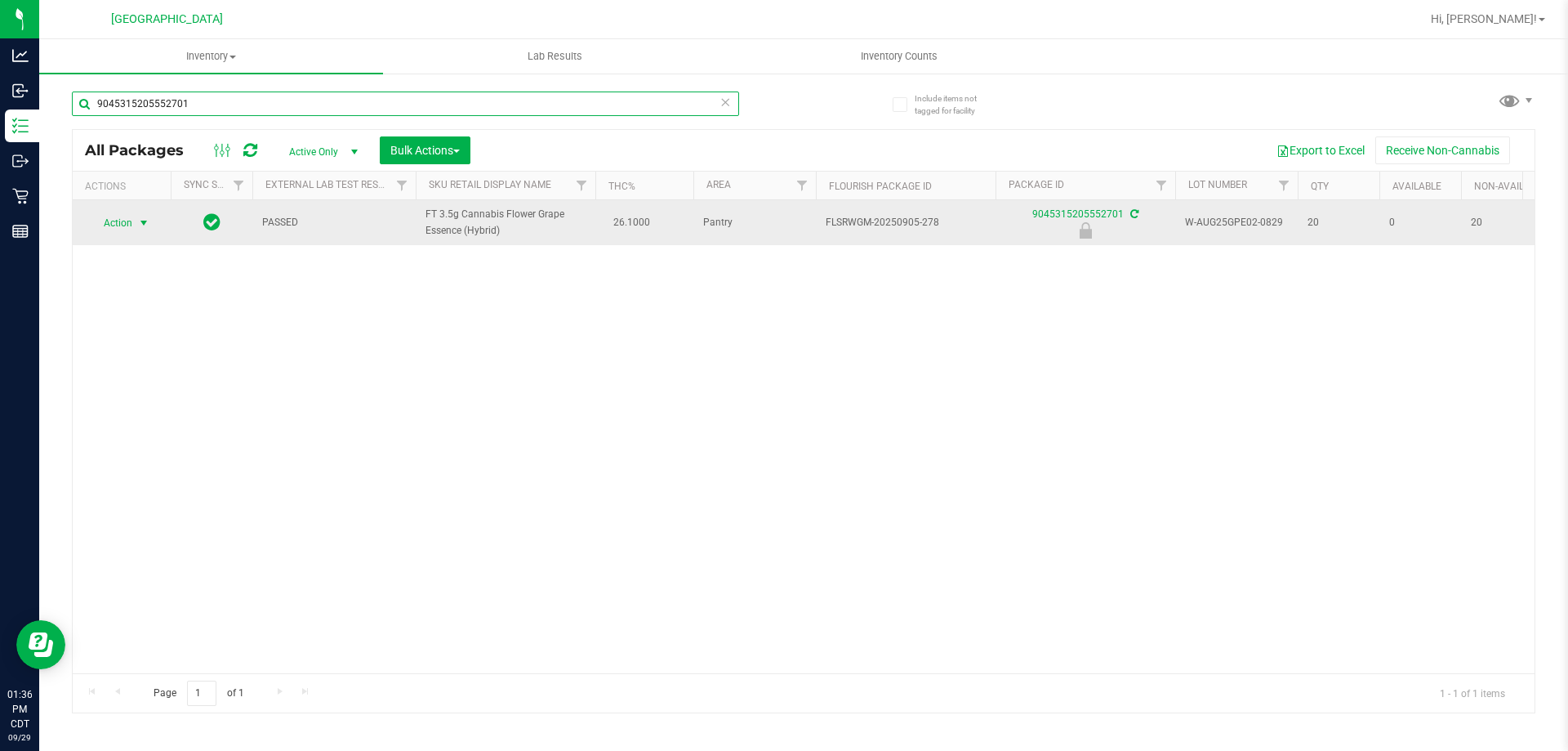
type input "9045315205552701"
click at [114, 225] on span "Action" at bounding box center [111, 223] width 44 height 23
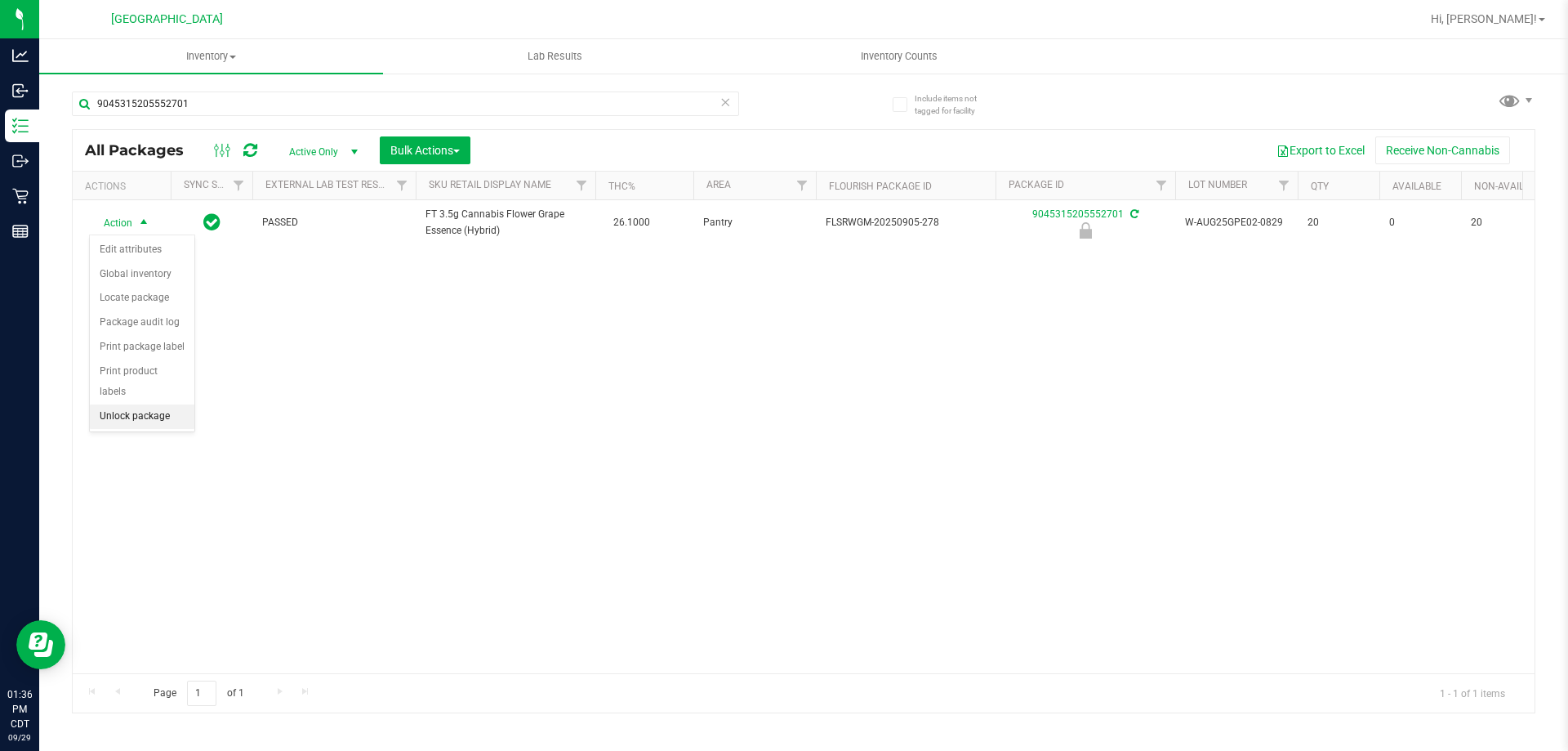
click at [120, 404] on li "Unlock package" at bounding box center [142, 416] width 105 height 25
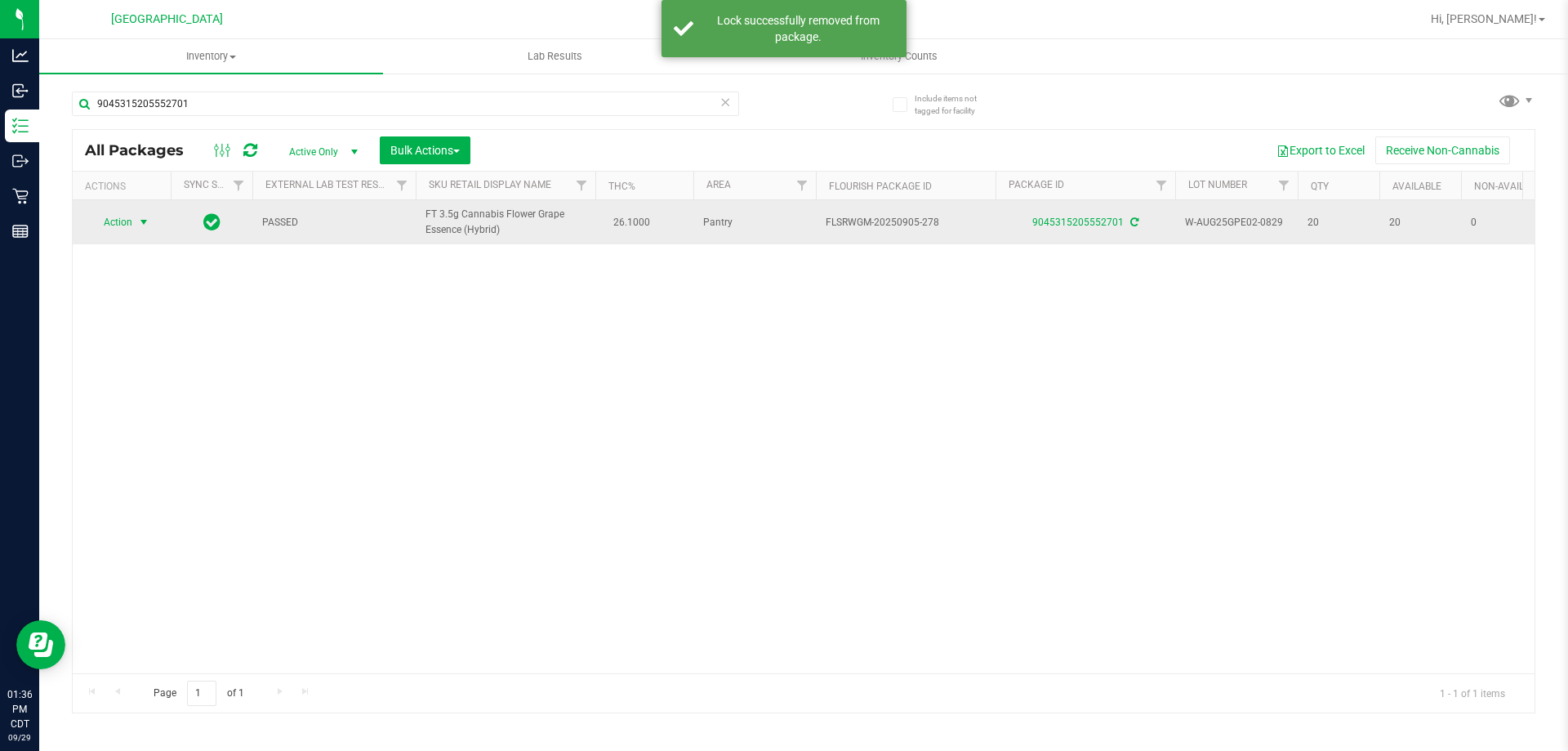
click at [121, 216] on span "Action" at bounding box center [111, 222] width 44 height 23
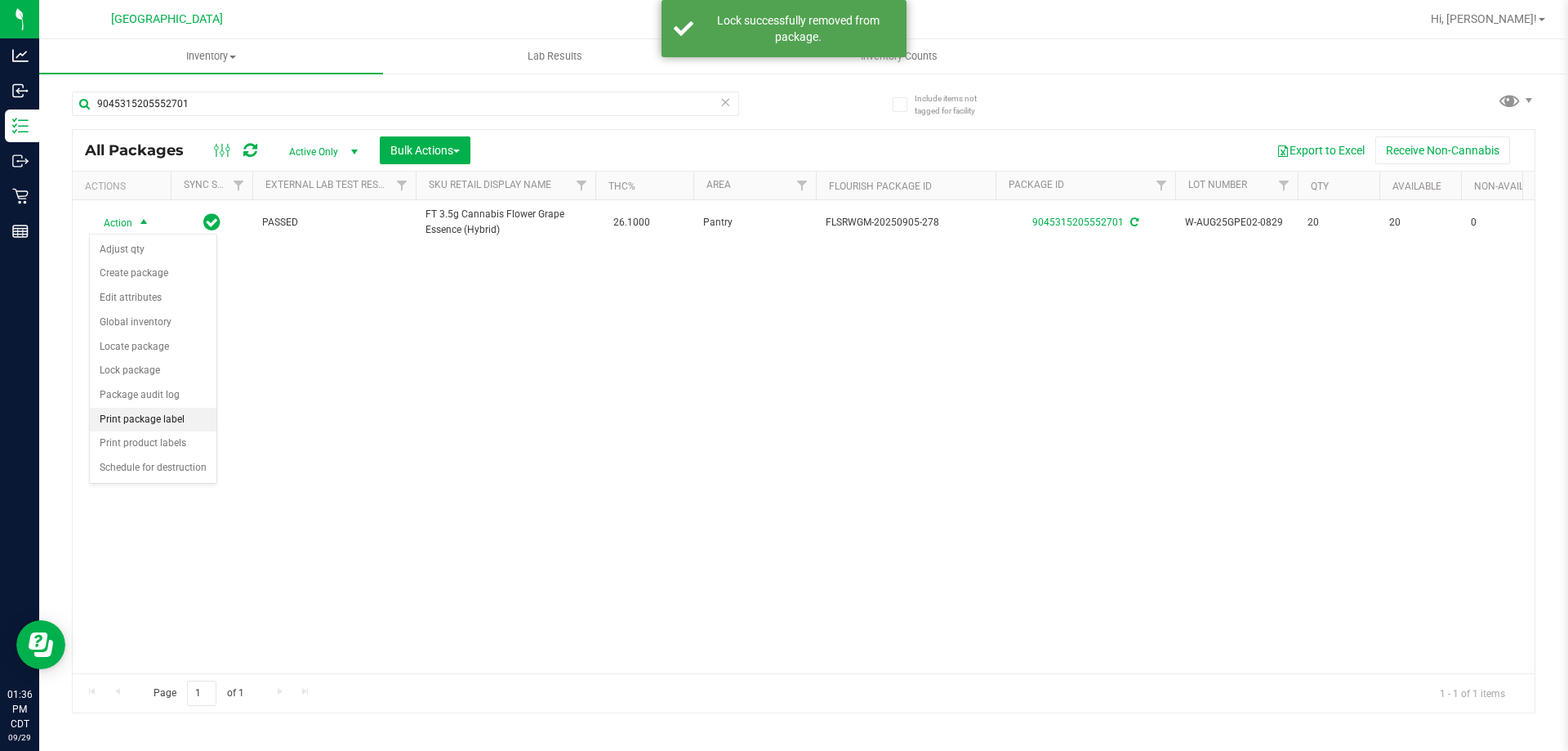
click at [170, 415] on li "Print package label" at bounding box center [154, 420] width 127 height 25
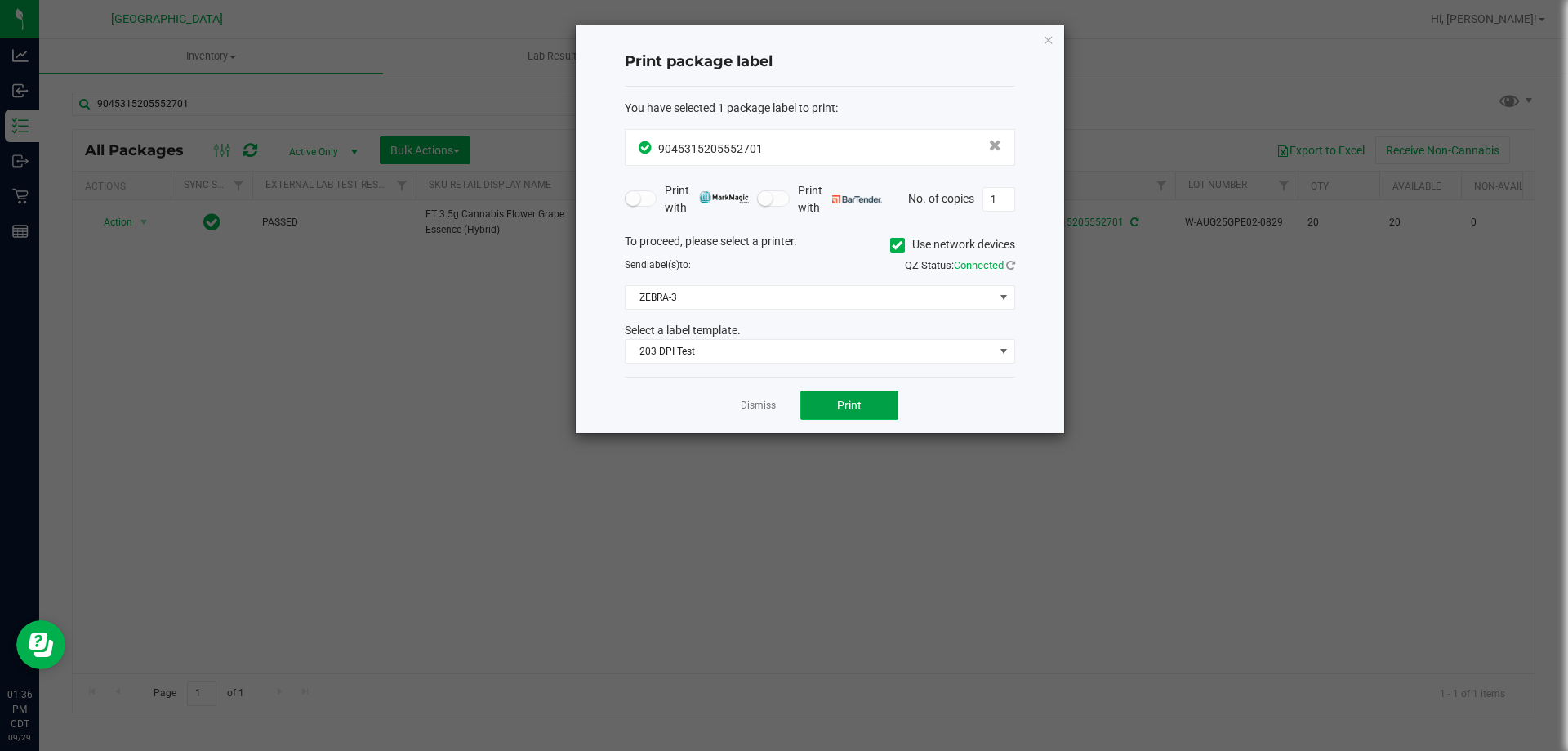
click at [835, 405] on button "Print" at bounding box center [849, 405] width 98 height 29
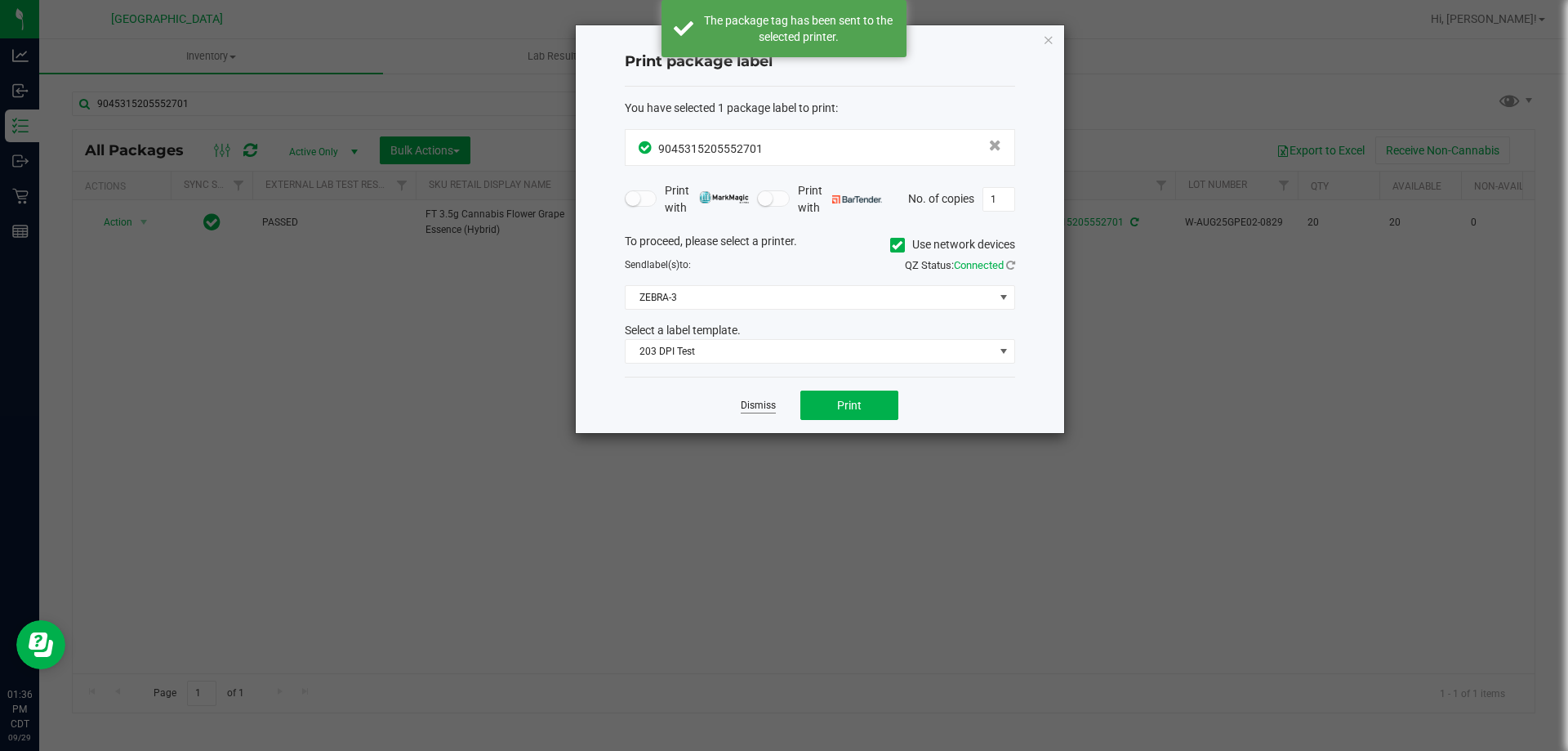
click at [770, 409] on link "Dismiss" at bounding box center [757, 406] width 35 height 14
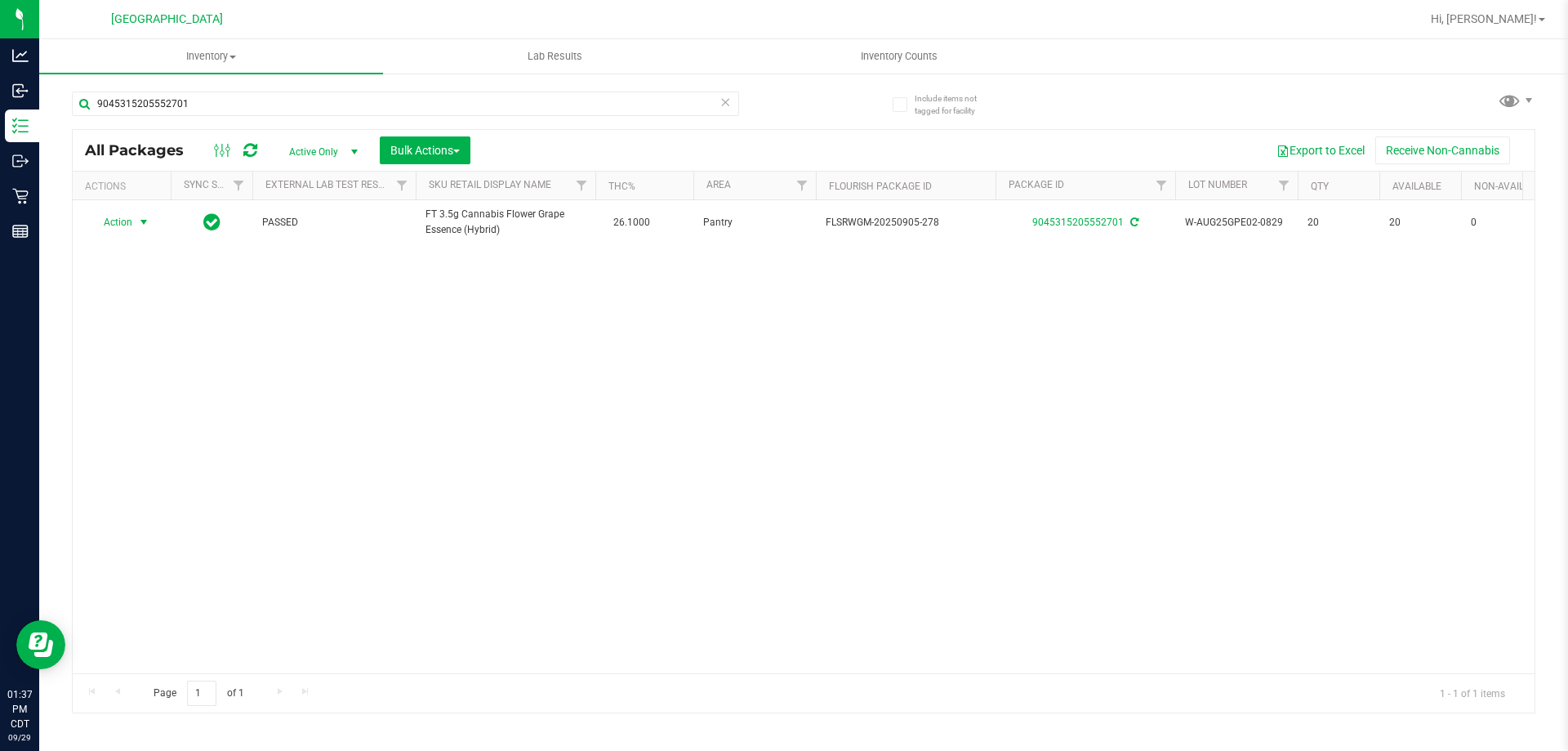
click at [726, 104] on icon at bounding box center [725, 101] width 11 height 20
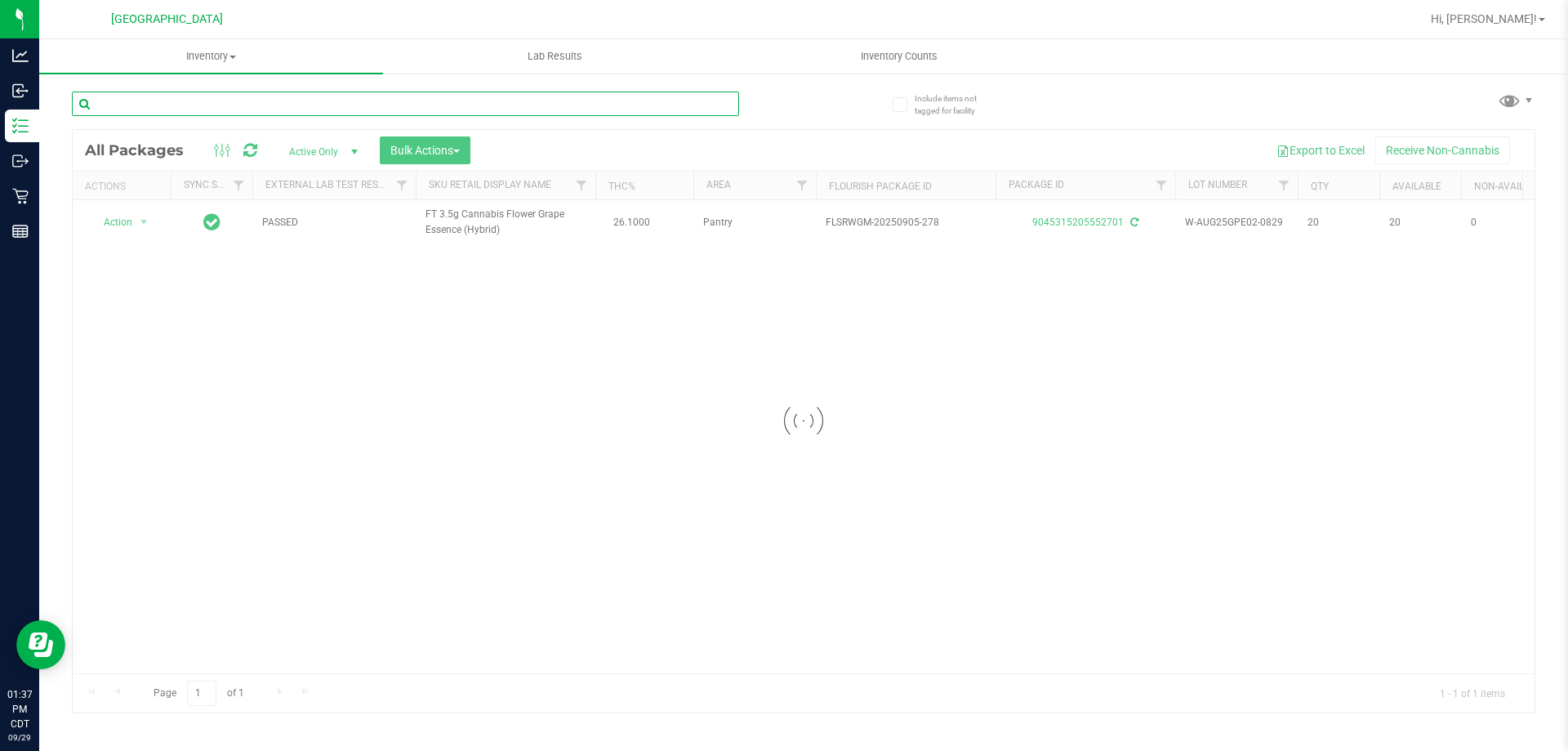
click at [706, 97] on input "text" at bounding box center [406, 104] width 667 height 25
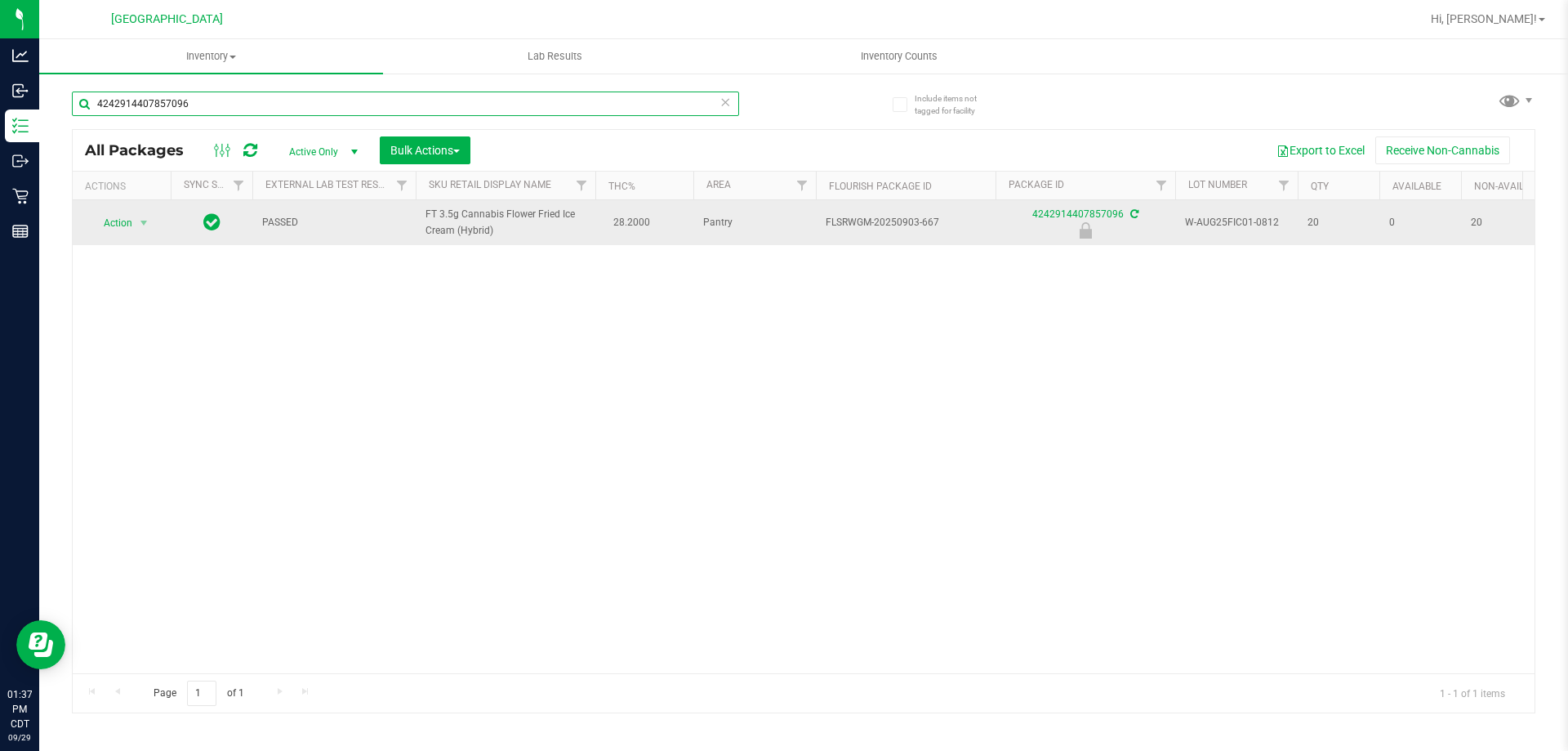
type input "4242914407857096"
click at [111, 234] on td "Action Action Edit attributes Global inventory Locate package Package audit log…" at bounding box center [122, 222] width 98 height 45
click at [116, 226] on span "Action" at bounding box center [111, 223] width 44 height 23
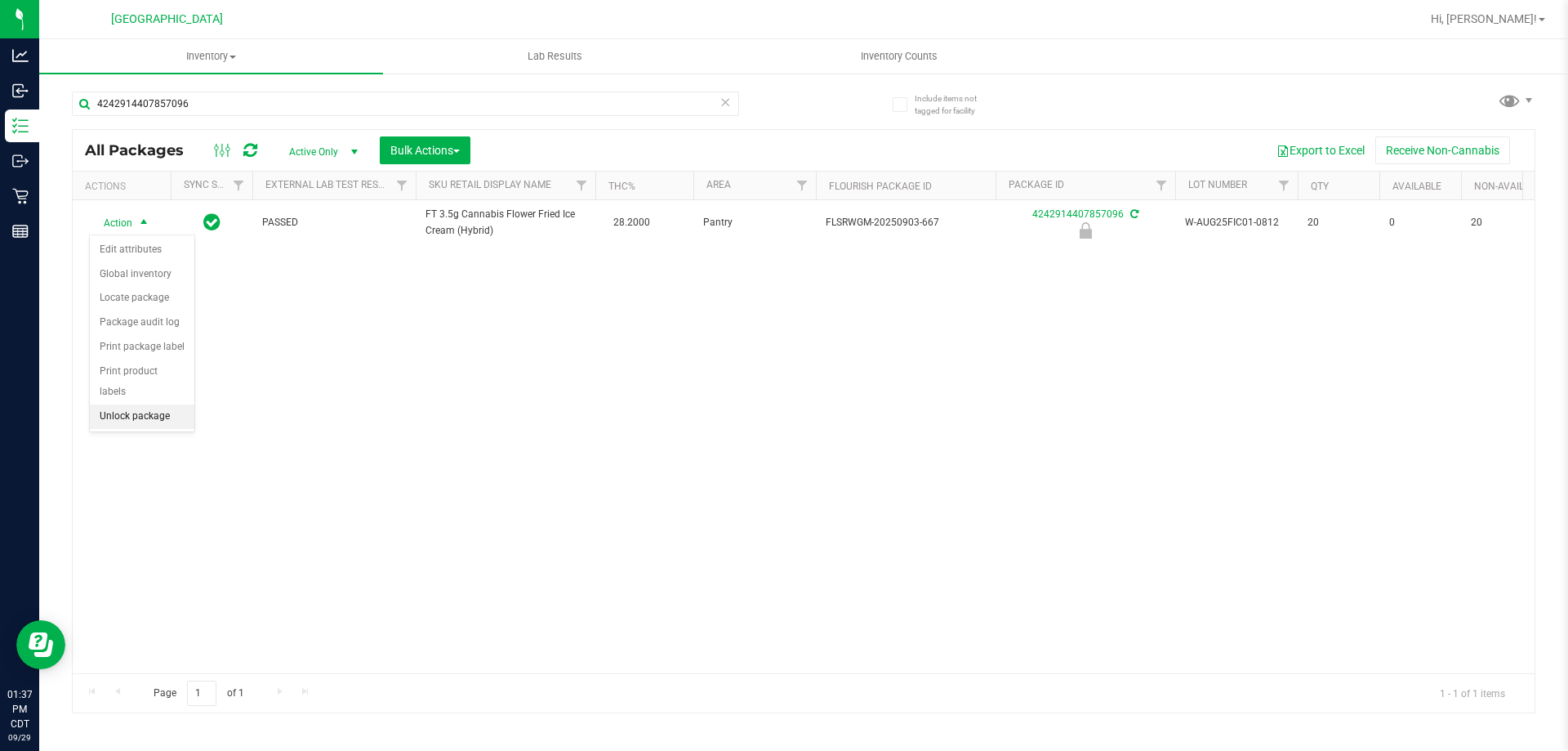
click at [143, 404] on li "Unlock package" at bounding box center [142, 416] width 105 height 25
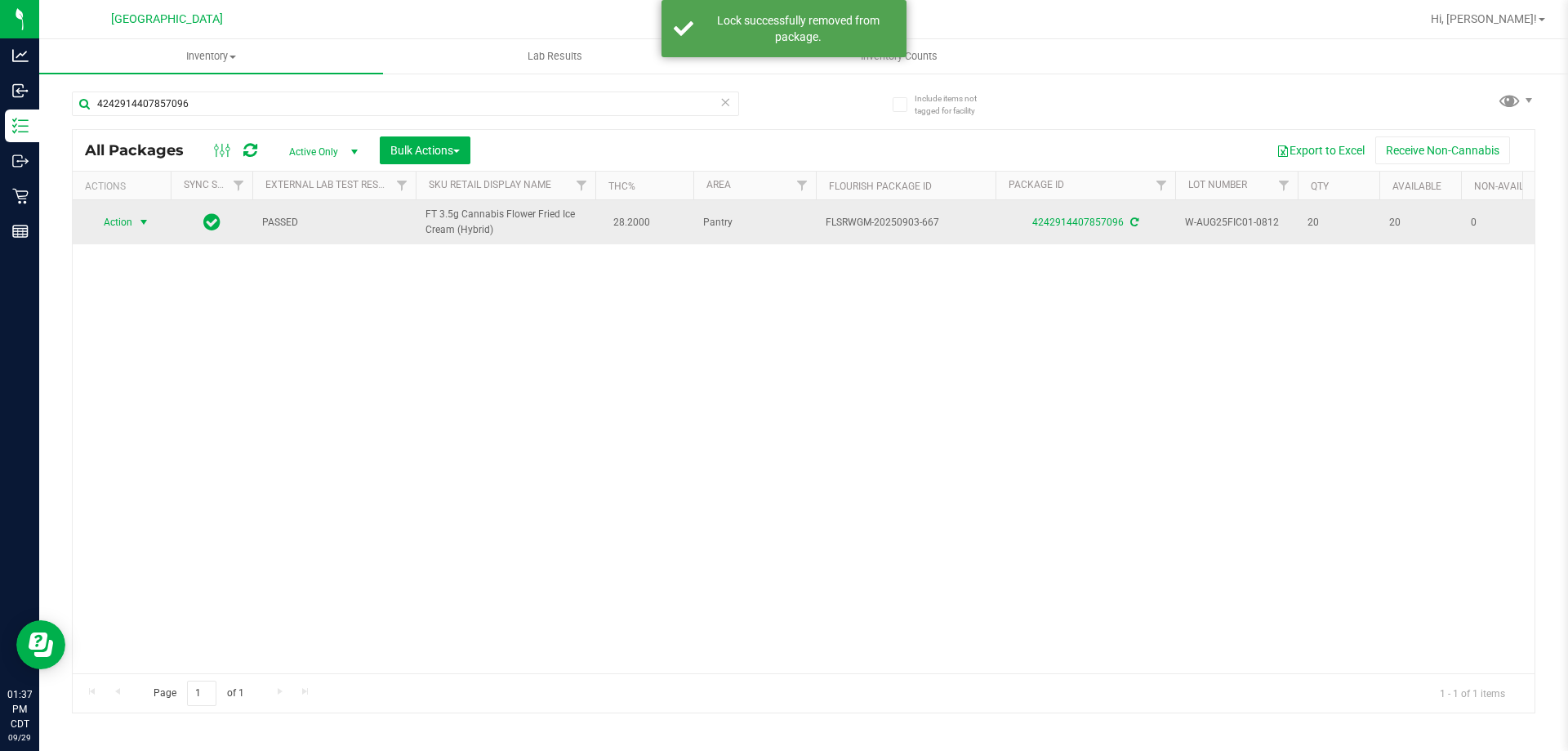
click at [127, 221] on span "Action" at bounding box center [111, 222] width 44 height 23
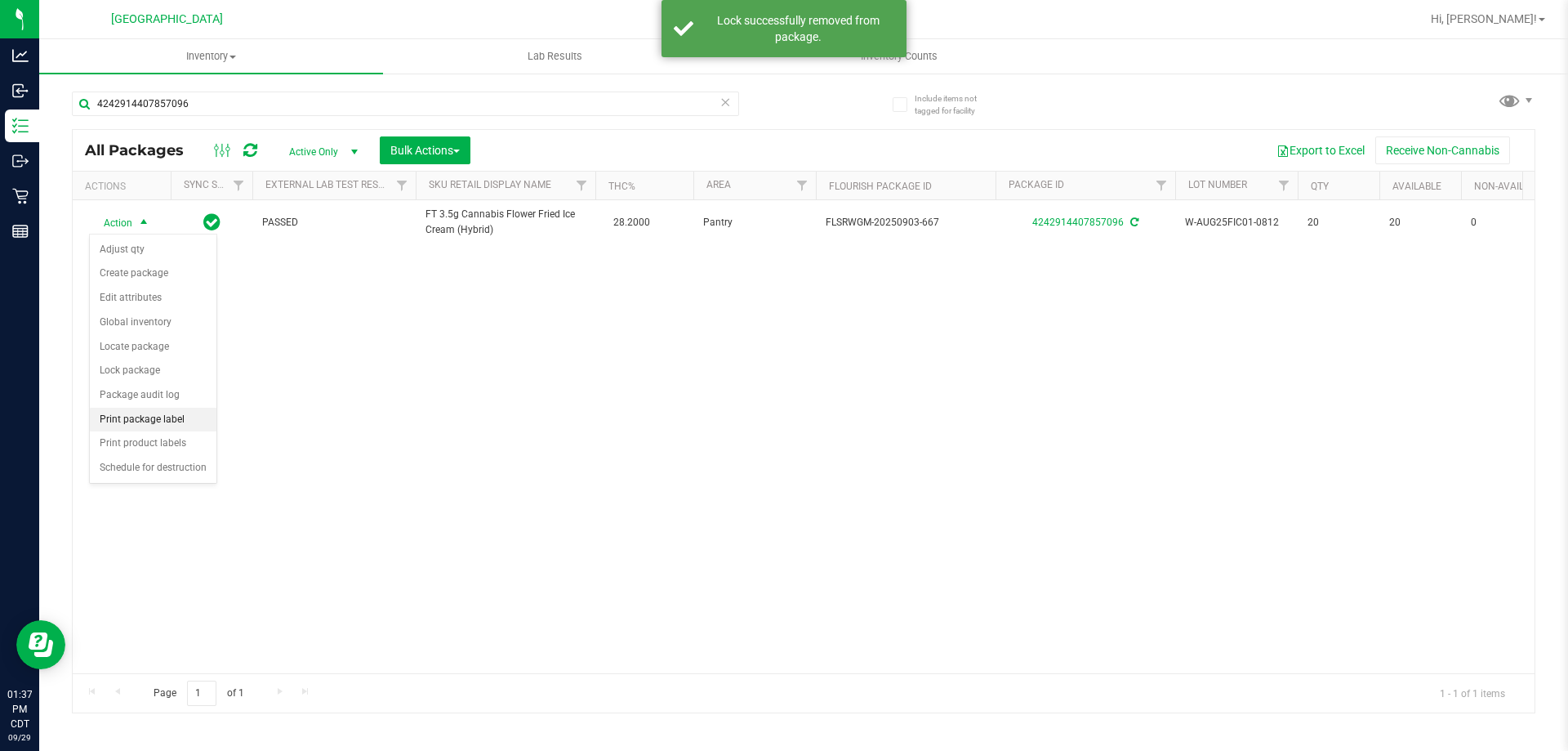
click at [190, 425] on li "Print package label" at bounding box center [154, 420] width 127 height 25
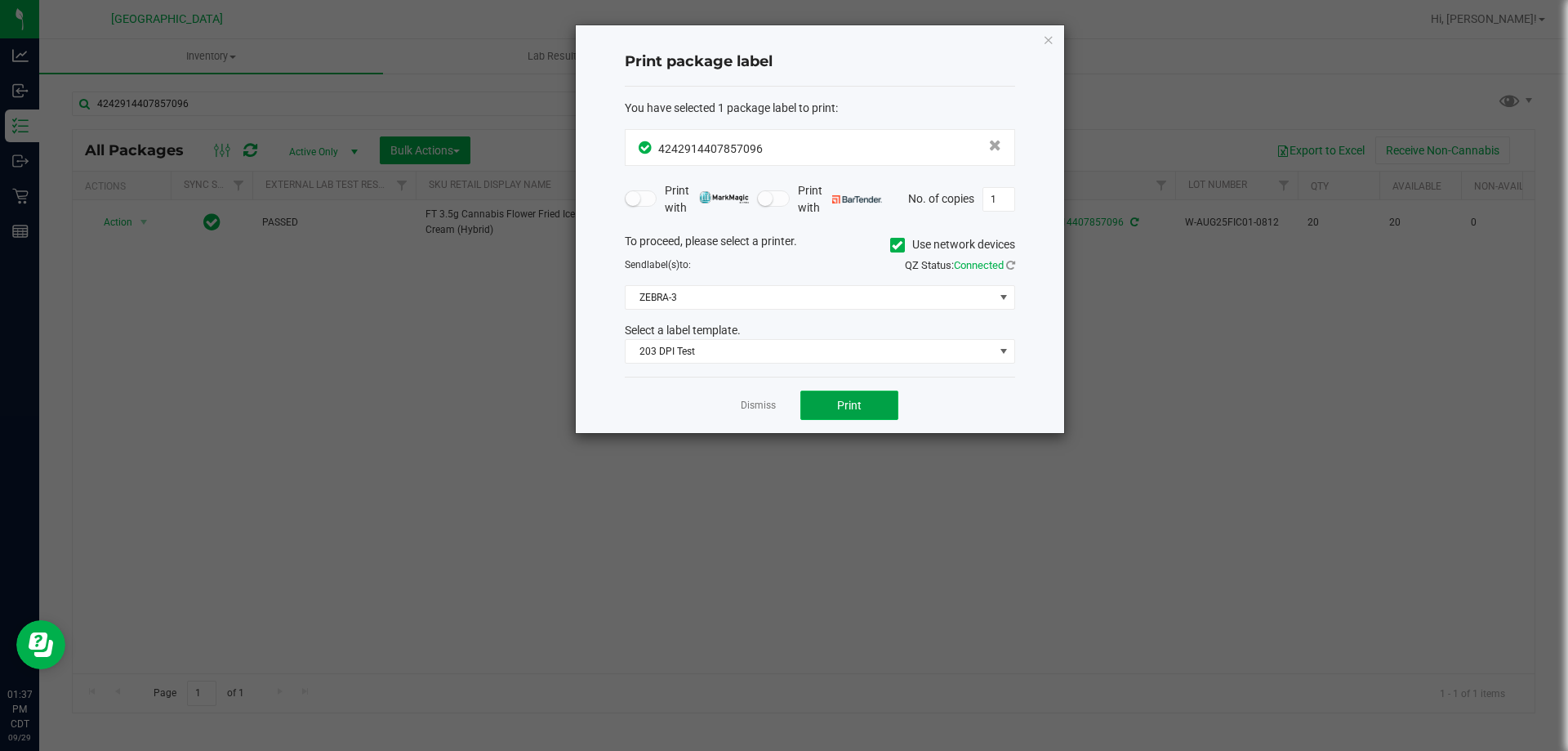
click at [870, 400] on button "Print" at bounding box center [849, 405] width 98 height 29
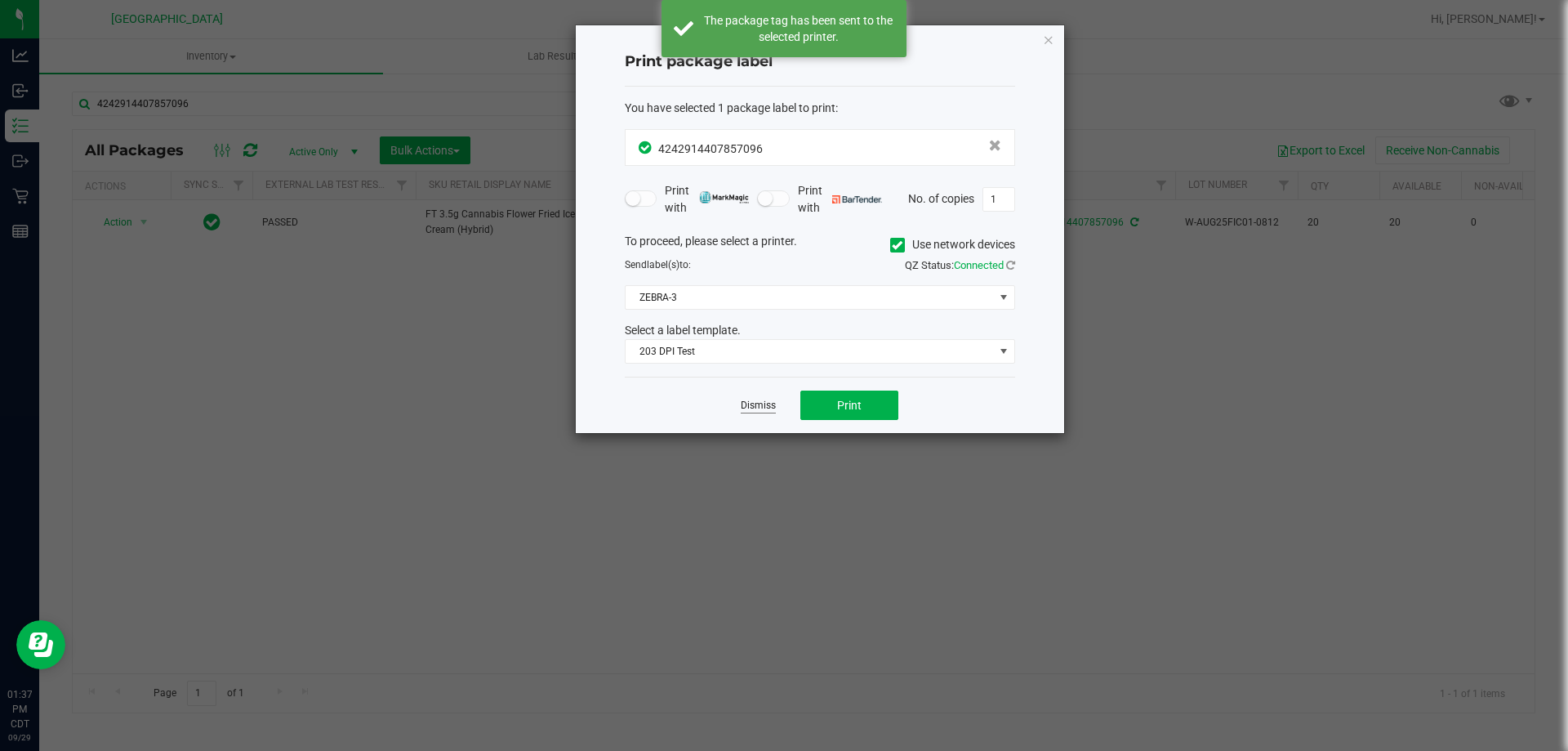
click at [755, 409] on link "Dismiss" at bounding box center [757, 406] width 35 height 14
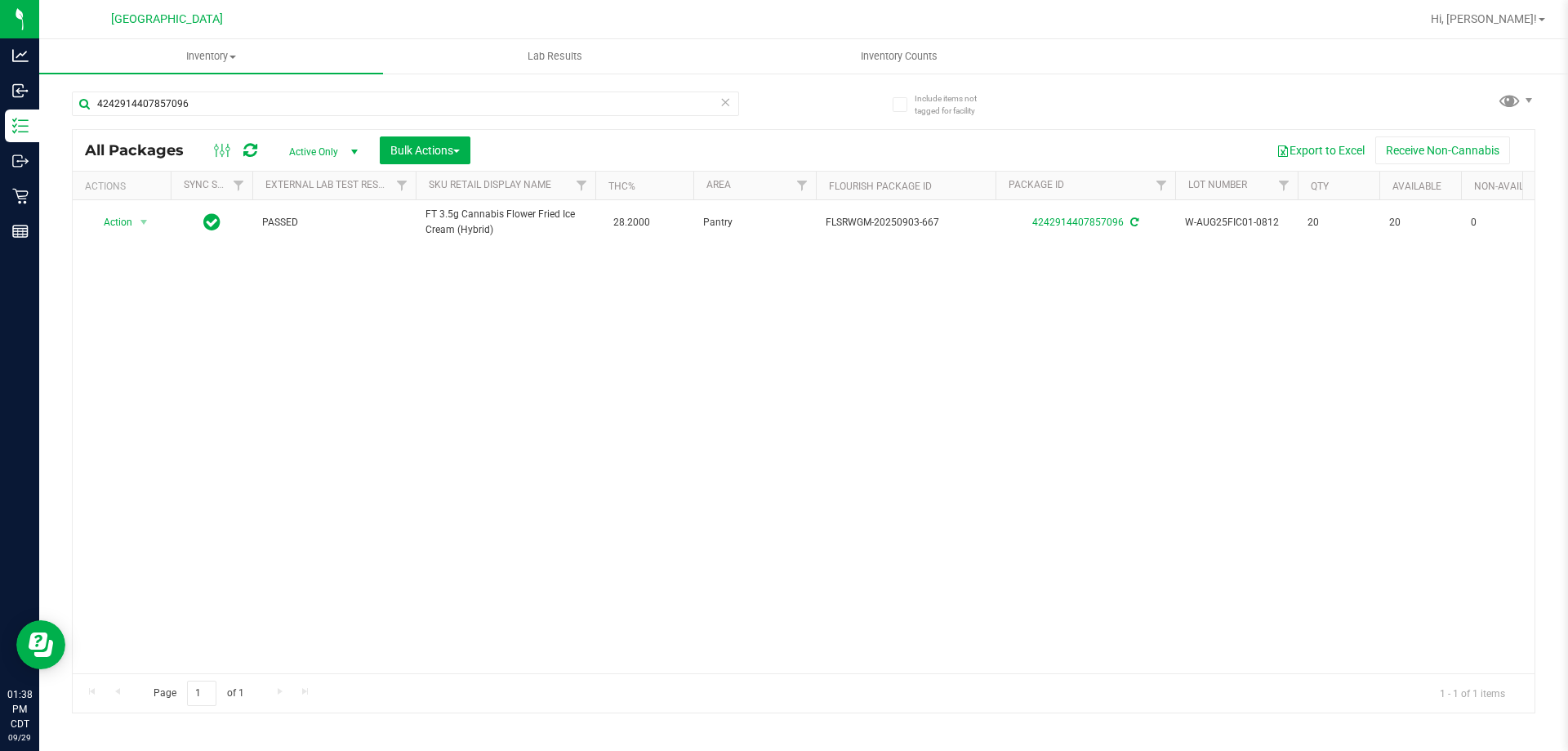
click at [724, 100] on icon at bounding box center [725, 101] width 11 height 20
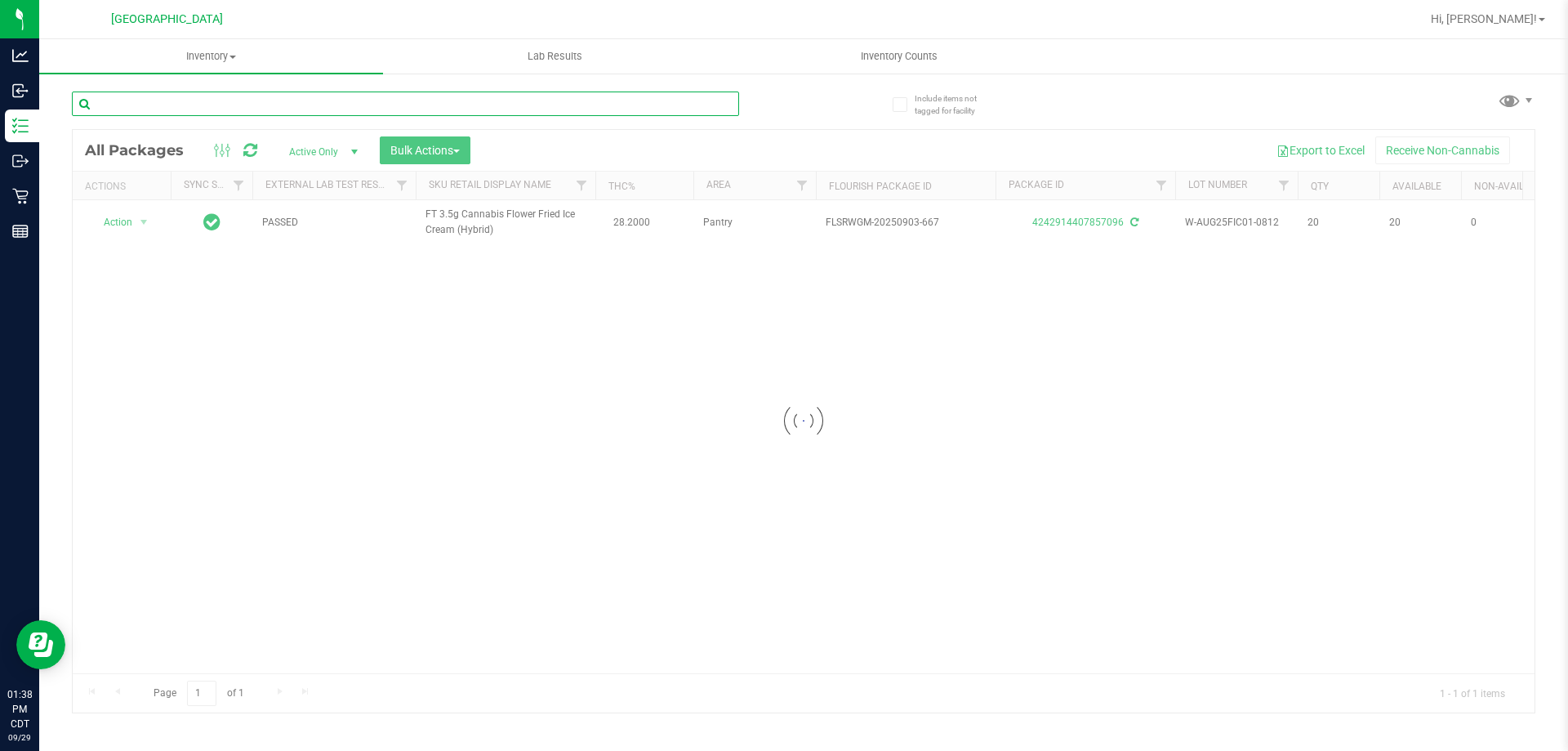
click at [712, 101] on input "text" at bounding box center [406, 104] width 667 height 25
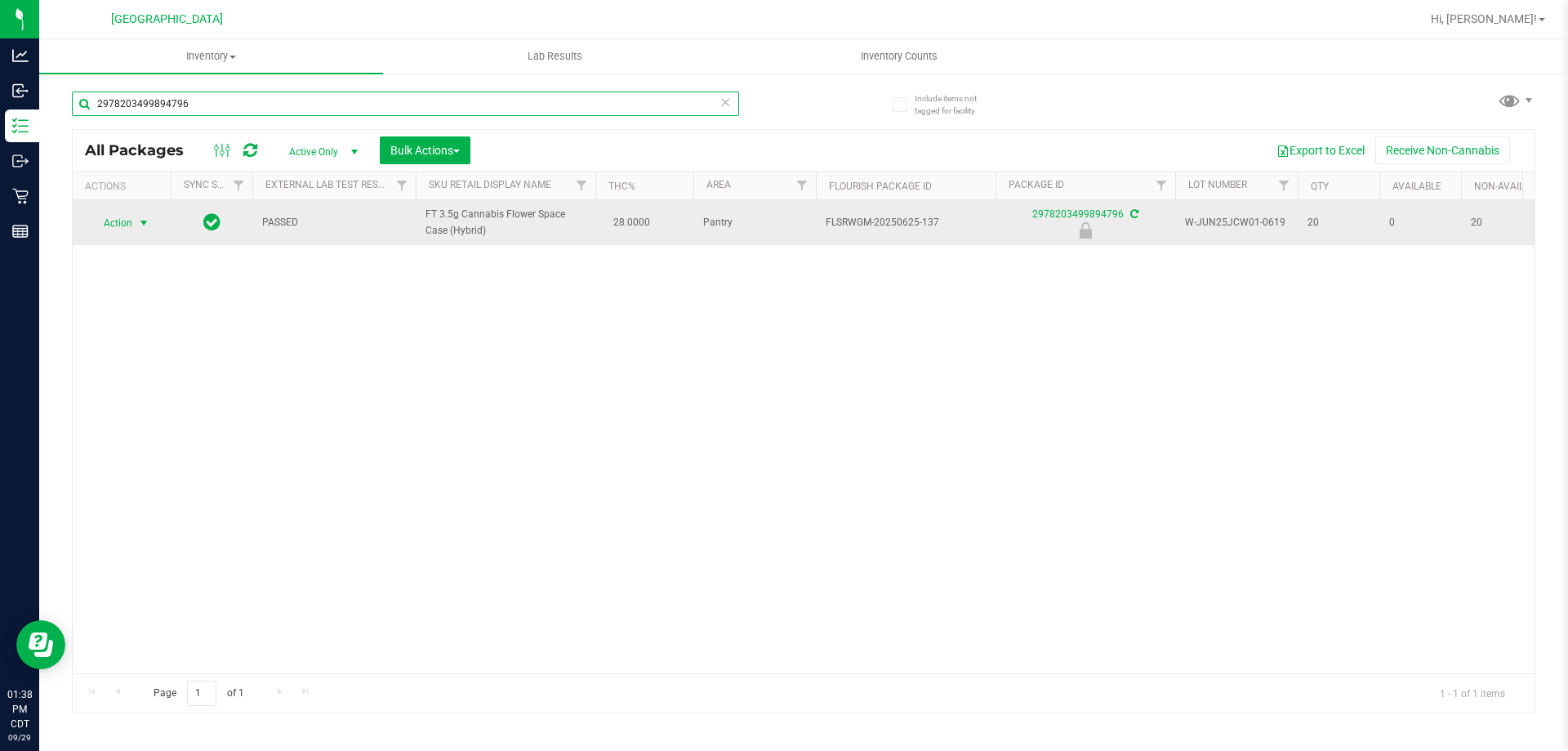
type input "2978203499894796"
click at [125, 217] on span "Action" at bounding box center [111, 223] width 44 height 23
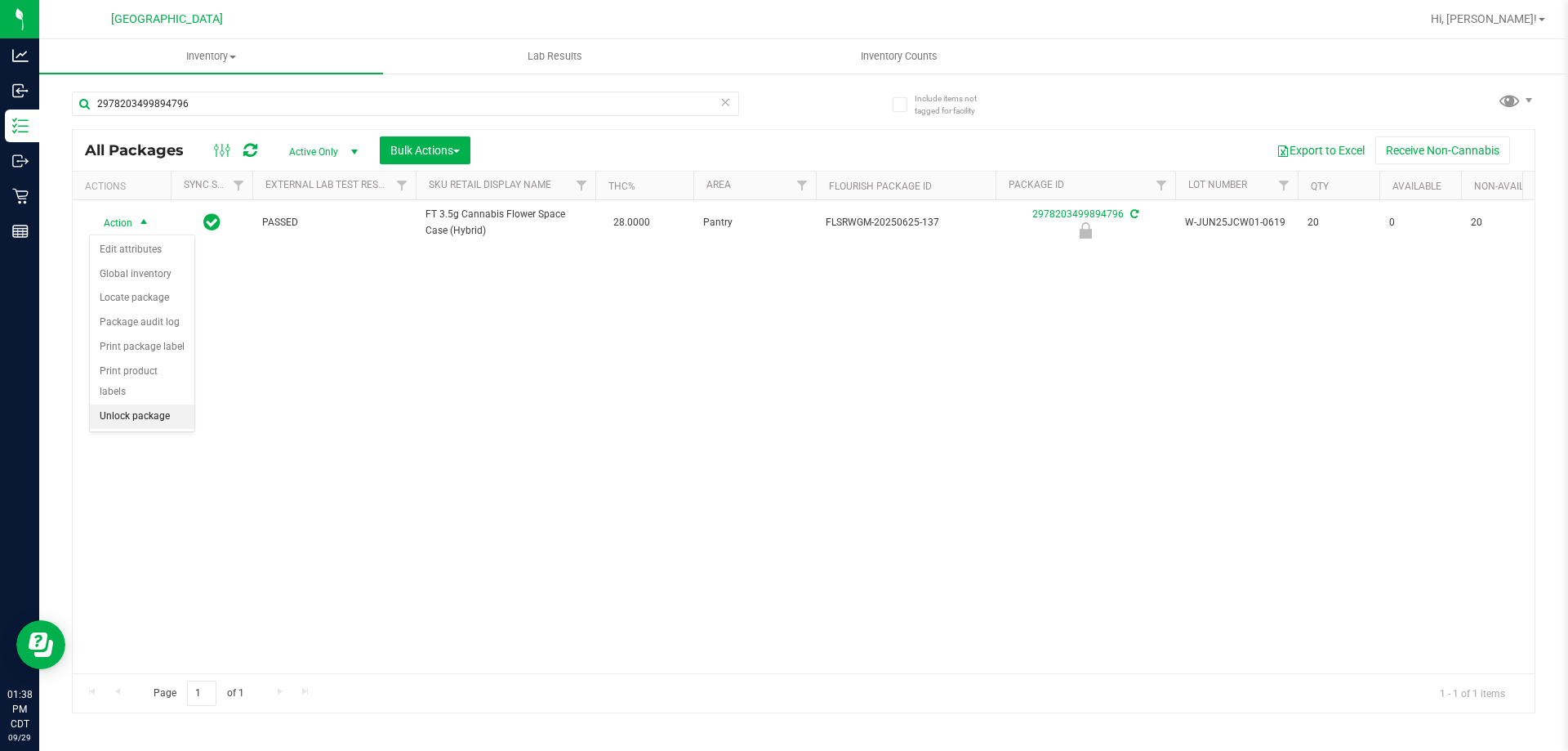
click at [151, 404] on li "Unlock package" at bounding box center [142, 416] width 105 height 25
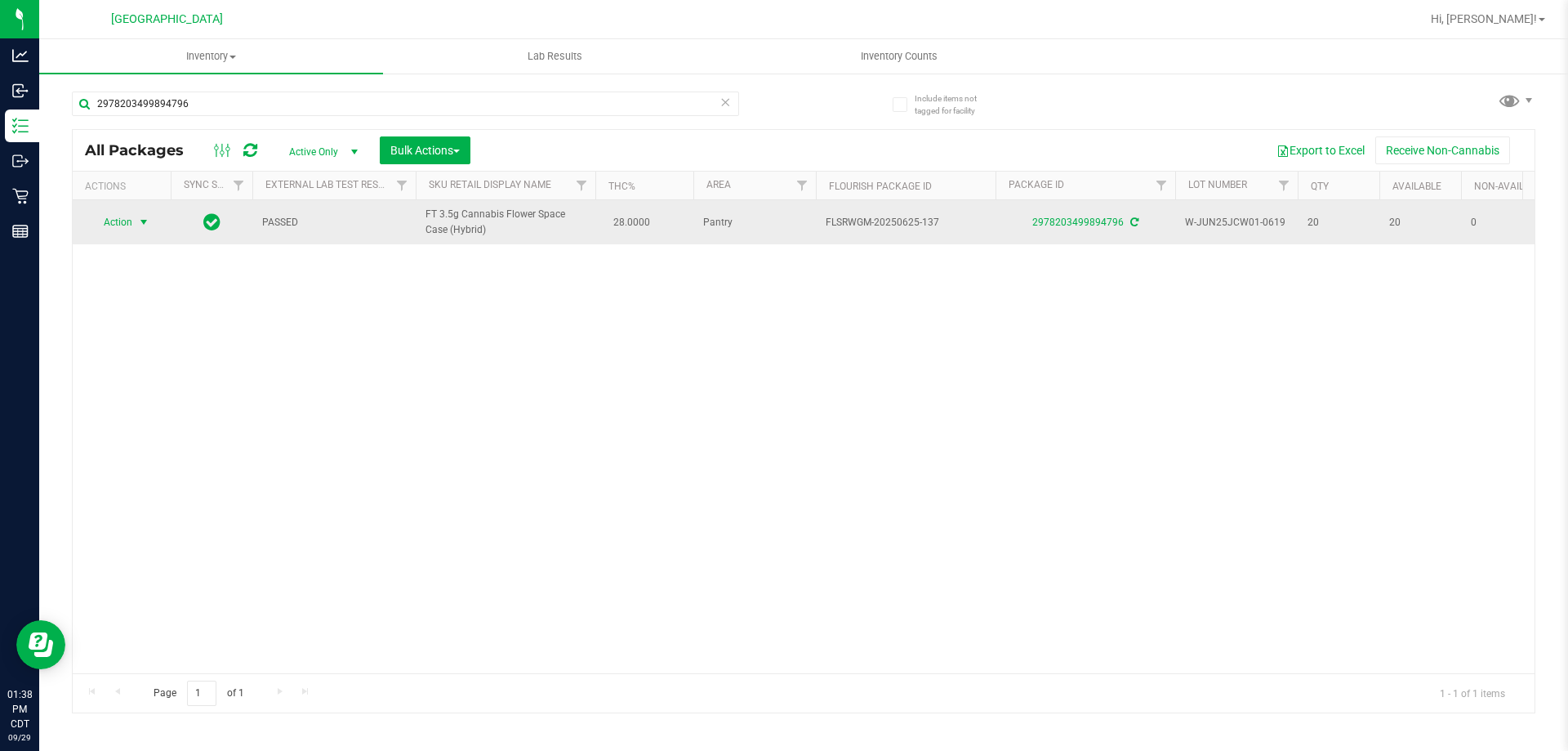
click at [137, 223] on span "select" at bounding box center [143, 221] width 13 height 13
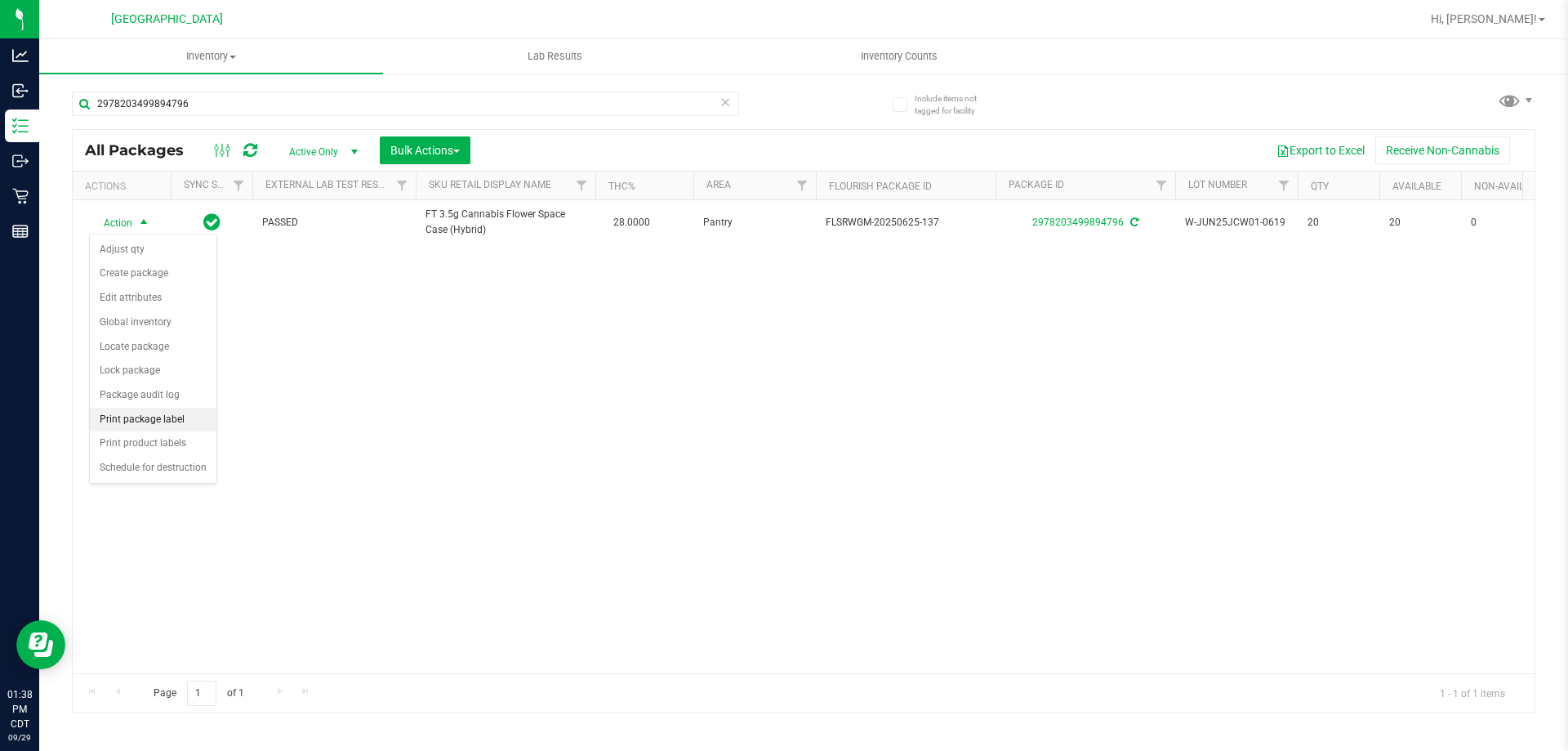
click at [177, 420] on li "Print package label" at bounding box center [154, 420] width 127 height 25
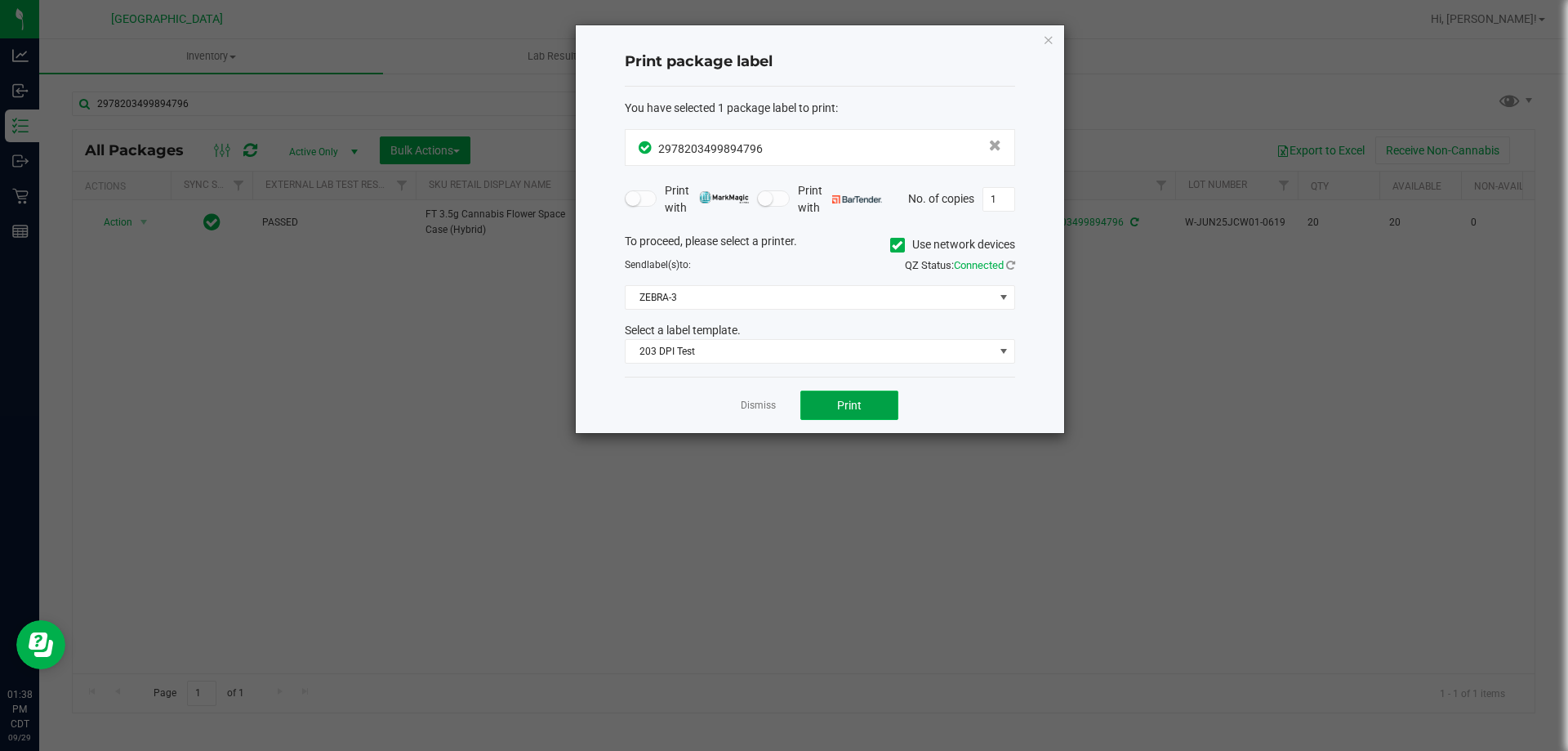
click at [823, 397] on button "Print" at bounding box center [849, 405] width 98 height 29
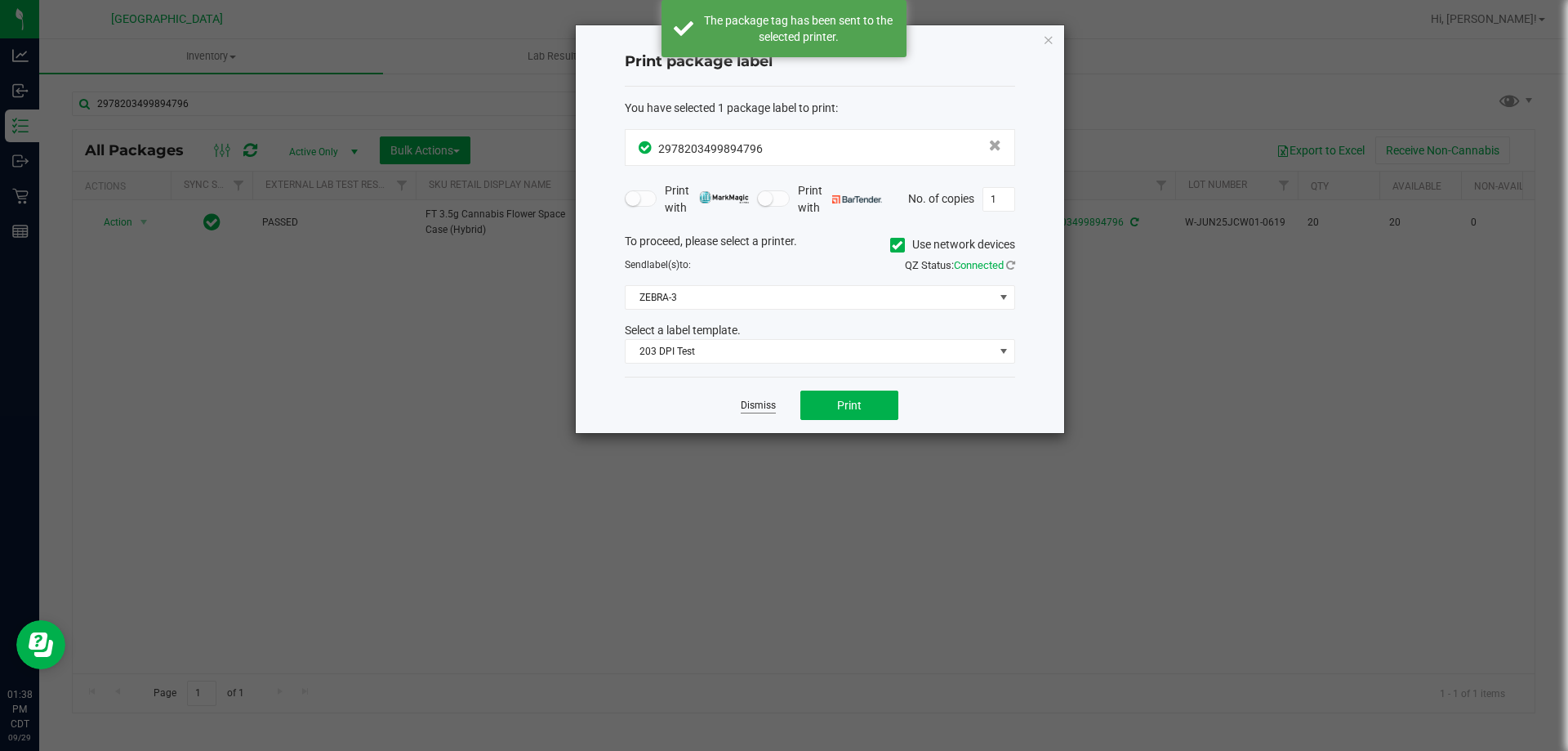
click at [761, 407] on link "Dismiss" at bounding box center [757, 406] width 35 height 14
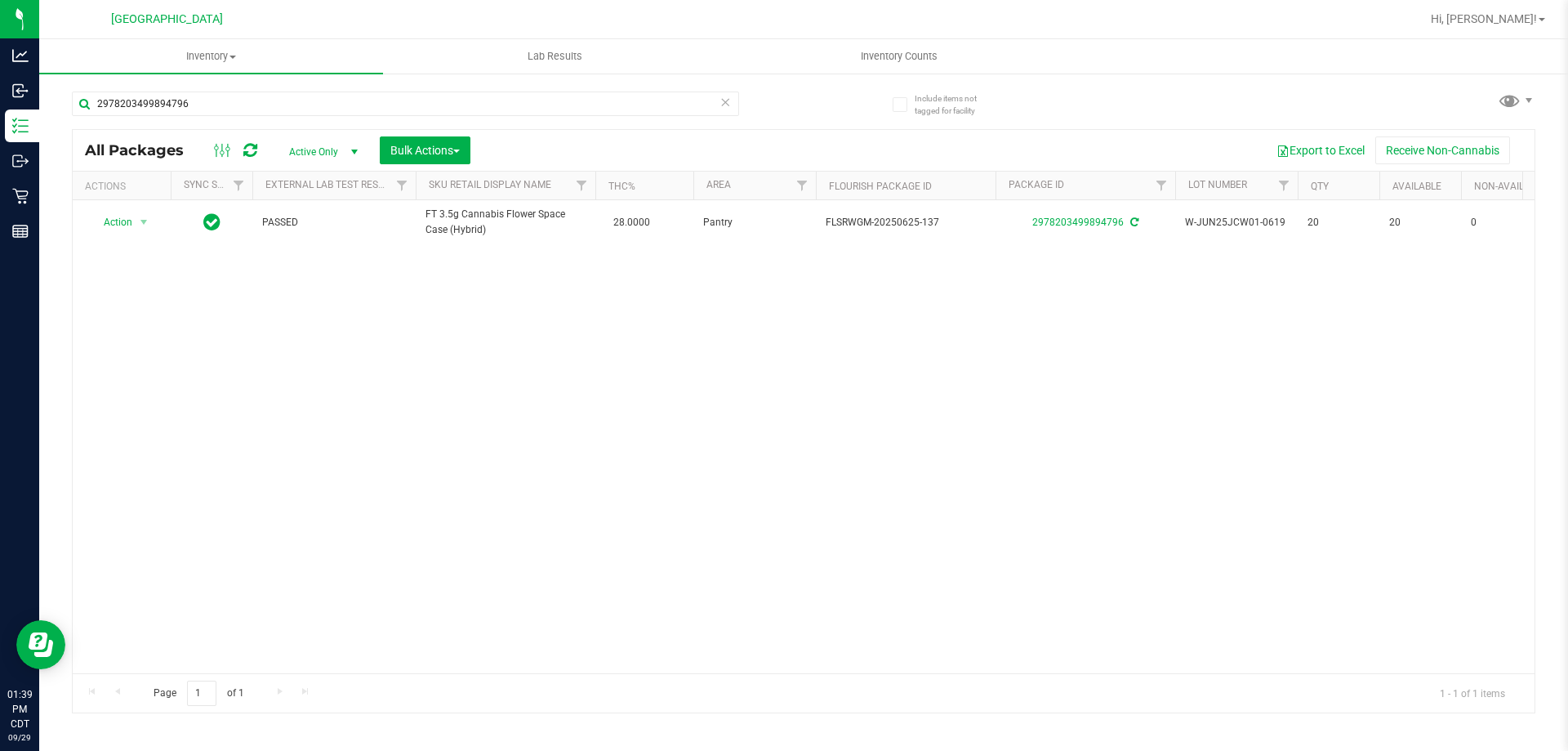
click at [727, 106] on icon at bounding box center [725, 101] width 11 height 20
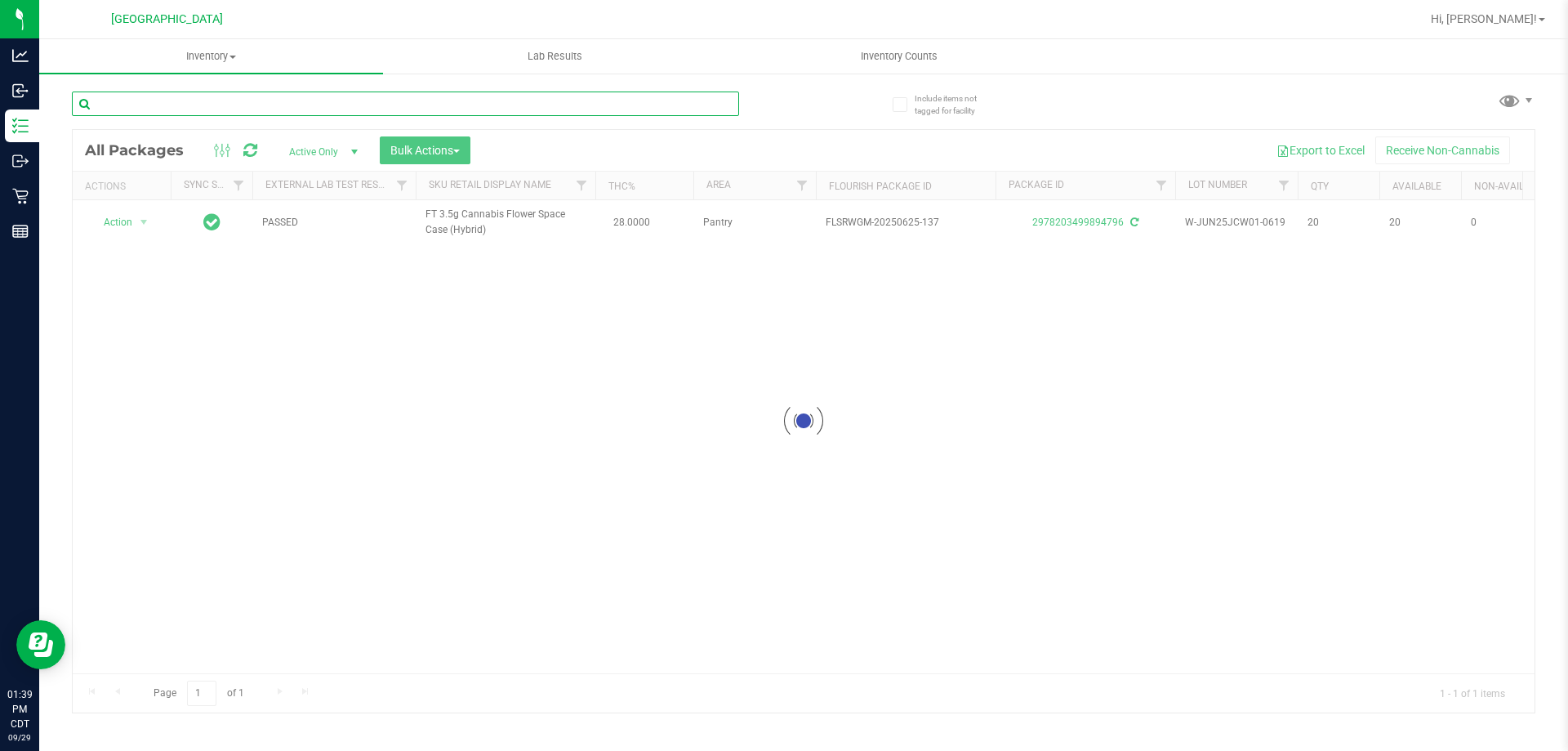
click at [709, 106] on input "text" at bounding box center [406, 104] width 667 height 25
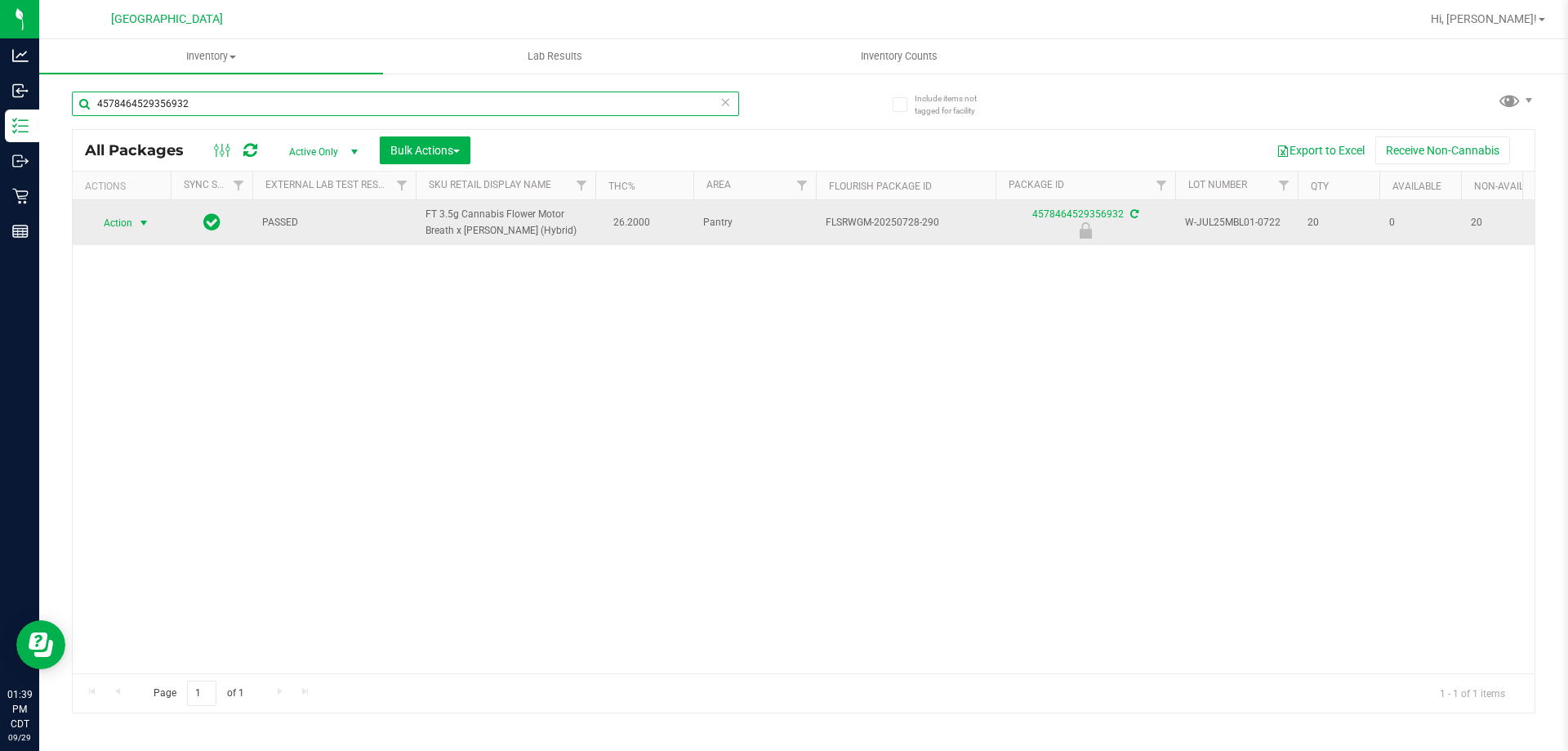
type input "4578464529356932"
click at [123, 221] on span "Action" at bounding box center [111, 223] width 44 height 23
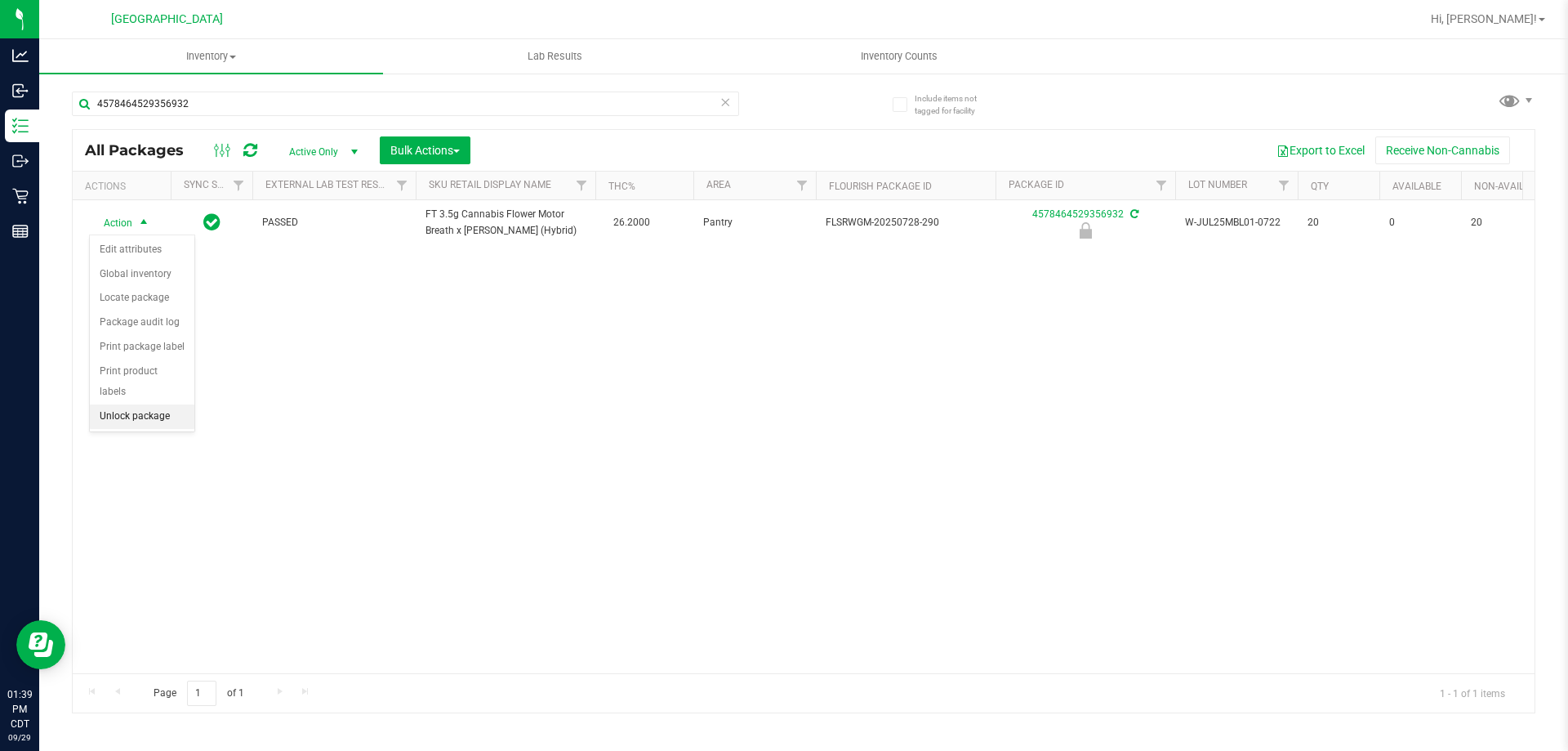
click at [119, 404] on li "Unlock package" at bounding box center [142, 416] width 105 height 25
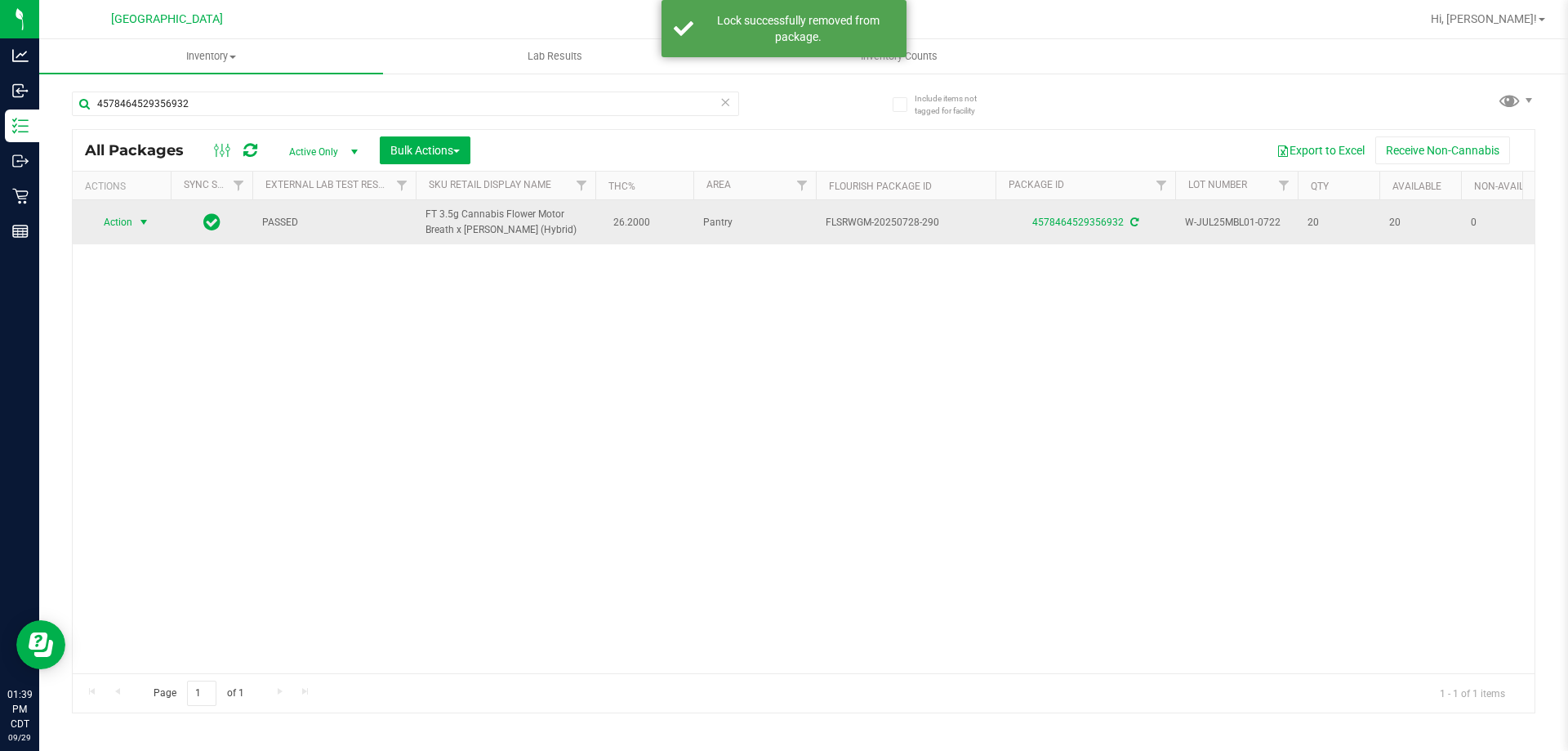
click at [123, 229] on span "Action" at bounding box center [111, 222] width 44 height 23
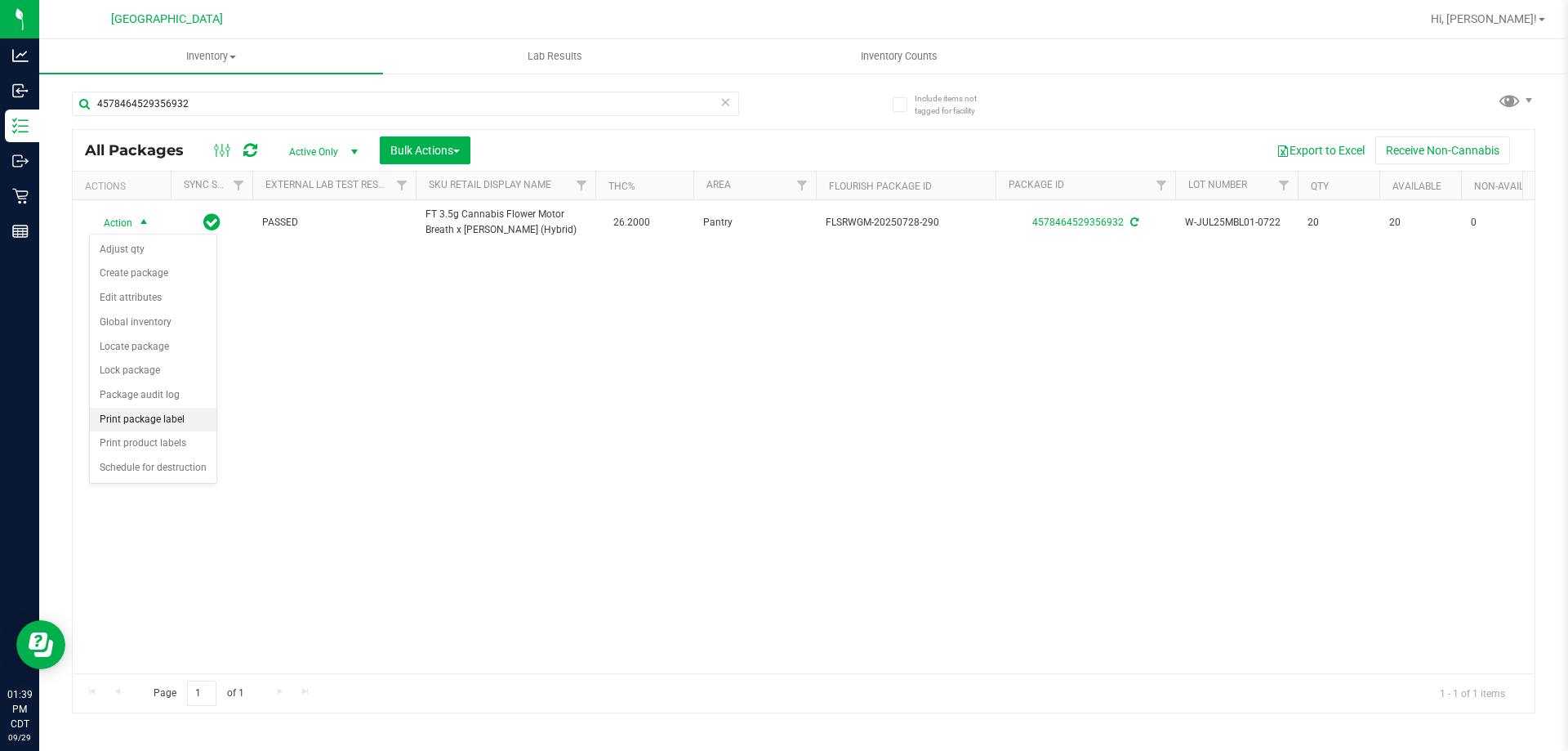
click at [174, 428] on li "Print package label" at bounding box center [154, 420] width 127 height 25
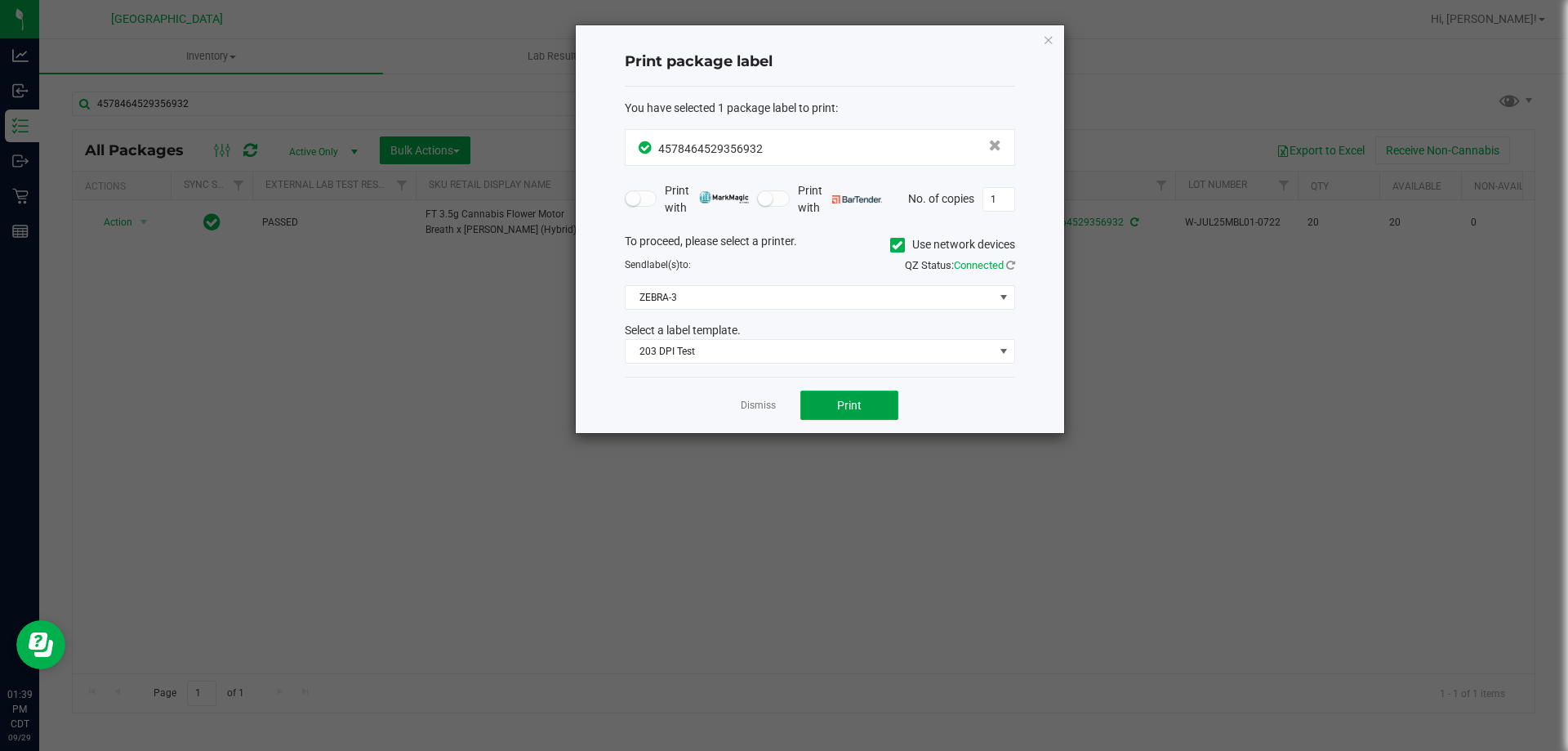
click at [825, 403] on button "Print" at bounding box center [849, 405] width 98 height 29
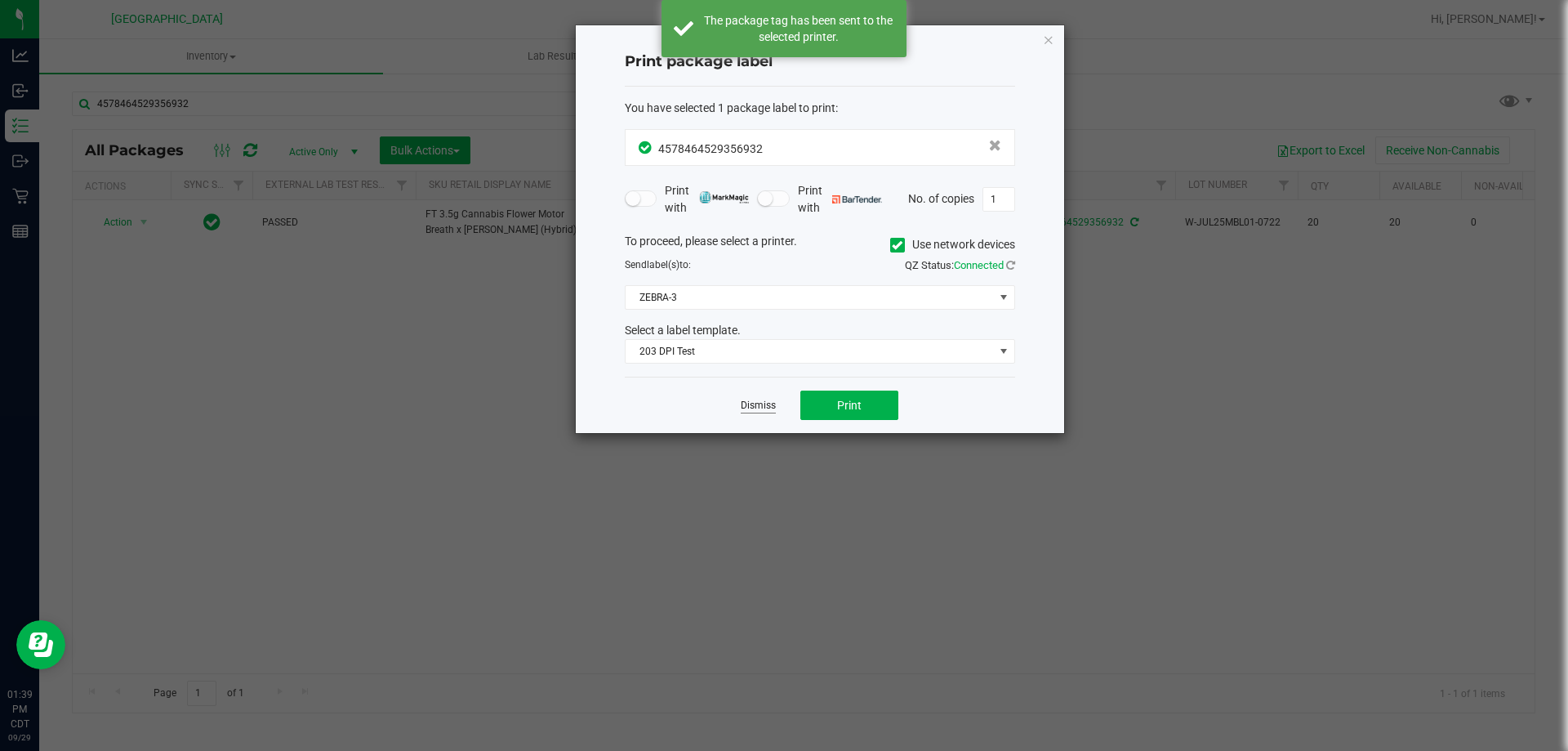
click at [765, 403] on link "Dismiss" at bounding box center [757, 406] width 35 height 14
